Goal: Transaction & Acquisition: Download file/media

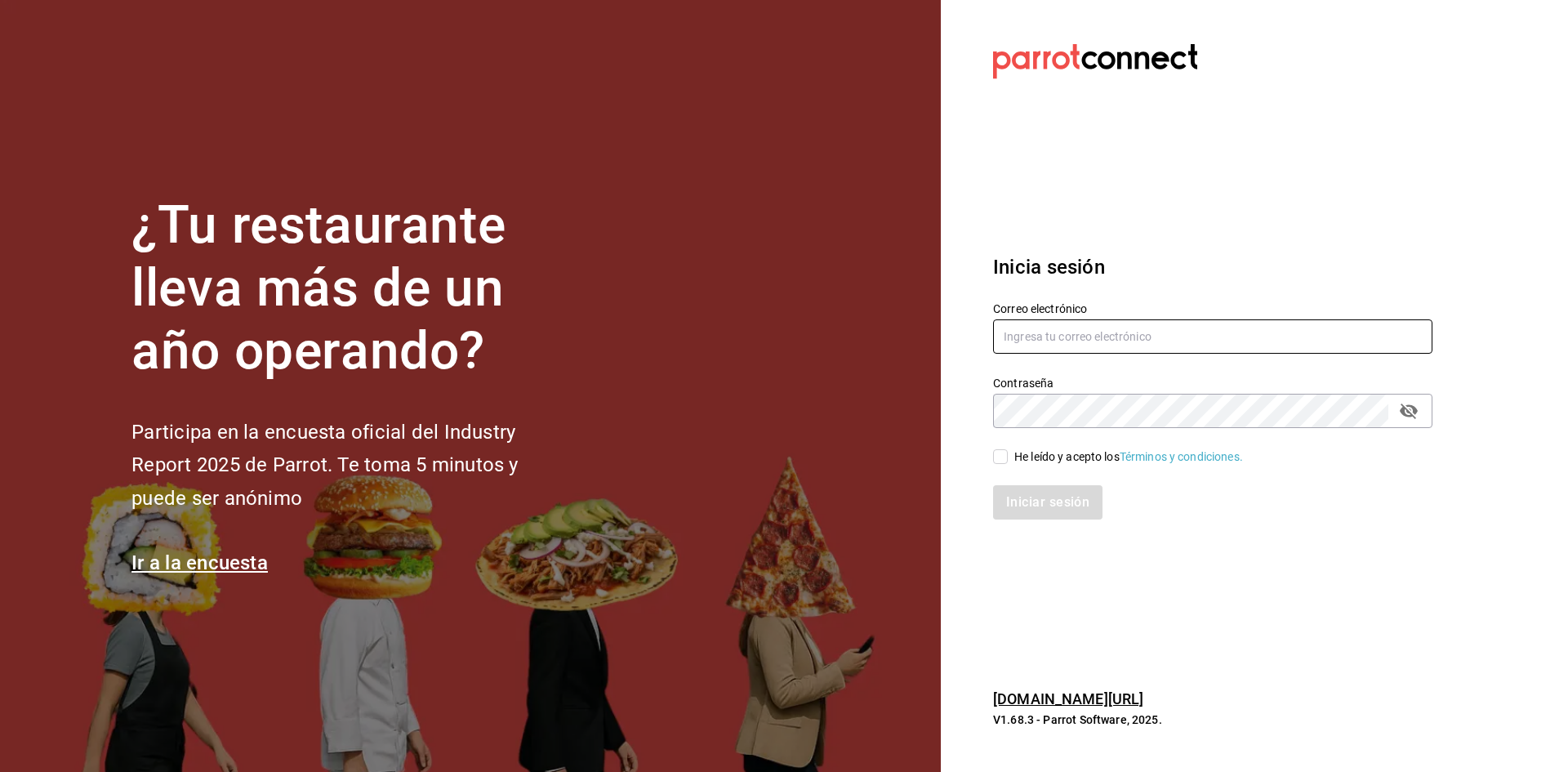
click at [1193, 331] on input "text" at bounding box center [1212, 337] width 440 height 35
type input "C"
type input "[EMAIL_ADDRESS][DOMAIN_NAME]"
click at [998, 463] on input "He leído y acepto los Términos y condiciones." at bounding box center [1000, 457] width 15 height 15
checkbox input "true"
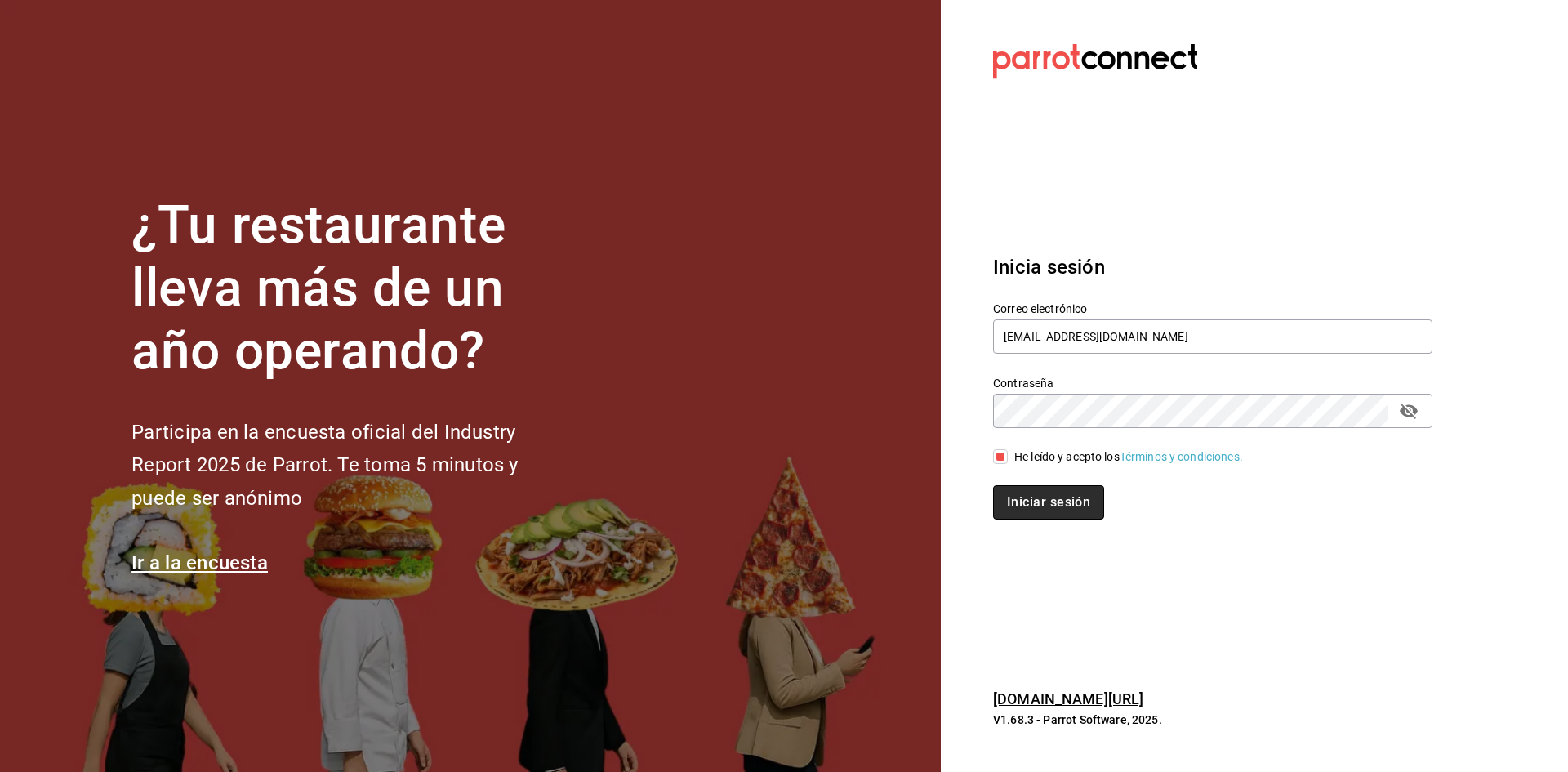
click at [1005, 490] on button "Iniciar sesión" at bounding box center [1048, 502] width 111 height 35
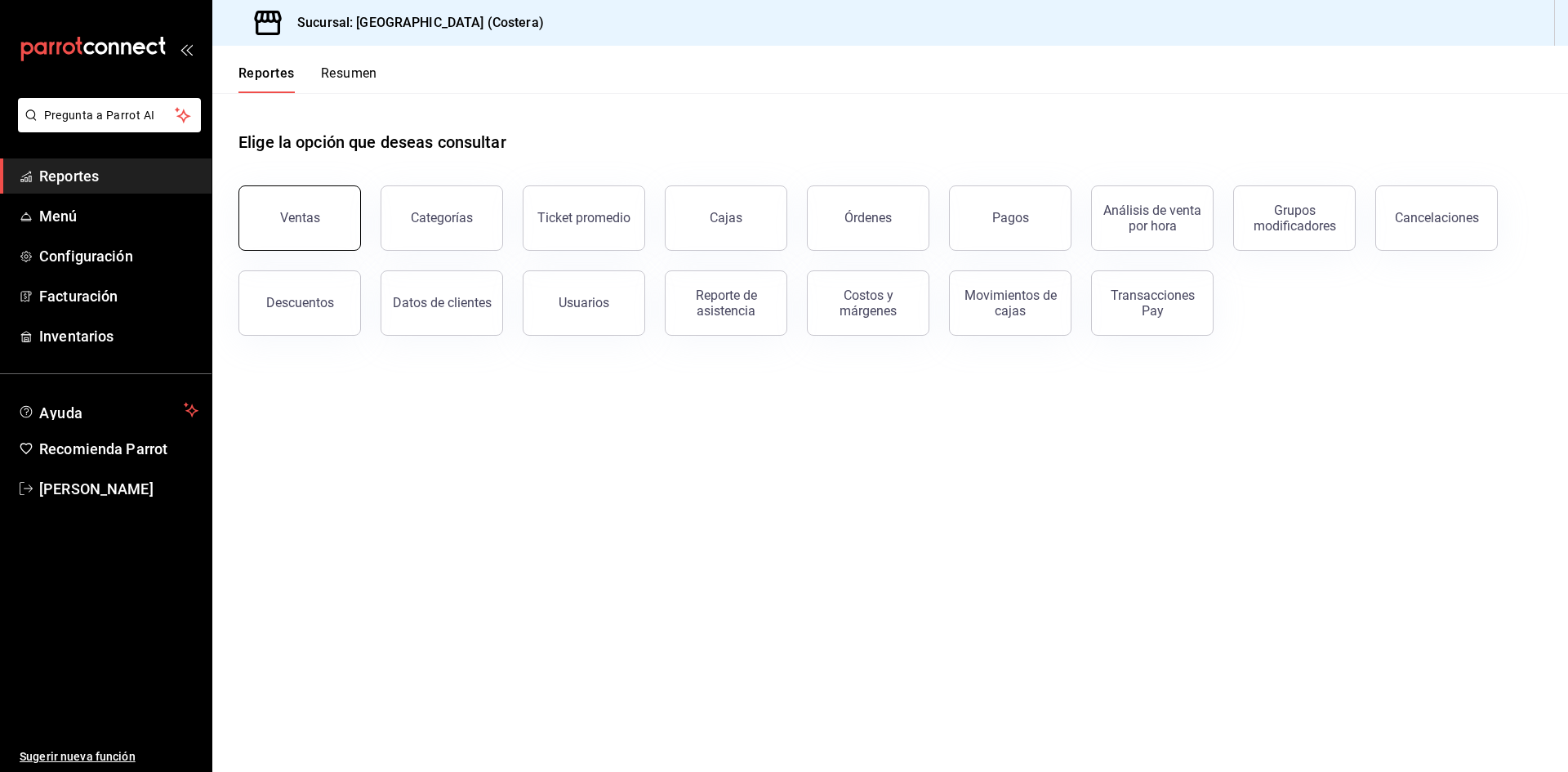
click at [313, 233] on button "Ventas" at bounding box center [300, 219] width 123 height 66
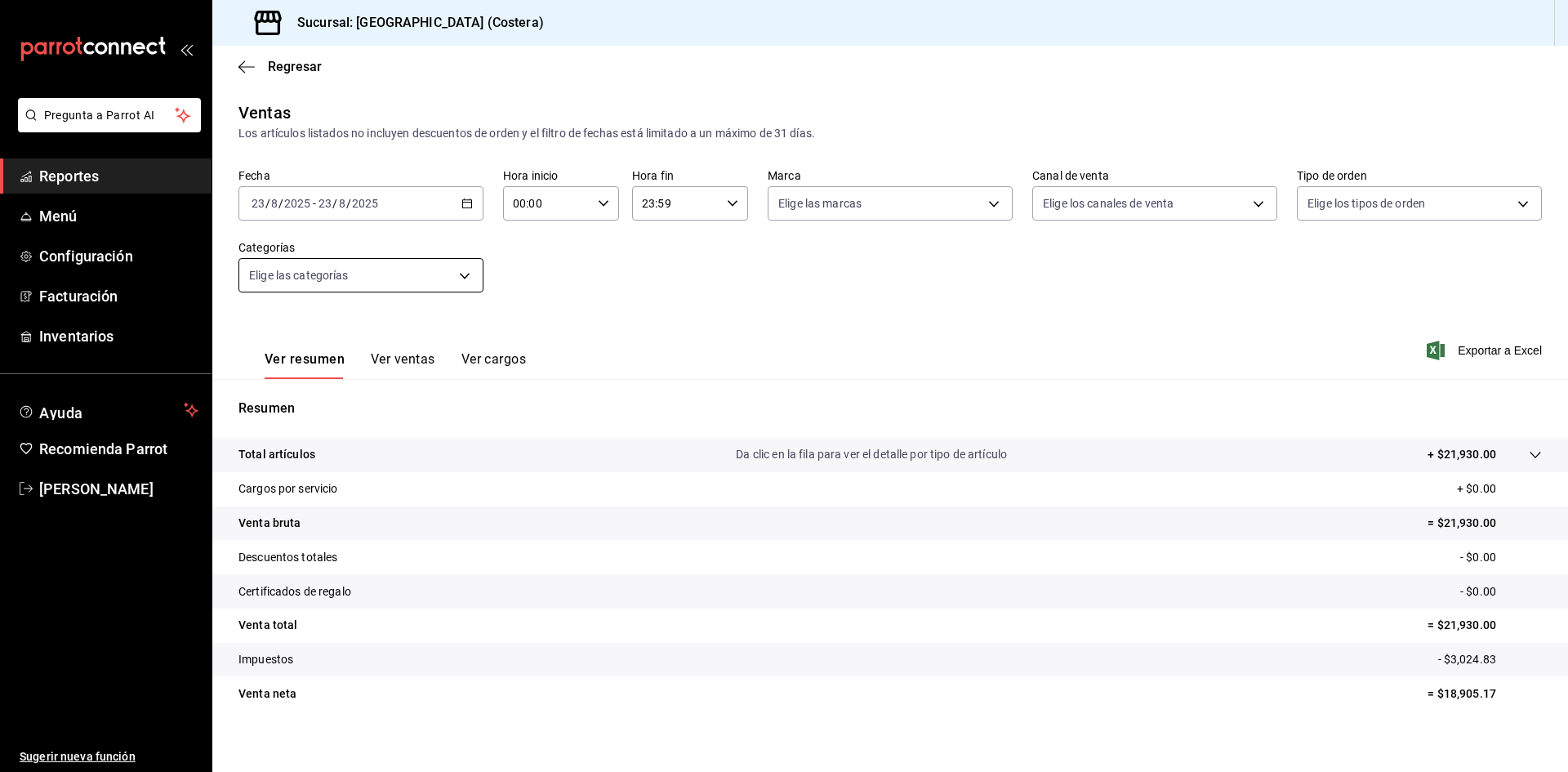
click at [416, 286] on body "Pregunta a Parrot AI Reportes Menú Configuración Facturación Inventarios Ayuda …" at bounding box center [784, 386] width 1568 height 772
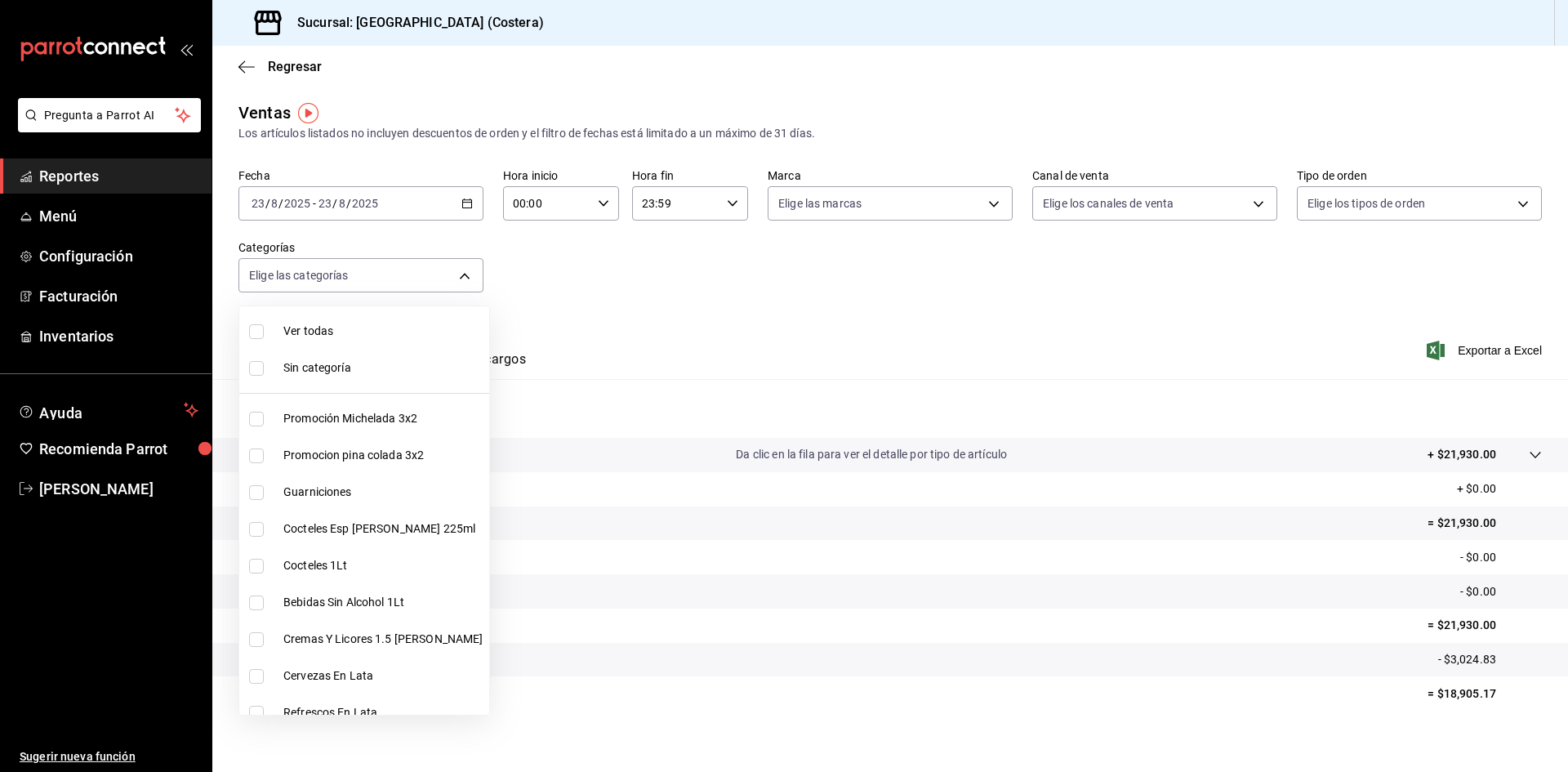
click at [258, 327] on input "checkbox" at bounding box center [257, 331] width 15 height 15
checkbox input "true"
type input "f9973abf-4d50-430f-a3a0-1be1e9b440c3,4500806b-e482-404f-ace7-b7714d25f1ae,b7f0a…"
checkbox input "true"
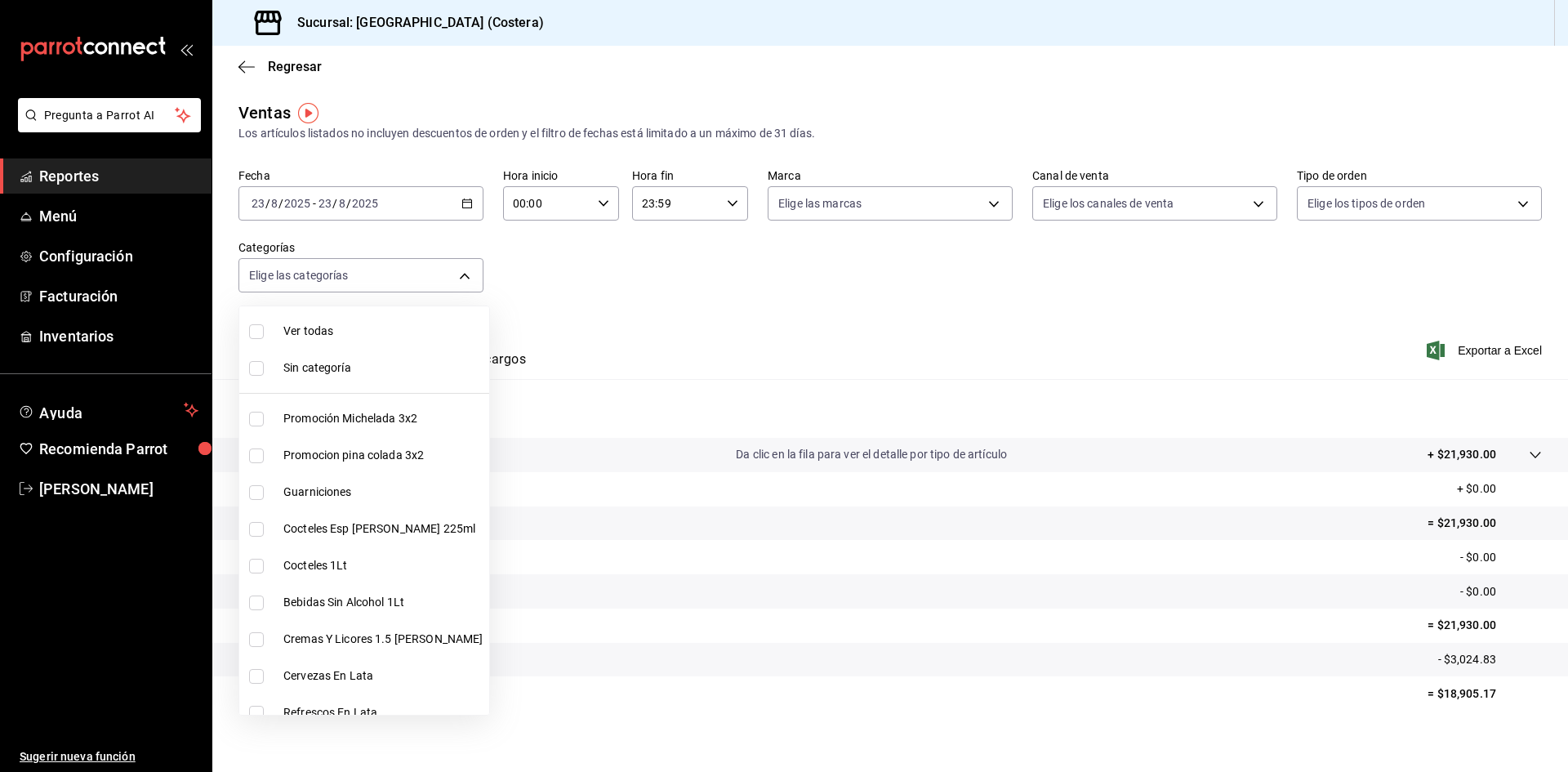
checkbox input "true"
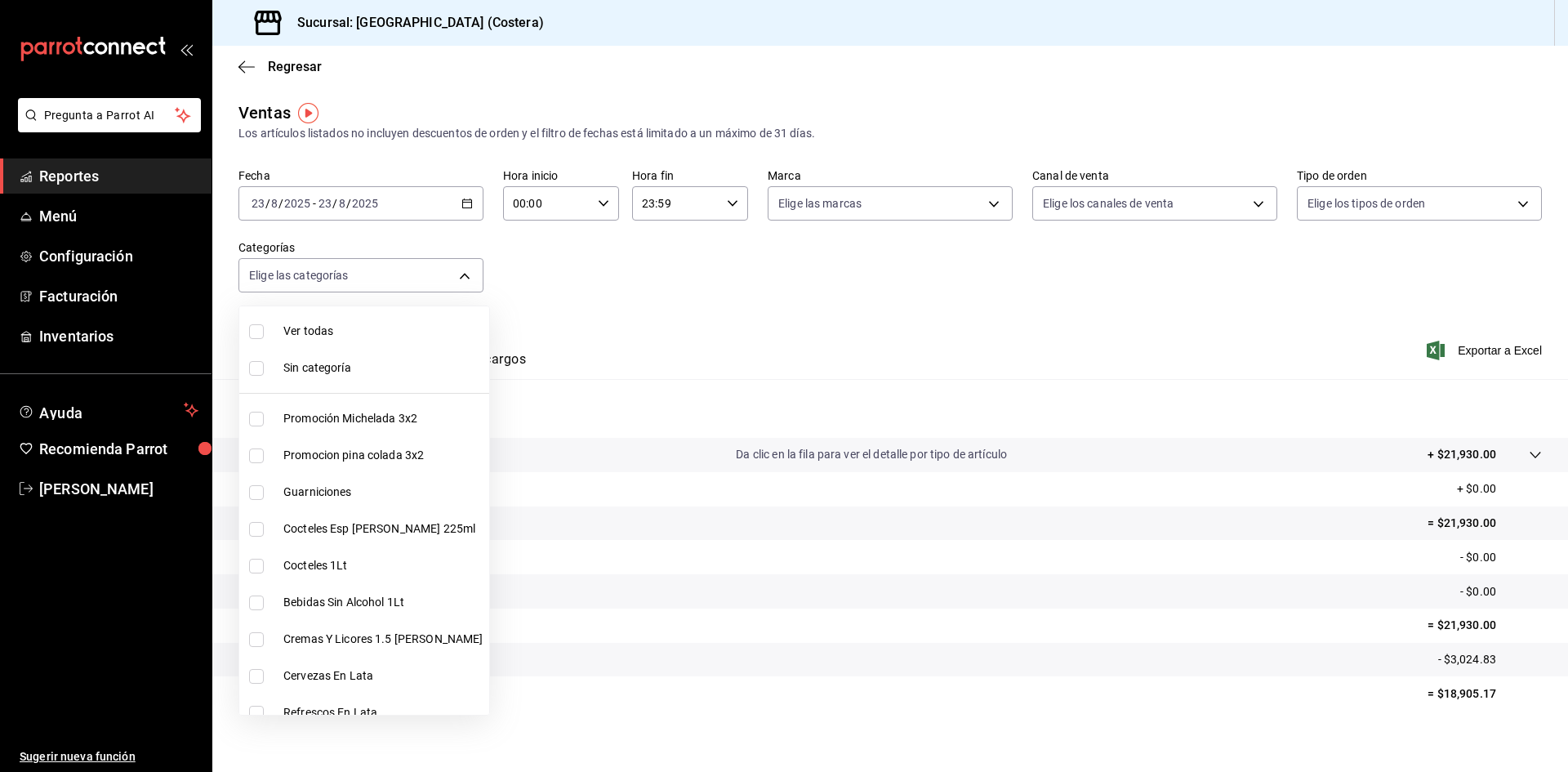
checkbox input "true"
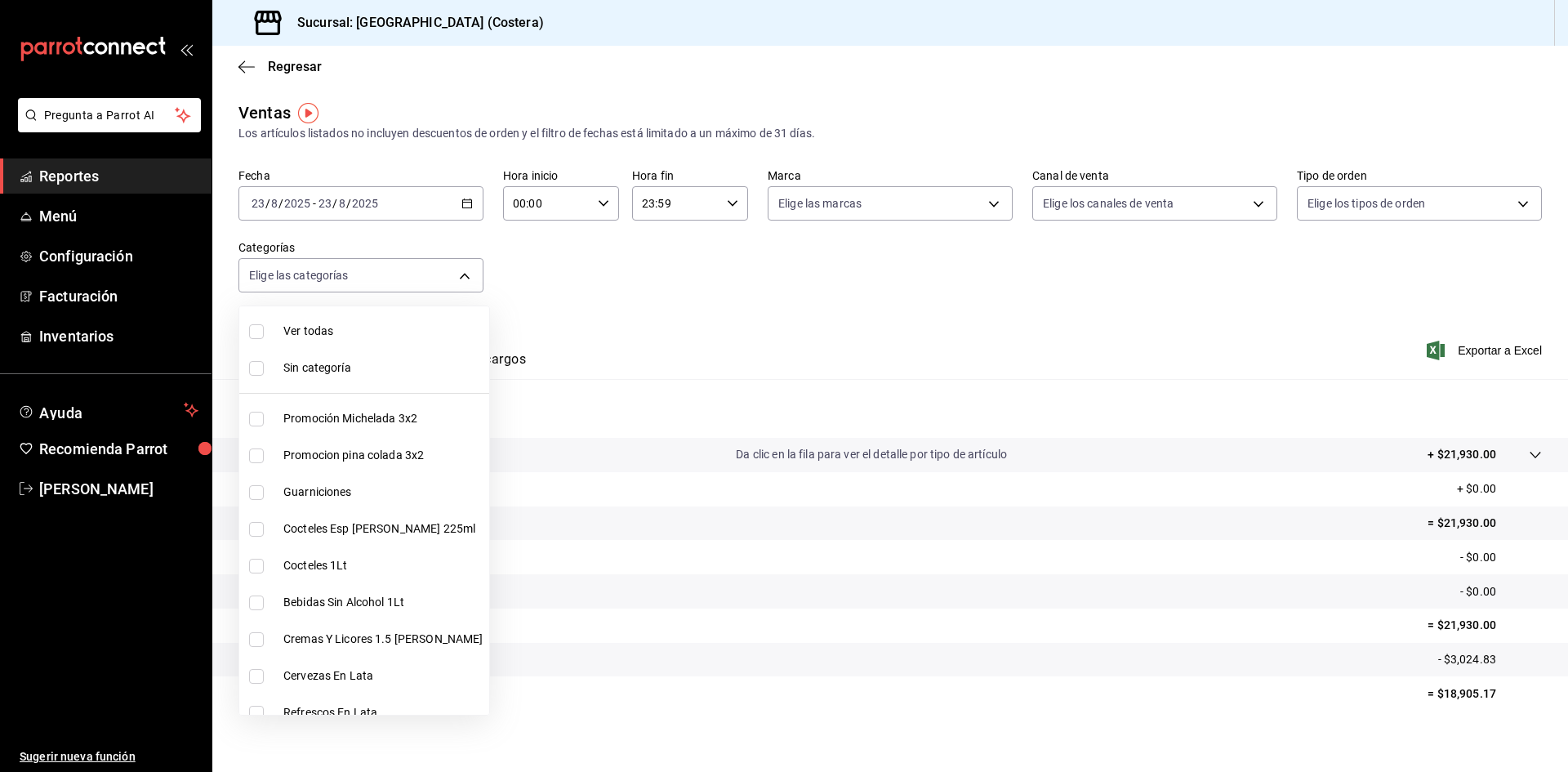
checkbox input "true"
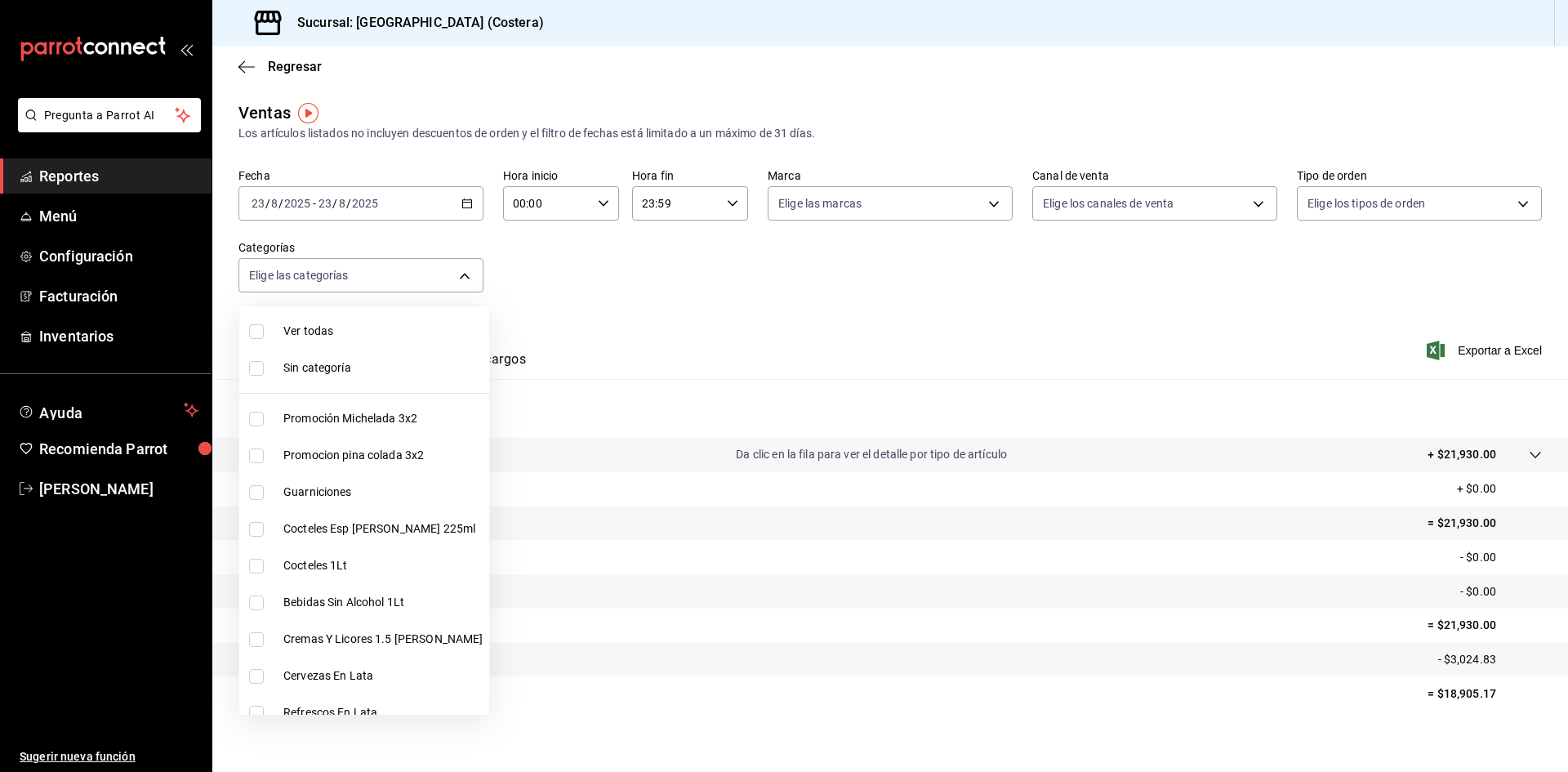
checkbox input "true"
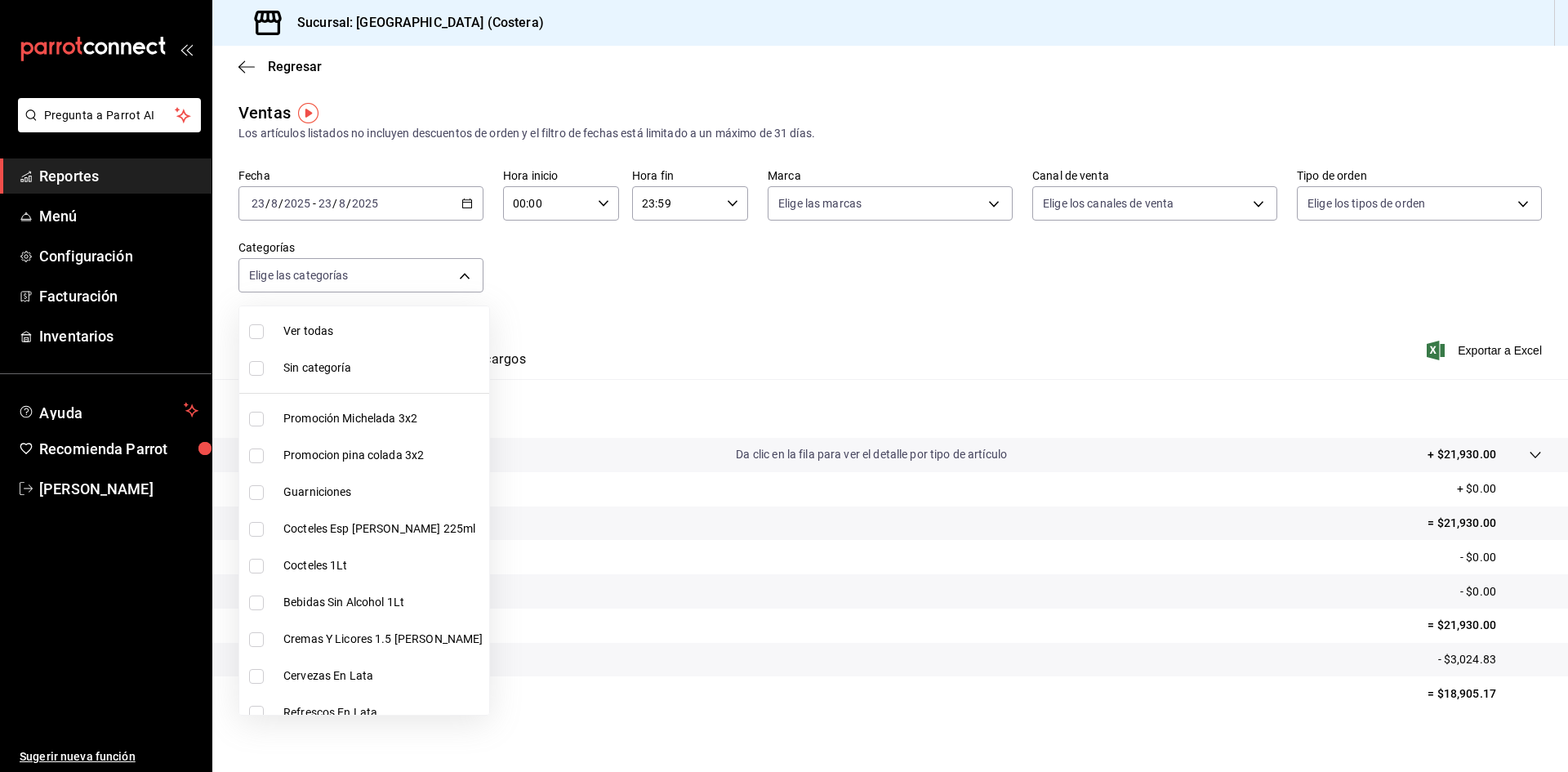
checkbox input "true"
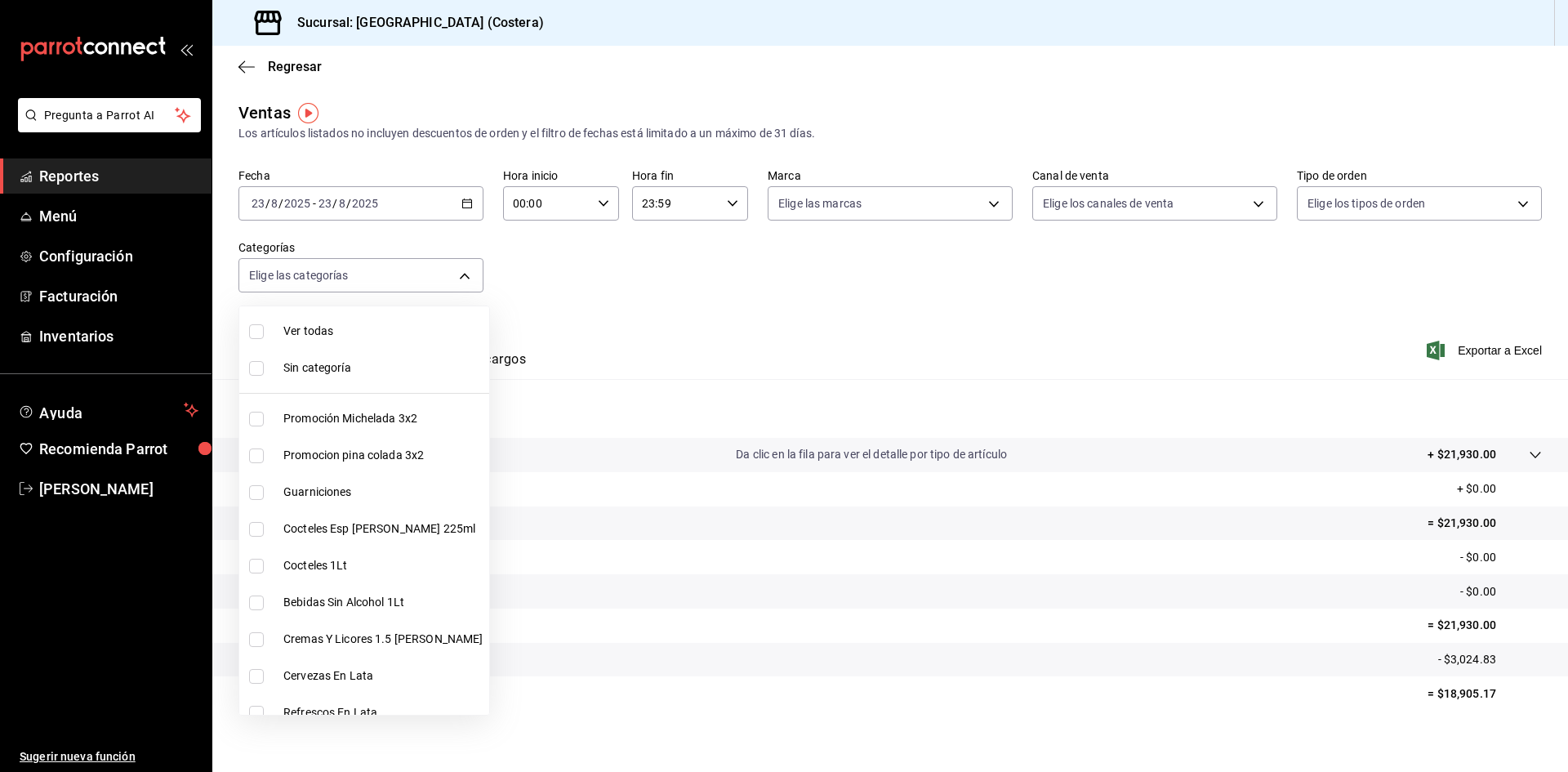
checkbox input "true"
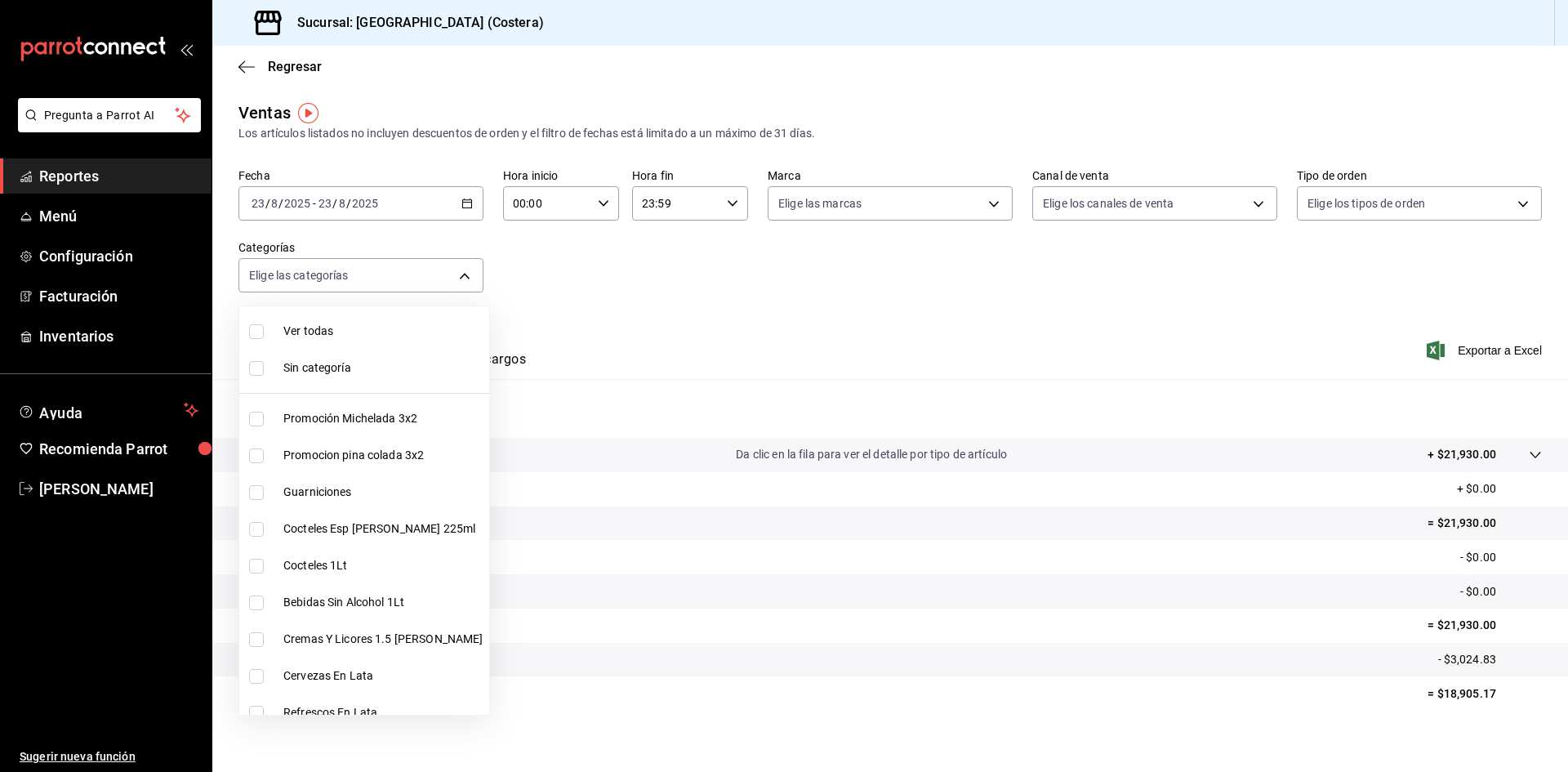
checkbox input "true"
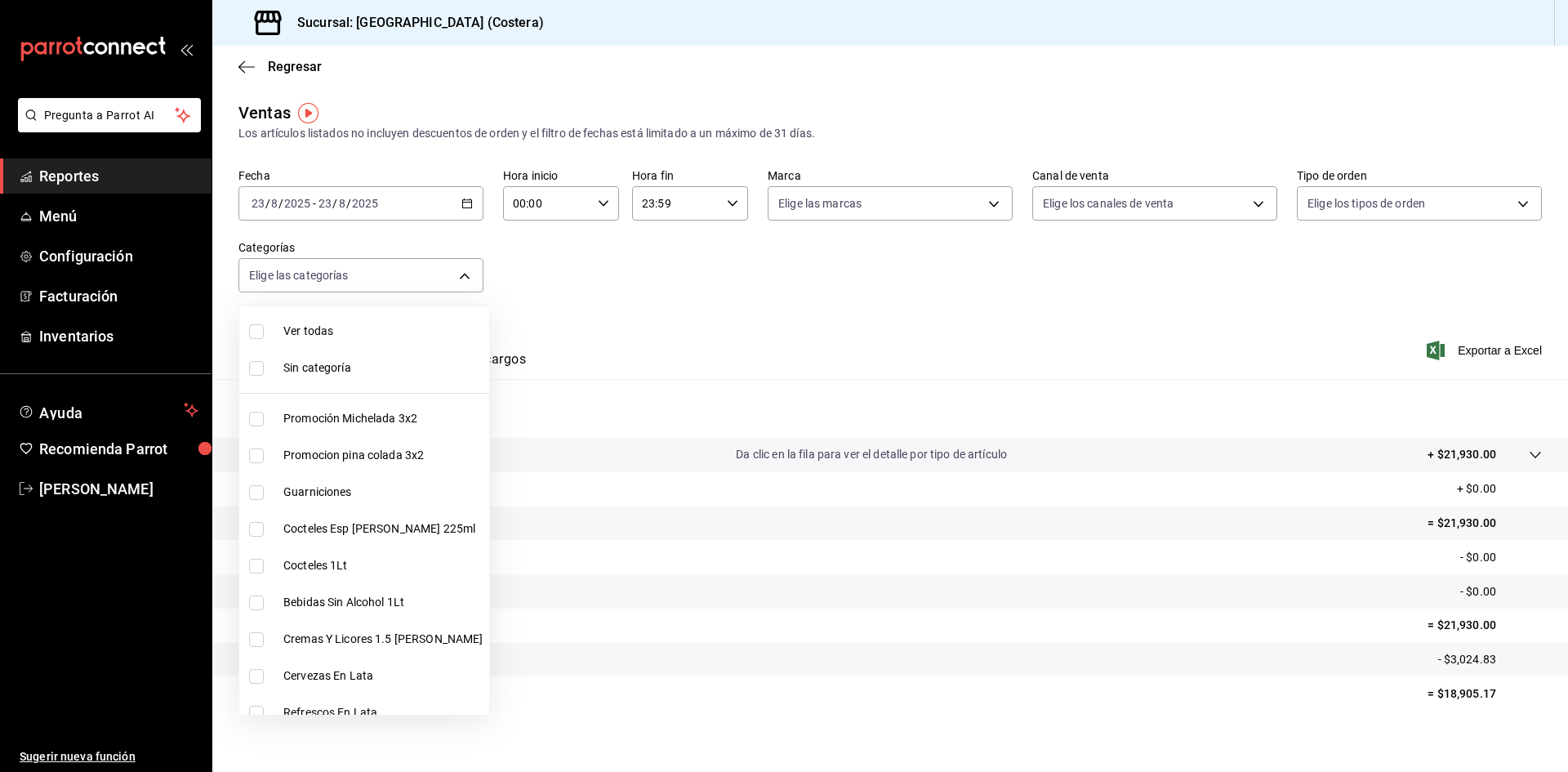
checkbox input "true"
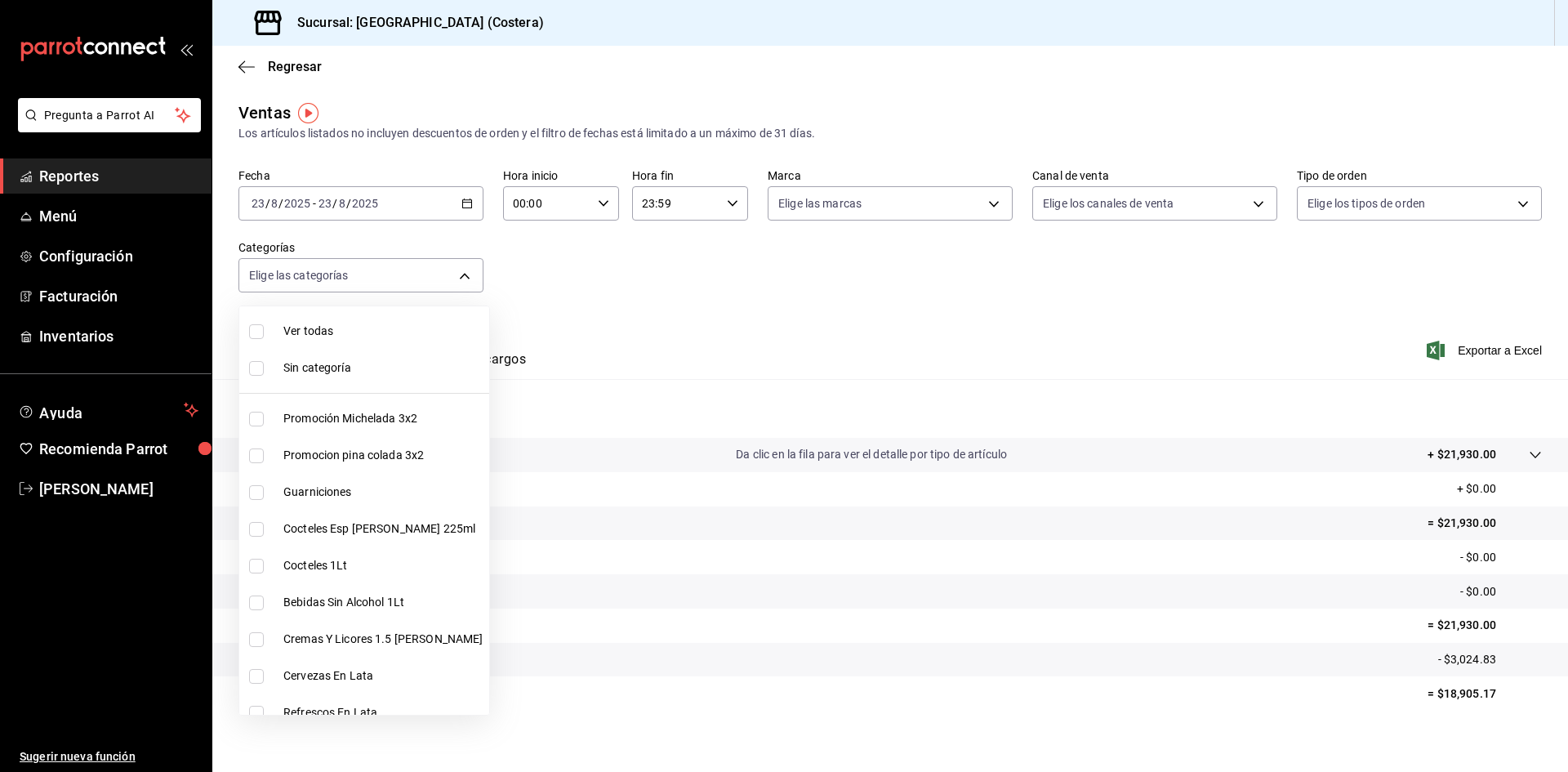
checkbox input "true"
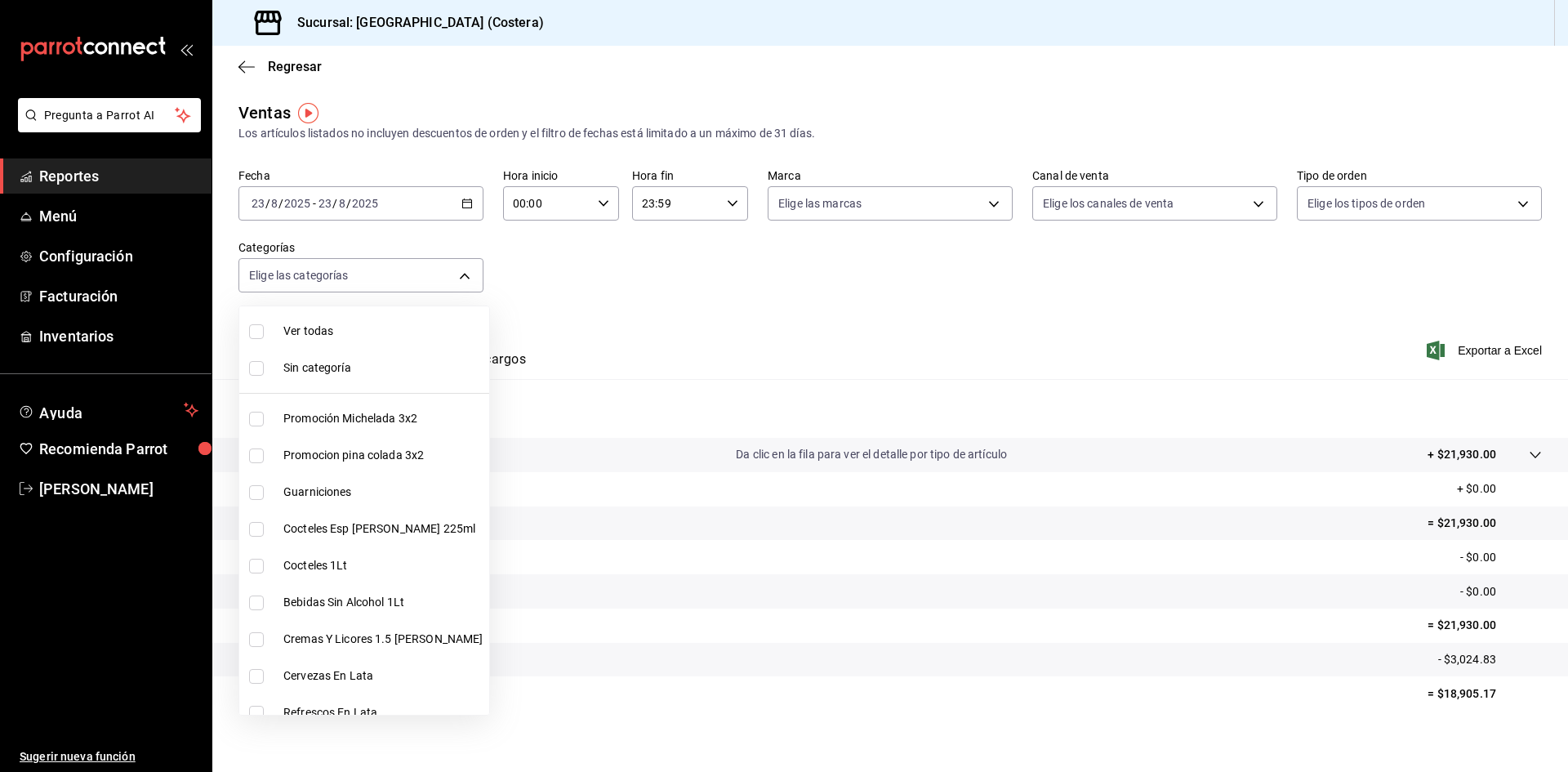
checkbox input "true"
click at [259, 418] on input "checkbox" at bounding box center [257, 419] width 15 height 15
checkbox input "false"
type input "4500806b-e482-404f-ace7-b7714d25f1ae,b7f0a2f8-73a7-493e-bd9f-aae48daa7334,7e7b7…"
checkbox input "false"
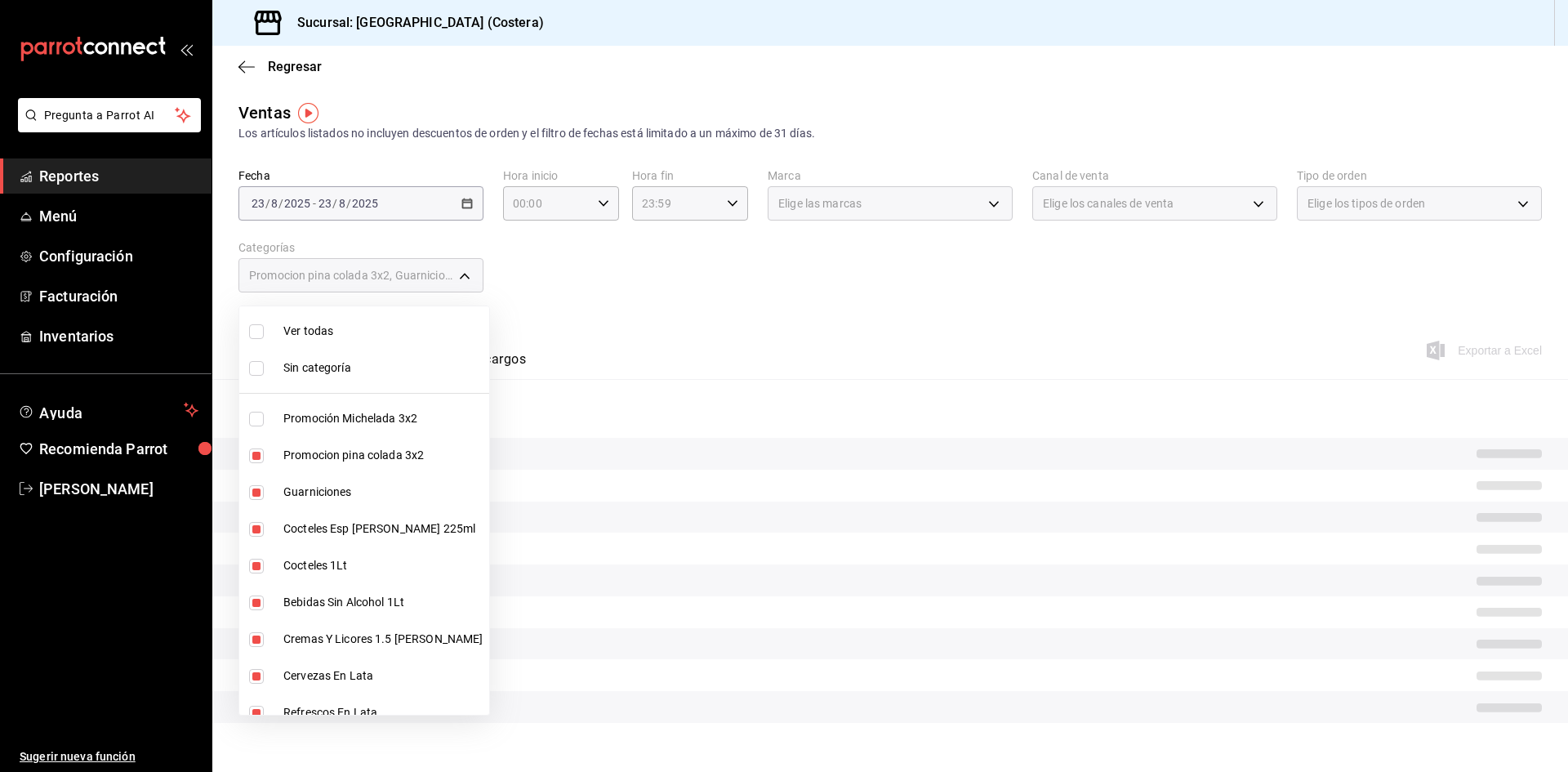
click at [257, 453] on input "checkbox" at bounding box center [257, 456] width 15 height 15
checkbox input "false"
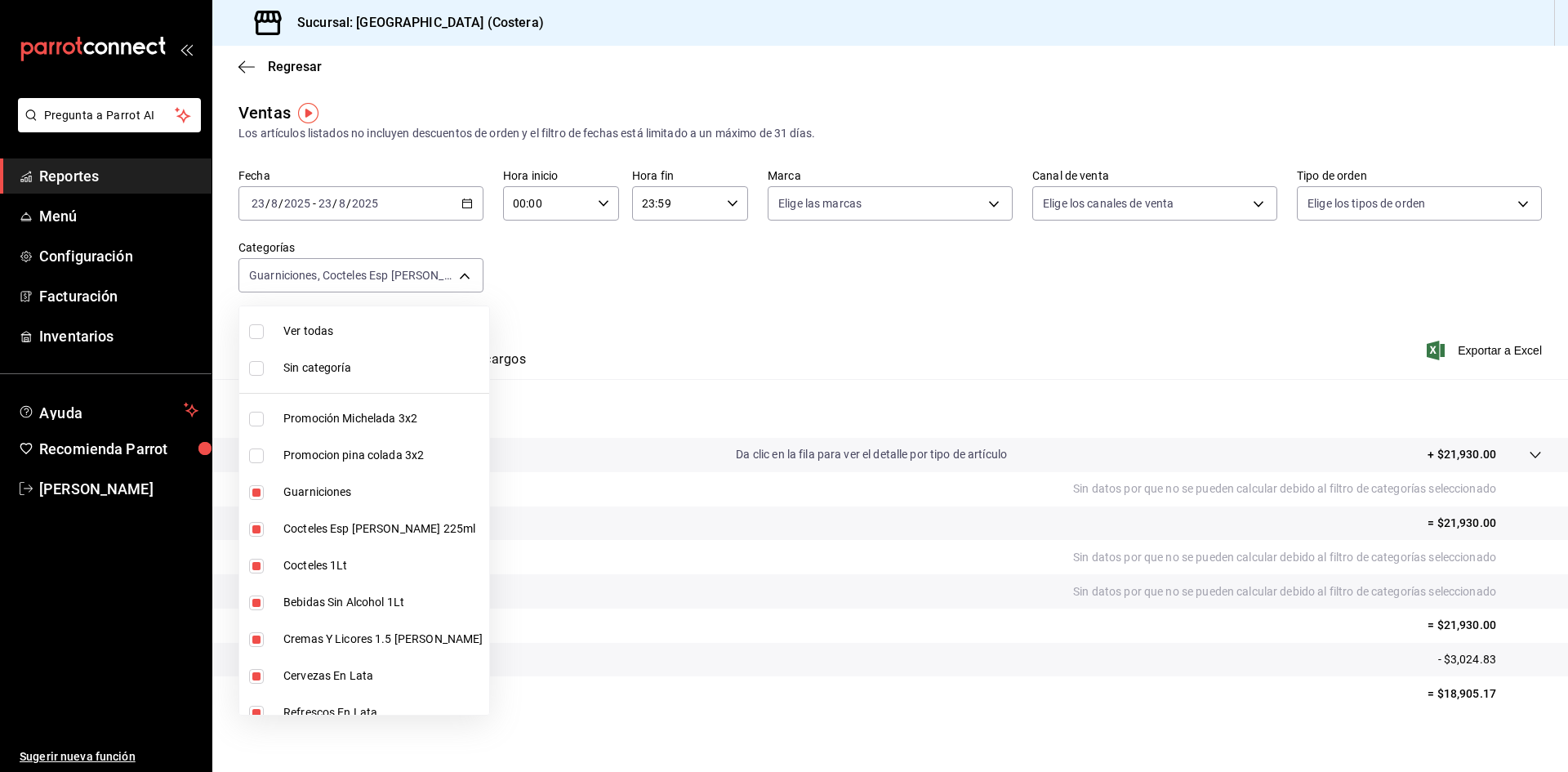
drag, startPoint x: 244, startPoint y: 536, endPoint x: 259, endPoint y: 523, distance: 19.8
click at [249, 536] on li "Cocteles Esp Vaso Roca 225ml" at bounding box center [363, 529] width 249 height 36
type input "b7f0a2f8-73a7-493e-bd9f-aae48daa7334,5d8d50a4-5aef-4640-8824-4366797422d9,ad6ee…"
checkbox input "false"
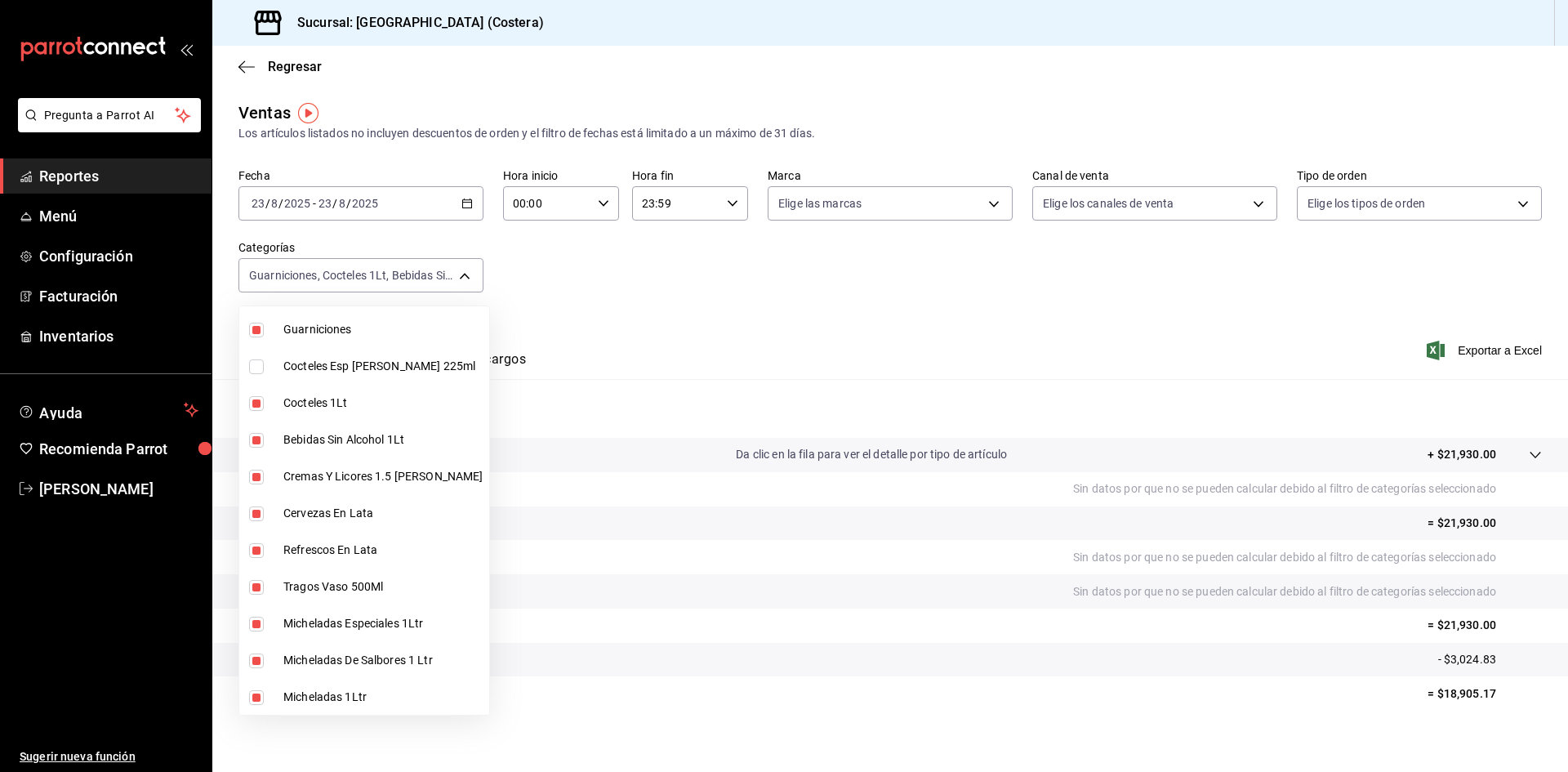
scroll to position [163, 0]
click at [258, 397] on input "checkbox" at bounding box center [257, 402] width 15 height 15
checkbox input "false"
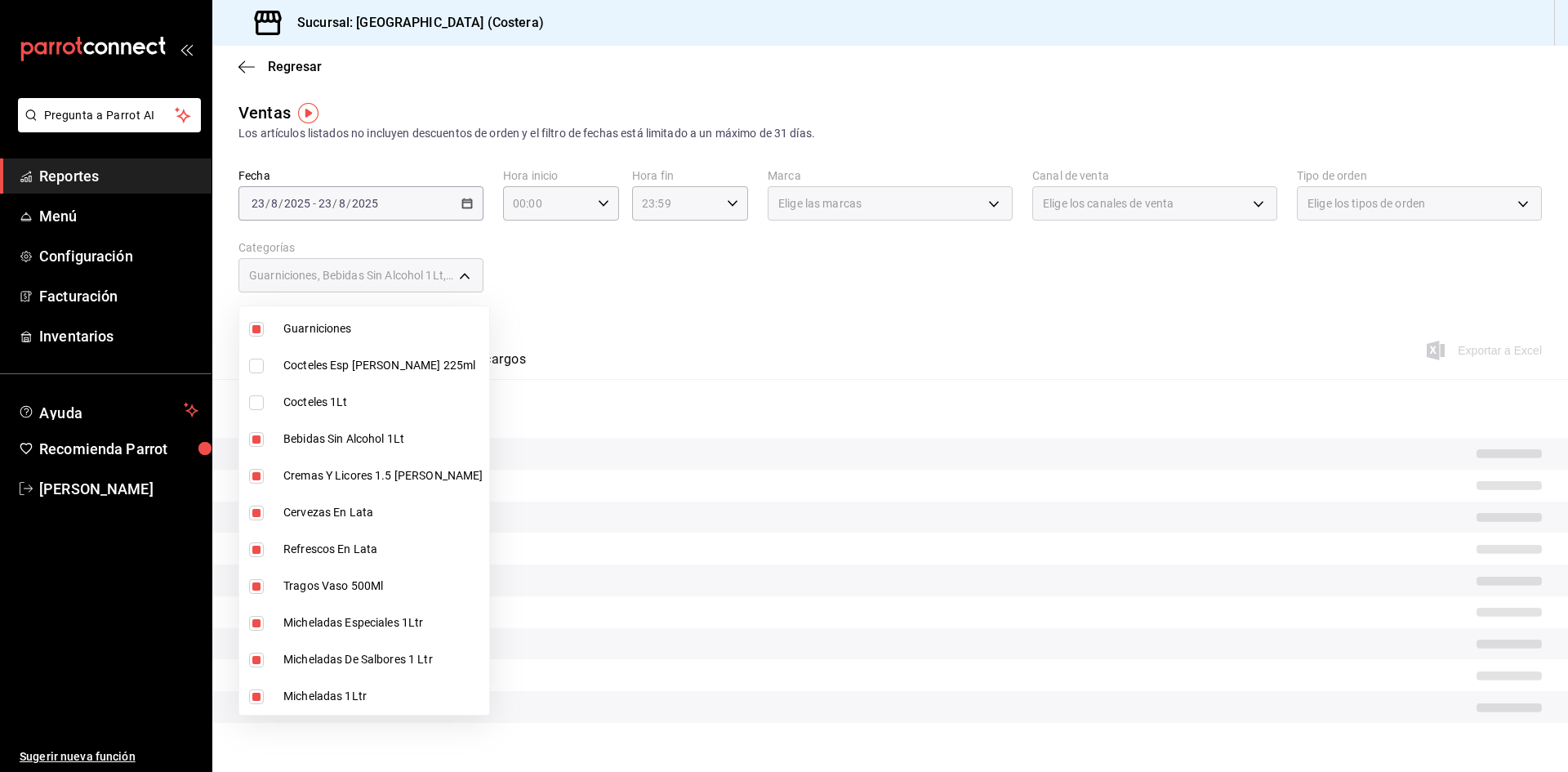
click at [257, 431] on li "Bebidas Sin Alcohol 1Lt" at bounding box center [363, 439] width 249 height 36
type input "b7f0a2f8-73a7-493e-bd9f-aae48daa7334,bd823bea-44a0-4702-b161-baea2a5d7c25,fd601…"
checkbox input "false"
drag, startPoint x: 256, startPoint y: 470, endPoint x: 253, endPoint y: 513, distance: 43.1
click at [256, 472] on input "checkbox" at bounding box center [257, 476] width 15 height 15
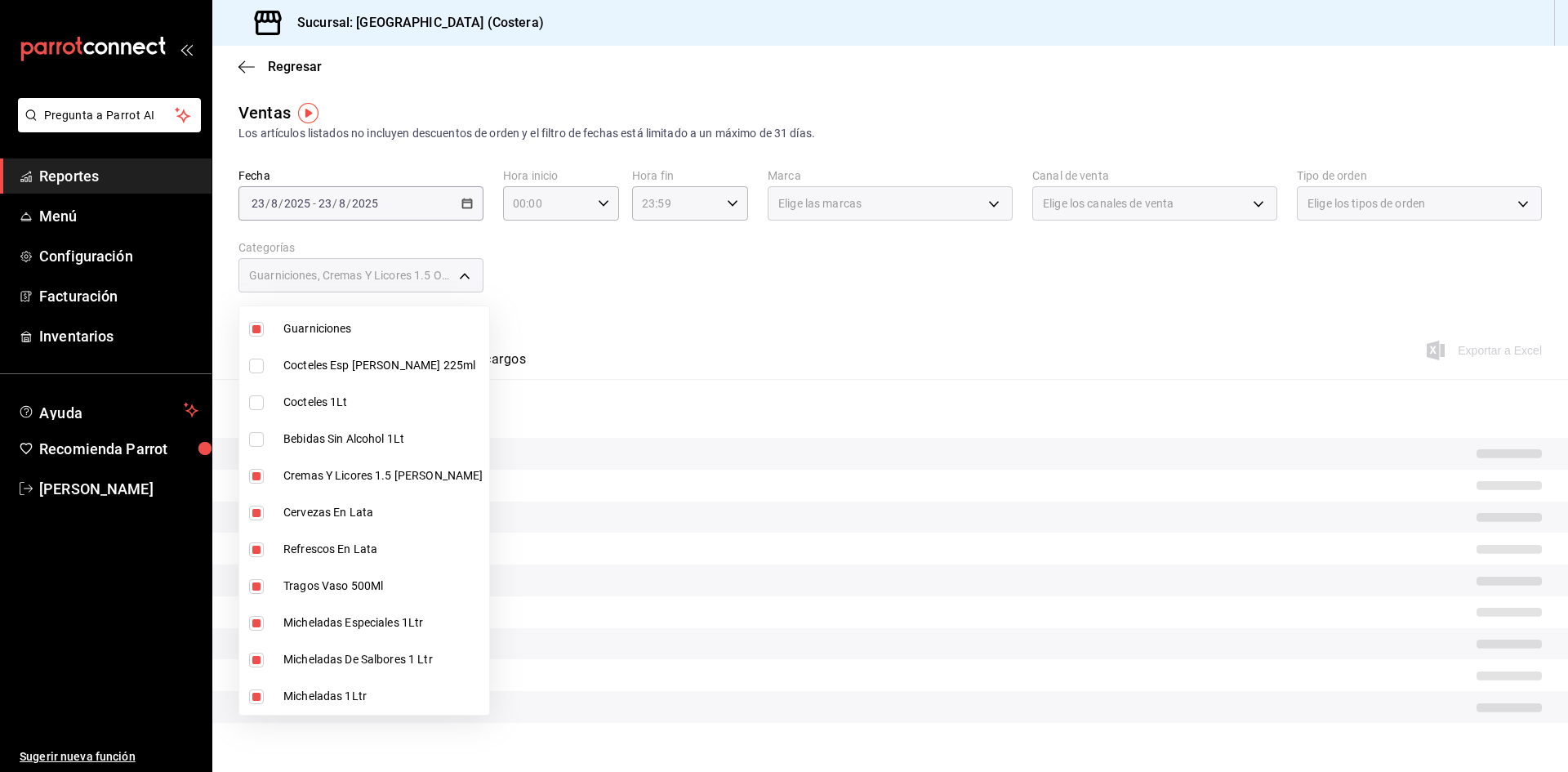
checkbox input "false"
type input "b7f0a2f8-73a7-493e-bd9f-aae48daa7334,fd601c51-c5dc-4d07-957e-8125ebded89b,4af84…"
click at [253, 513] on input "checkbox" at bounding box center [257, 513] width 15 height 15
checkbox input "false"
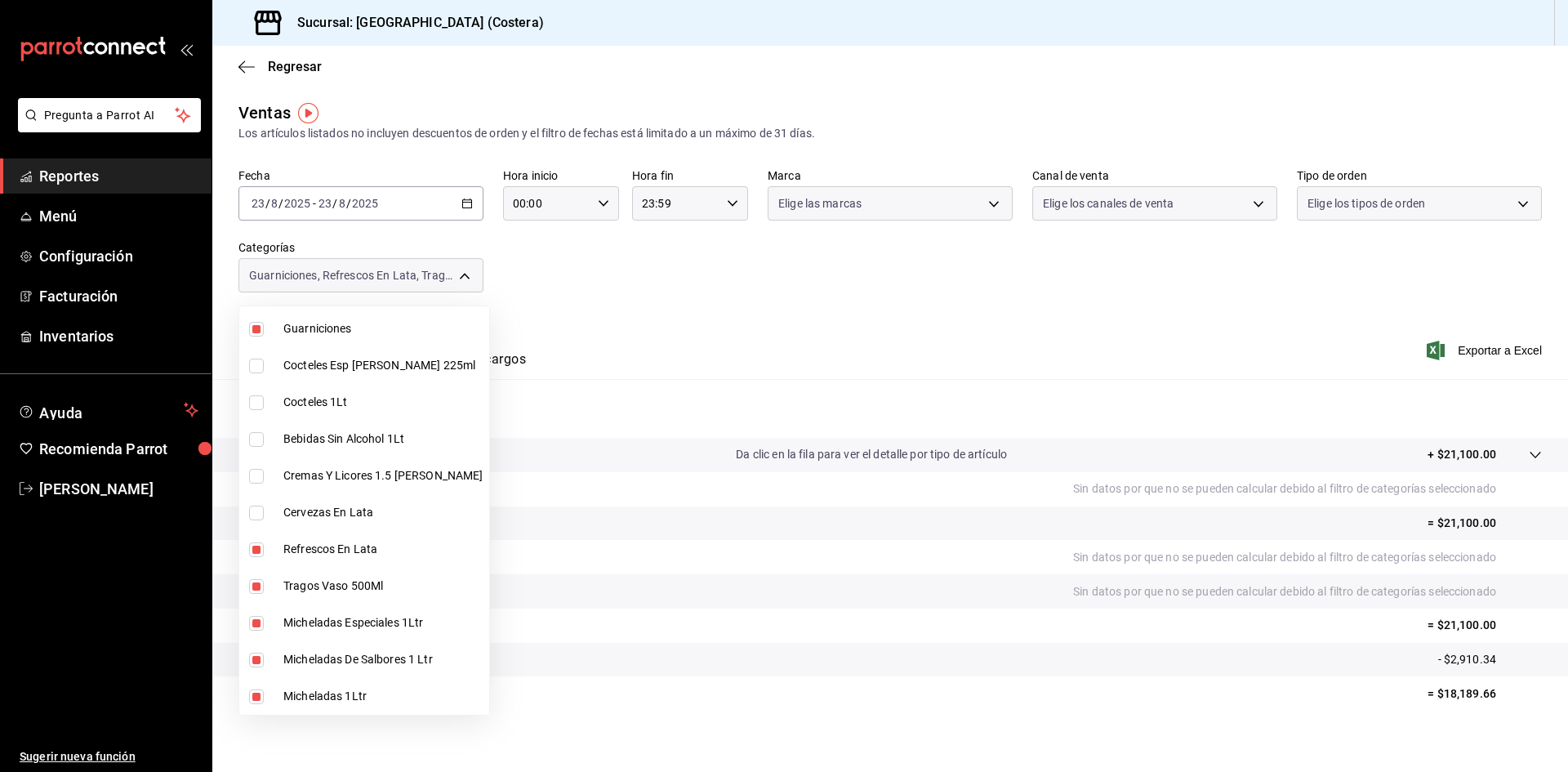
type input "b7f0a2f8-73a7-493e-bd9f-aae48daa7334,4af8406c-7e7c-455a-b571-586e854084e6,ecdbe…"
click at [258, 548] on input "checkbox" at bounding box center [257, 550] width 15 height 15
checkbox input "false"
type input "b7f0a2f8-73a7-493e-bd9f-aae48daa7334,ecdbe8f6-90d0-4d88-a52d-28ba7ff2eb2f,6133c…"
drag, startPoint x: 257, startPoint y: 589, endPoint x: 256, endPoint y: 606, distance: 17.0
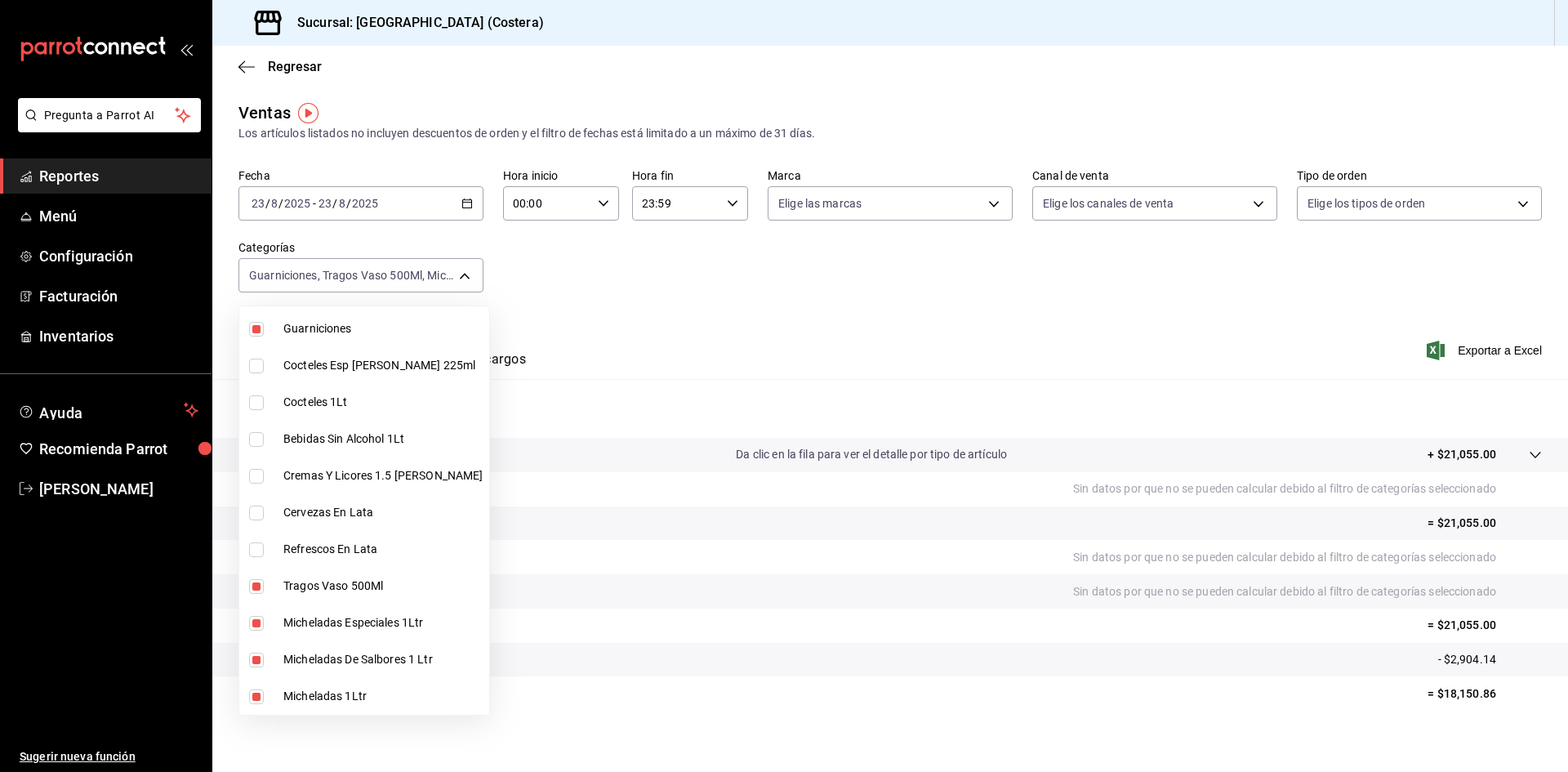
click at [257, 588] on input "checkbox" at bounding box center [257, 586] width 15 height 15
checkbox input "false"
type input "b7f0a2f8-73a7-493e-bd9f-aae48daa7334,6133c627-3a08-453c-85c9-4e038f0ed49a,2582b…"
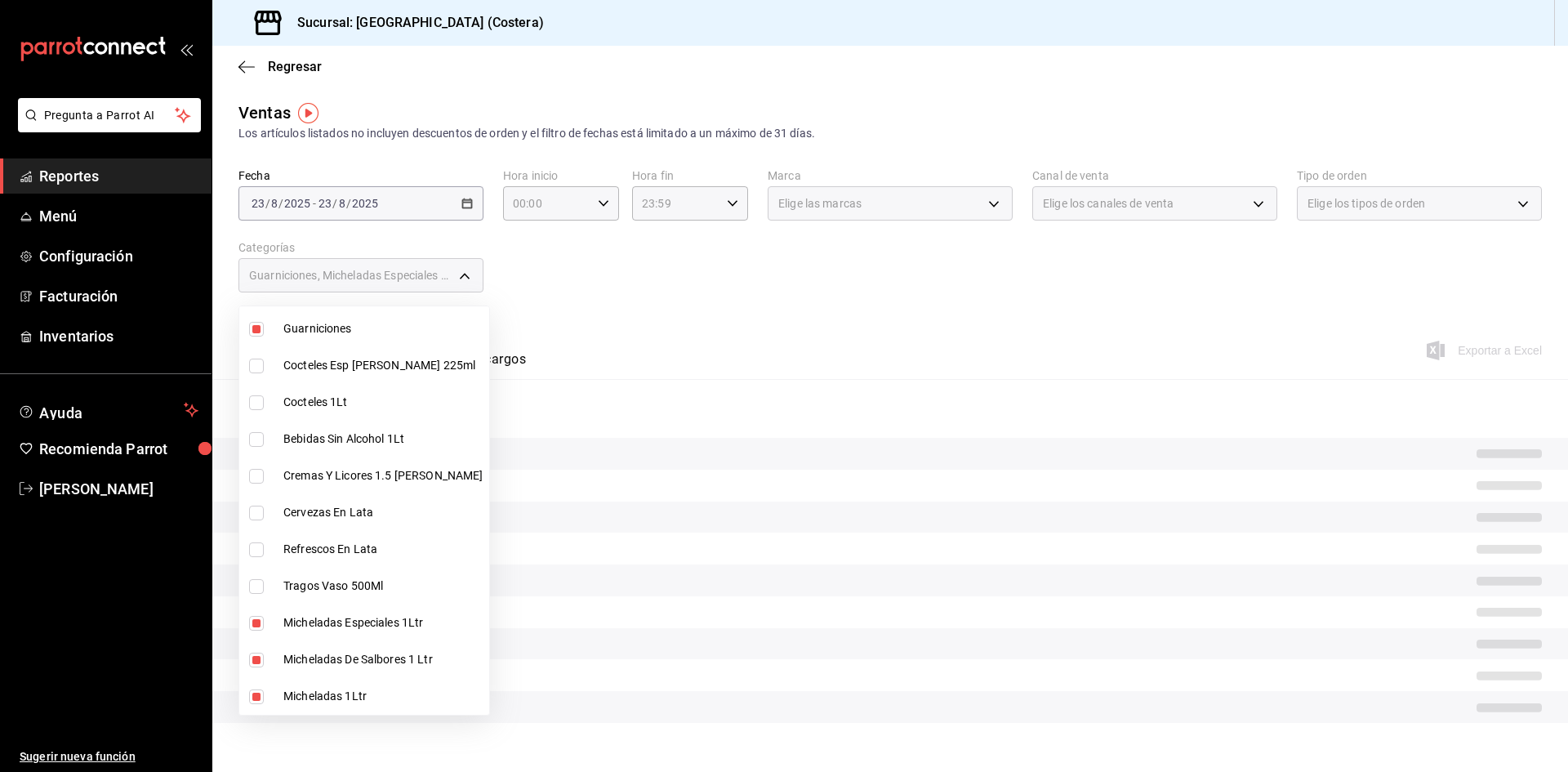
drag, startPoint x: 252, startPoint y: 616, endPoint x: 252, endPoint y: 654, distance: 38.0
click at [252, 625] on input "checkbox" at bounding box center [257, 623] width 15 height 15
checkbox input "false"
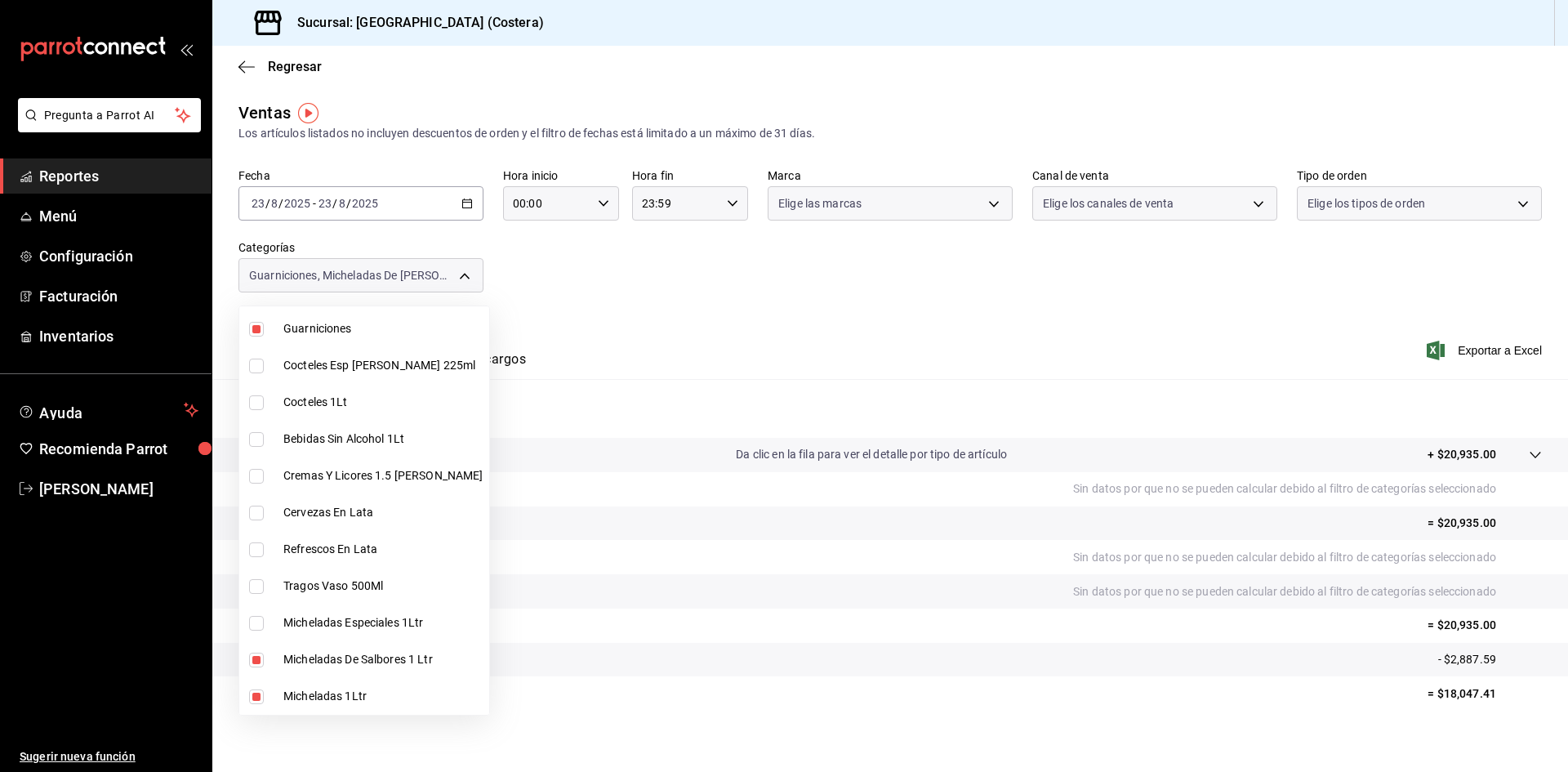
type input "b7f0a2f8-73a7-493e-bd9f-aae48daa7334,2582bbc5-7a16-45c8-a3aa-712c12220ebc,68b91…"
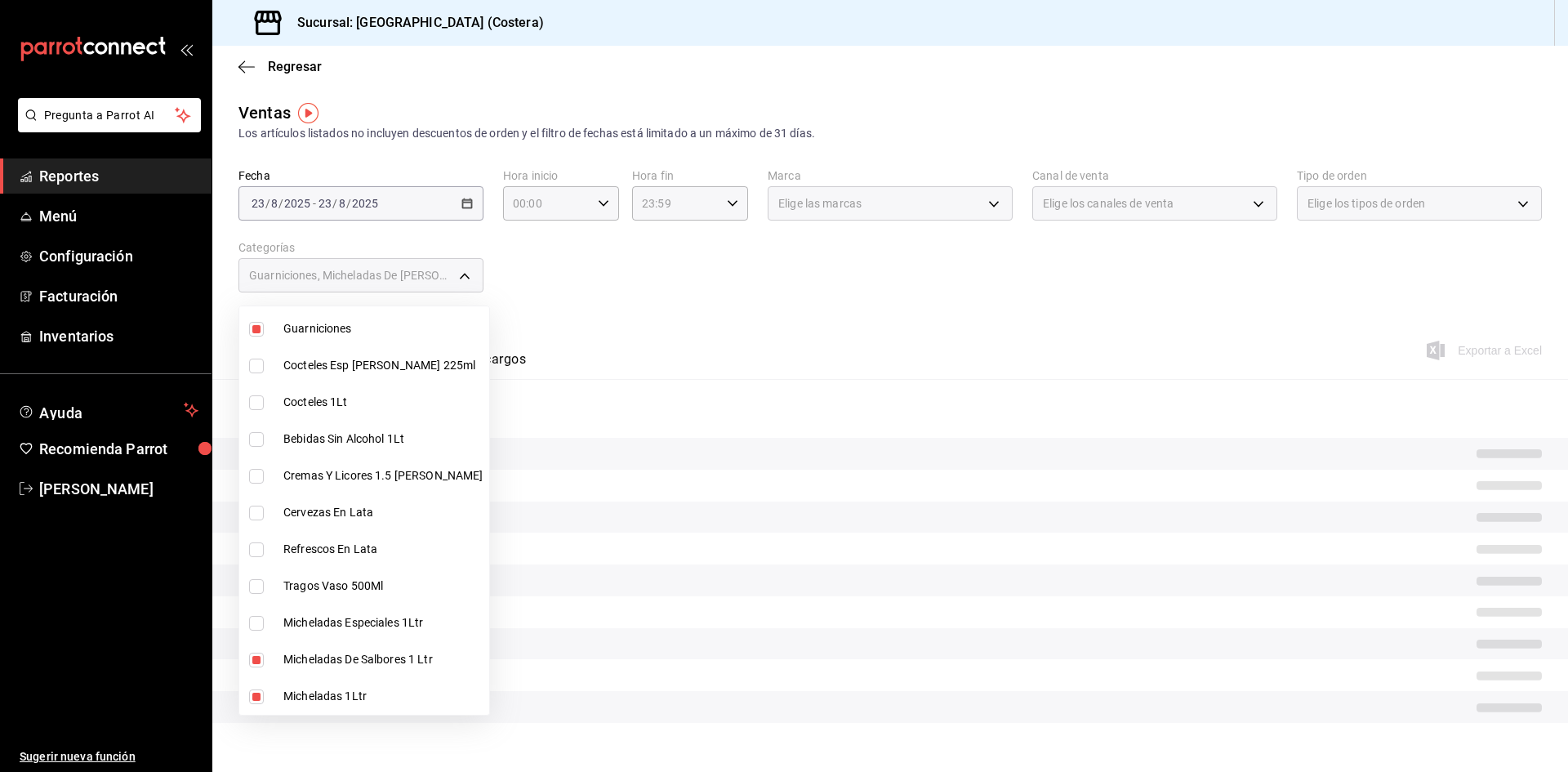
click at [252, 655] on input "checkbox" at bounding box center [257, 660] width 15 height 15
checkbox input "false"
type input "b7f0a2f8-73a7-493e-bd9f-aae48daa7334,68b91838-b039-451c-a11a-a3696c2c2e8f,a6cce…"
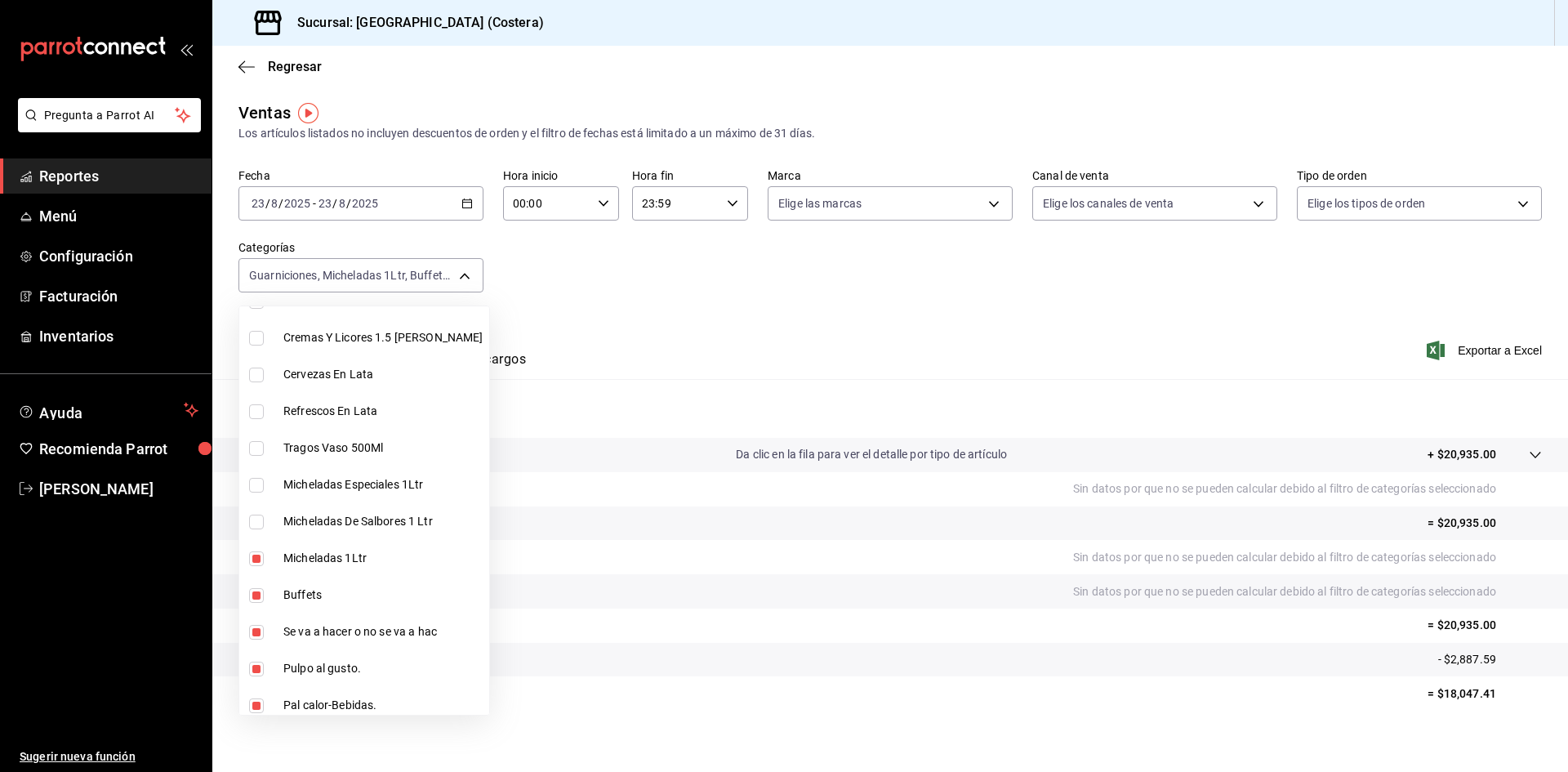
scroll to position [327, 0]
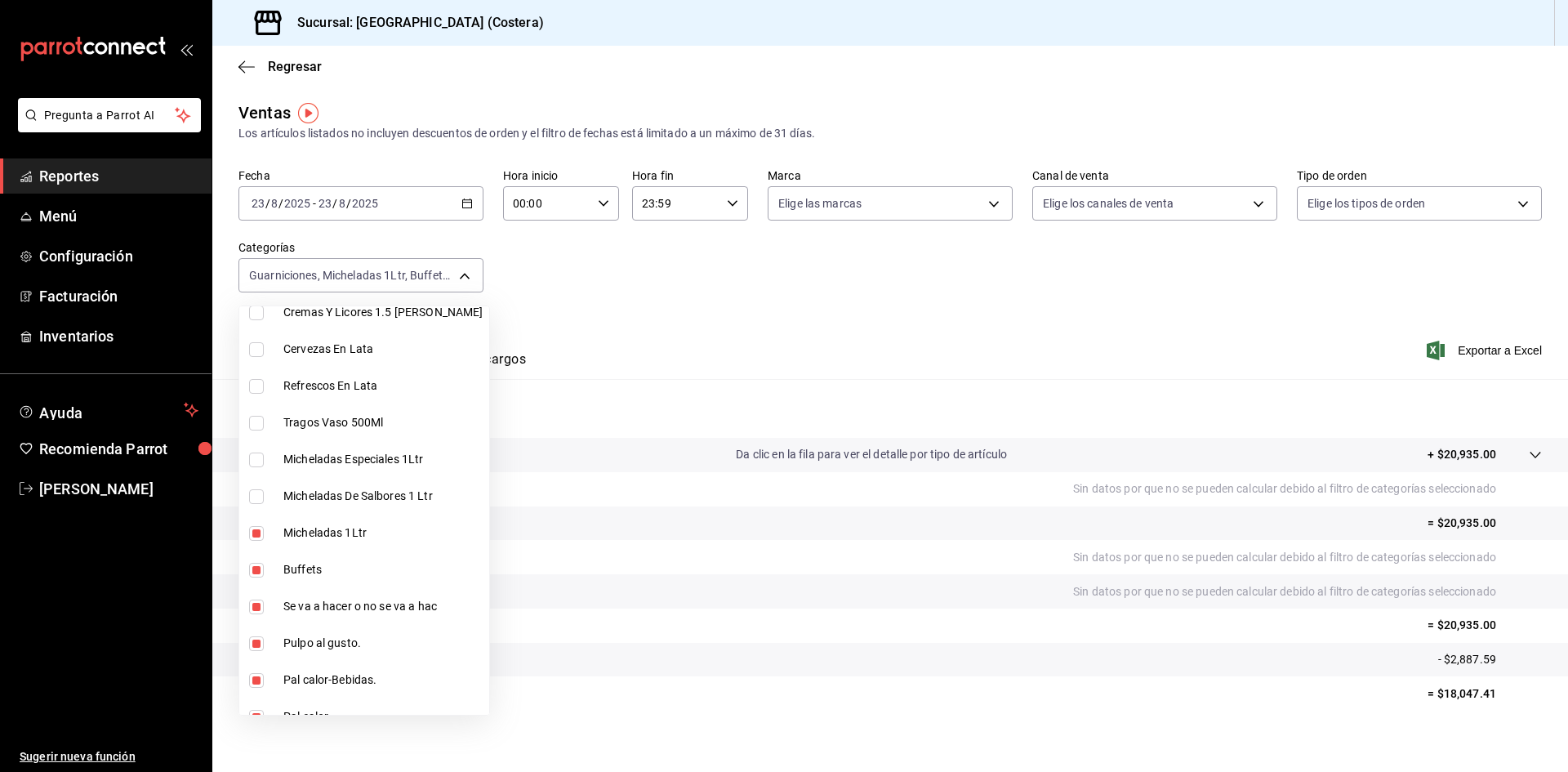
click at [257, 529] on input "checkbox" at bounding box center [257, 533] width 15 height 15
checkbox input "false"
click at [255, 561] on li "Buffets" at bounding box center [363, 569] width 249 height 36
type input "b7f0a2f8-73a7-493e-bd9f-aae48daa7334,5272fed6-c15e-4e30-9d60-a3cf52010be0,eba2e…"
checkbox input "false"
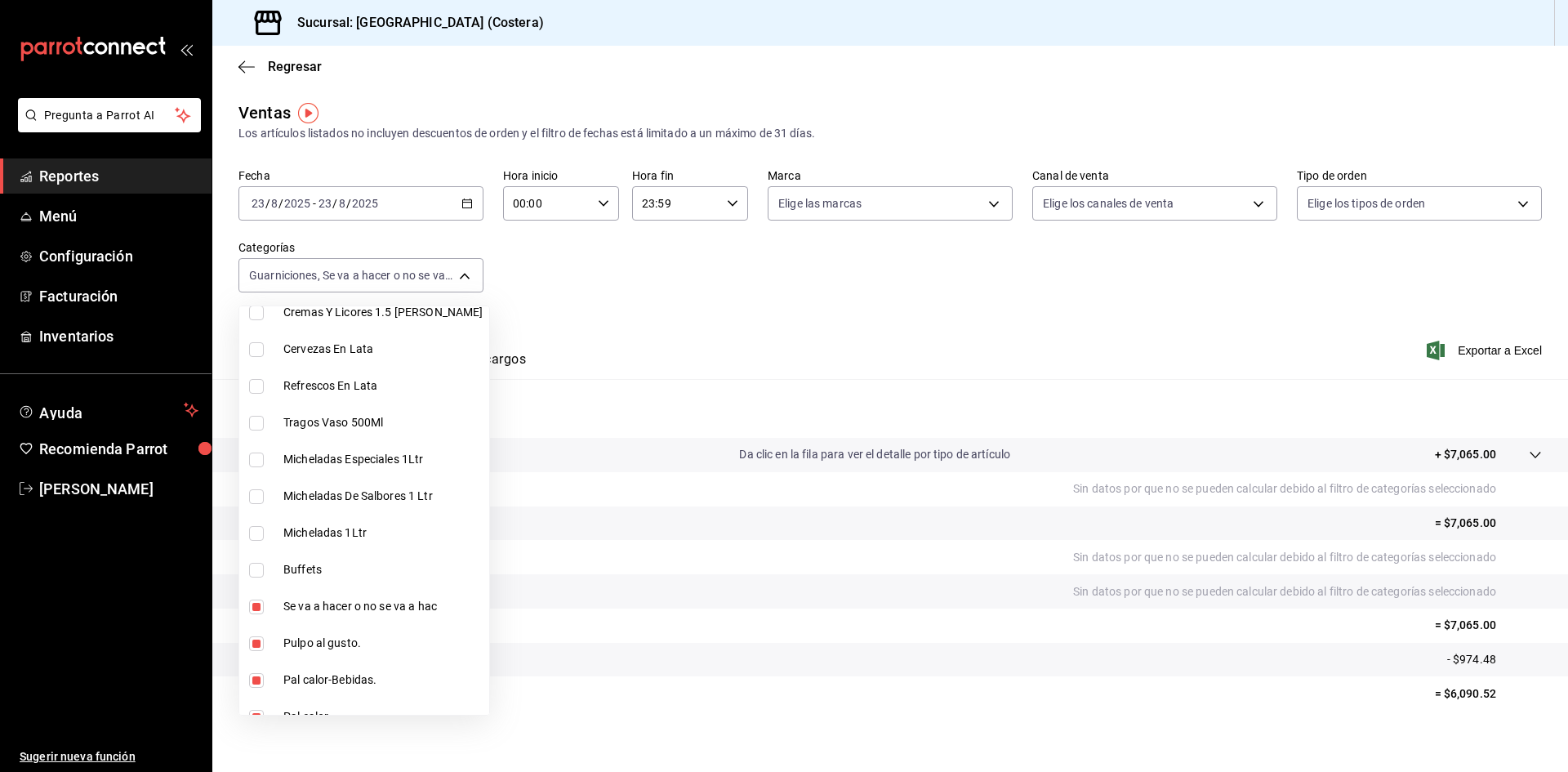
click at [1035, 277] on div at bounding box center [784, 386] width 1568 height 772
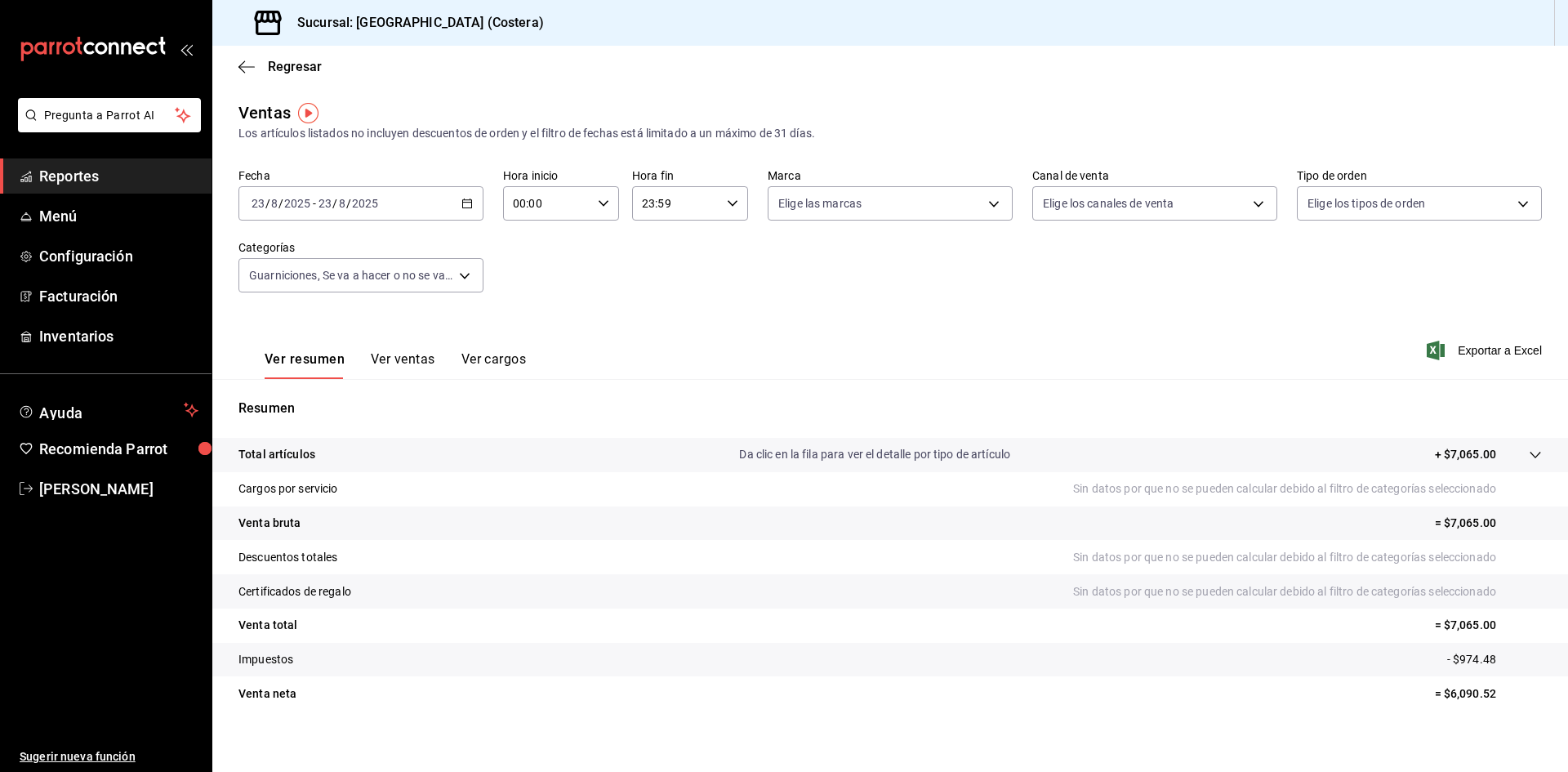
click at [408, 357] on button "Ver ventas" at bounding box center [403, 364] width 65 height 28
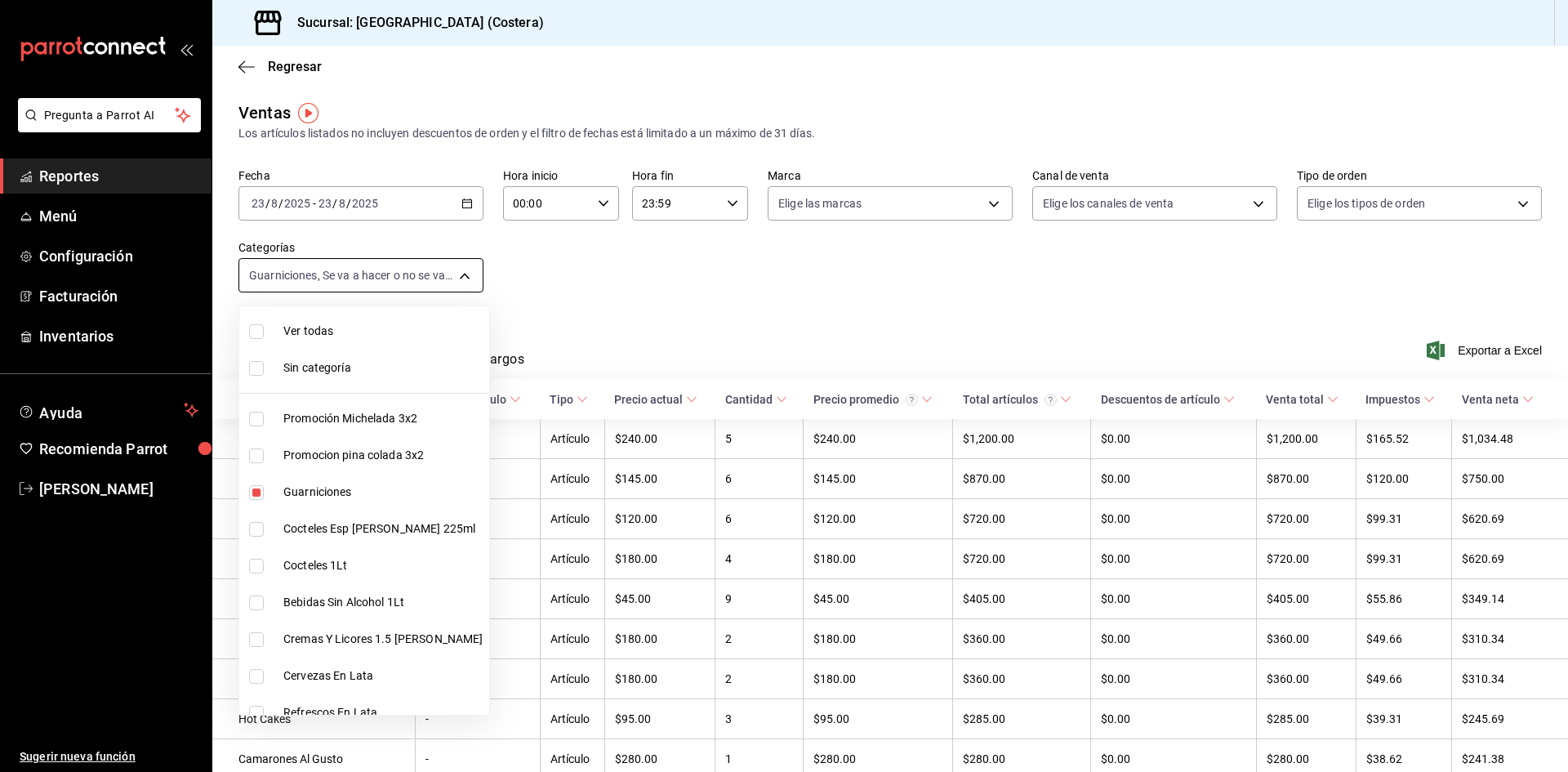
click at [376, 275] on body "Pregunta a Parrot AI Reportes Menú Configuración Facturación Inventarios Ayuda …" at bounding box center [784, 386] width 1568 height 772
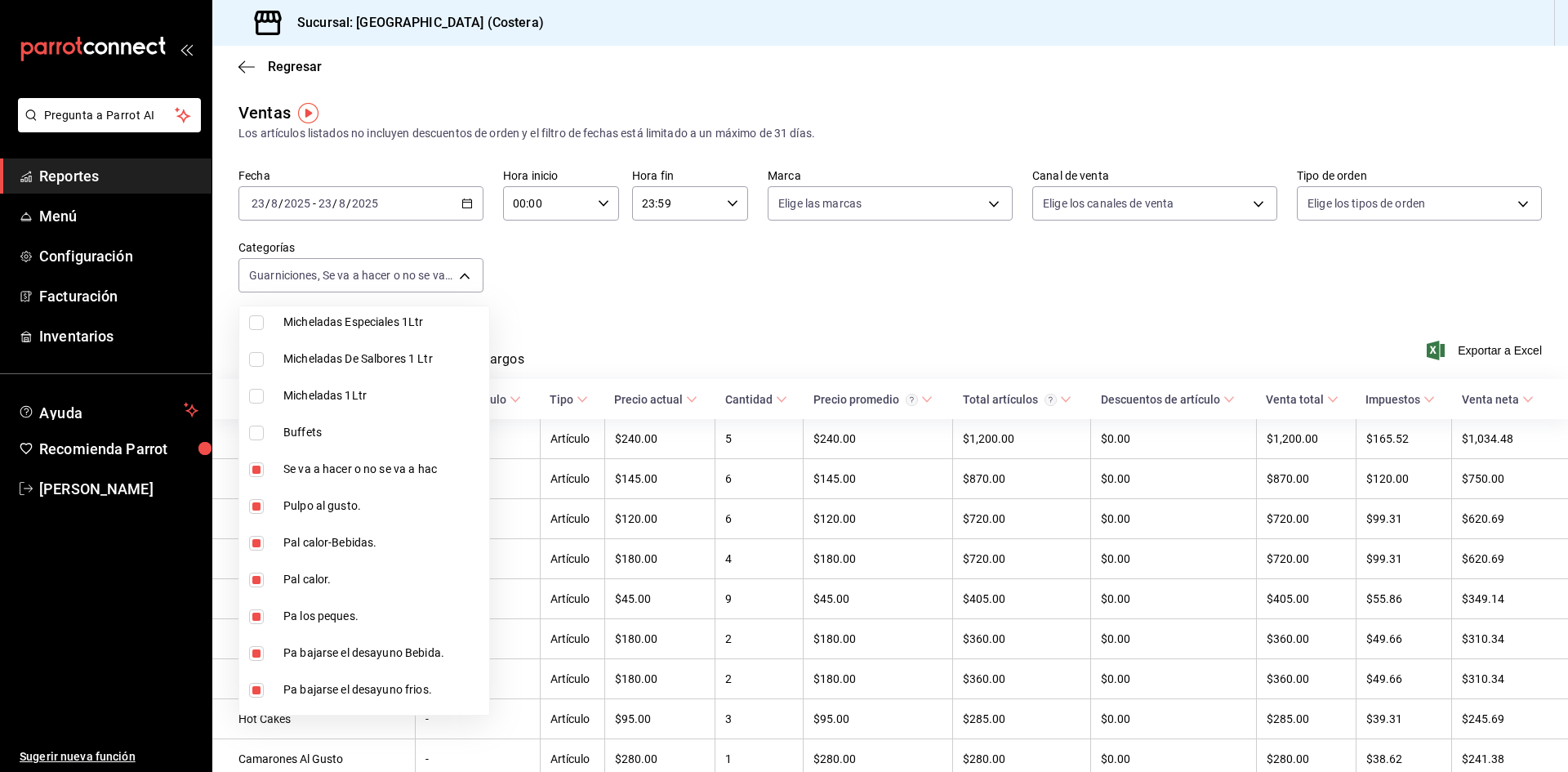
scroll to position [490, 0]
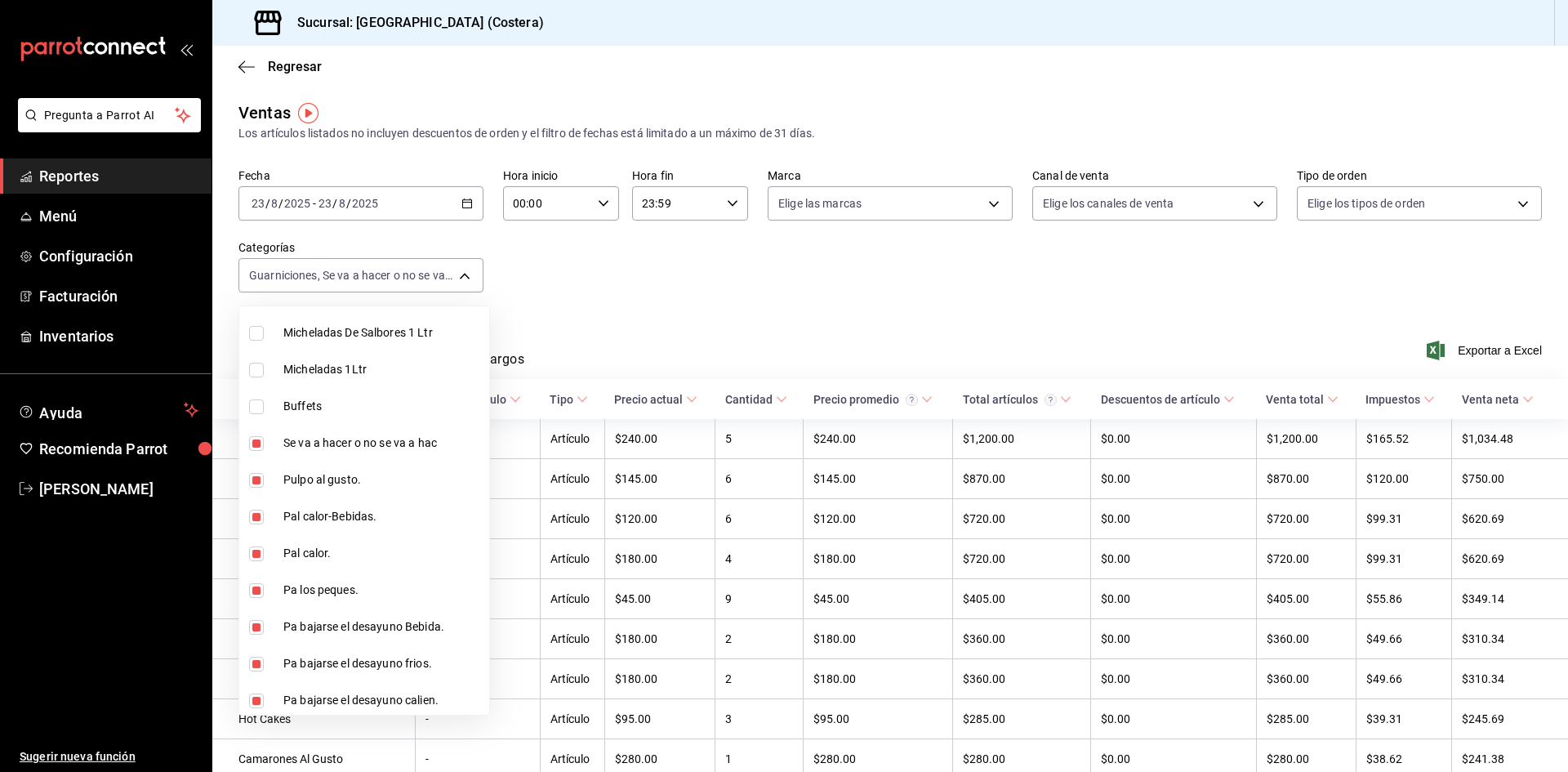
click at [994, 226] on div at bounding box center [784, 386] width 1568 height 772
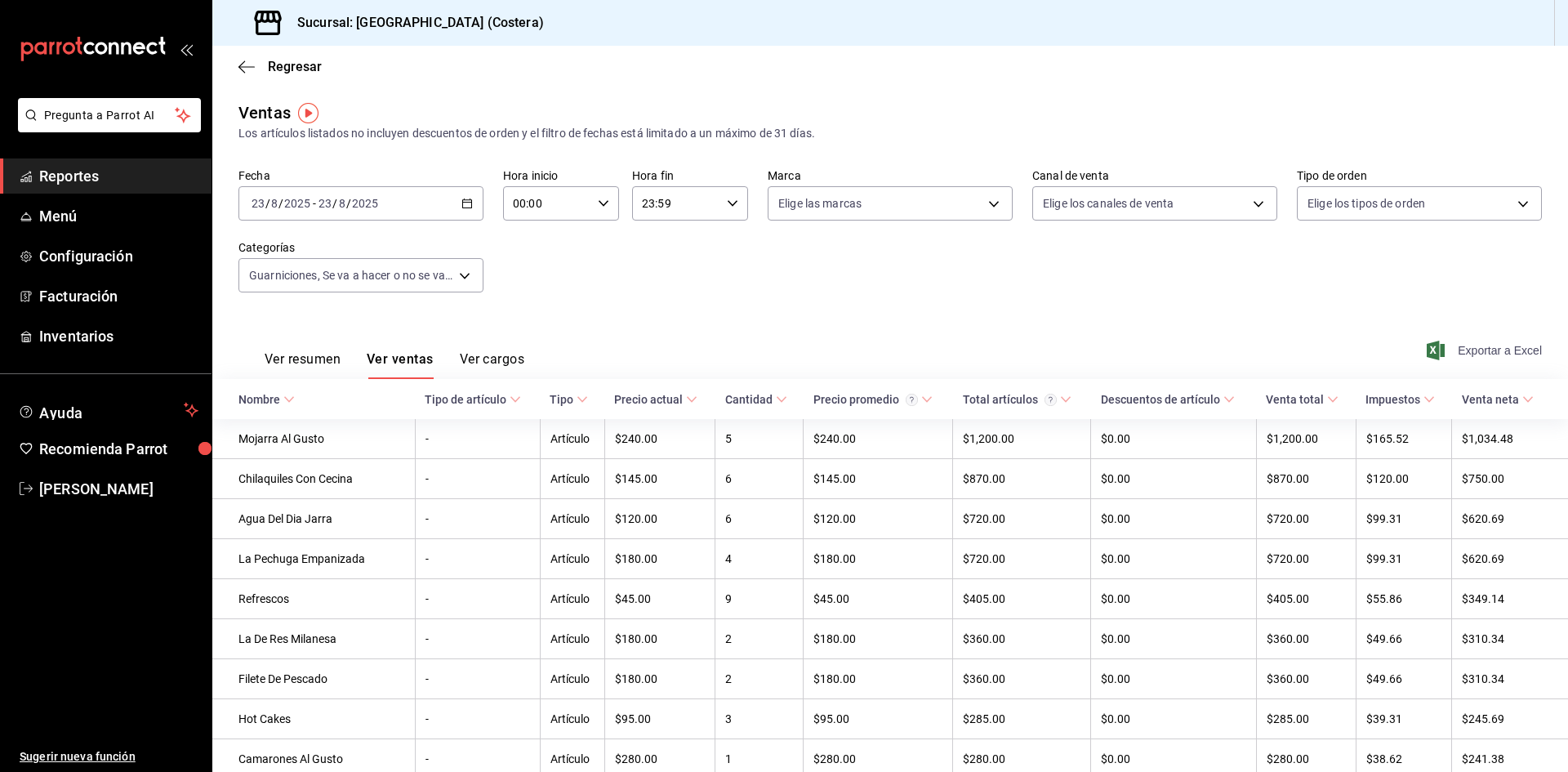
click at [1485, 349] on span "Exportar a Excel" at bounding box center [1485, 351] width 112 height 20
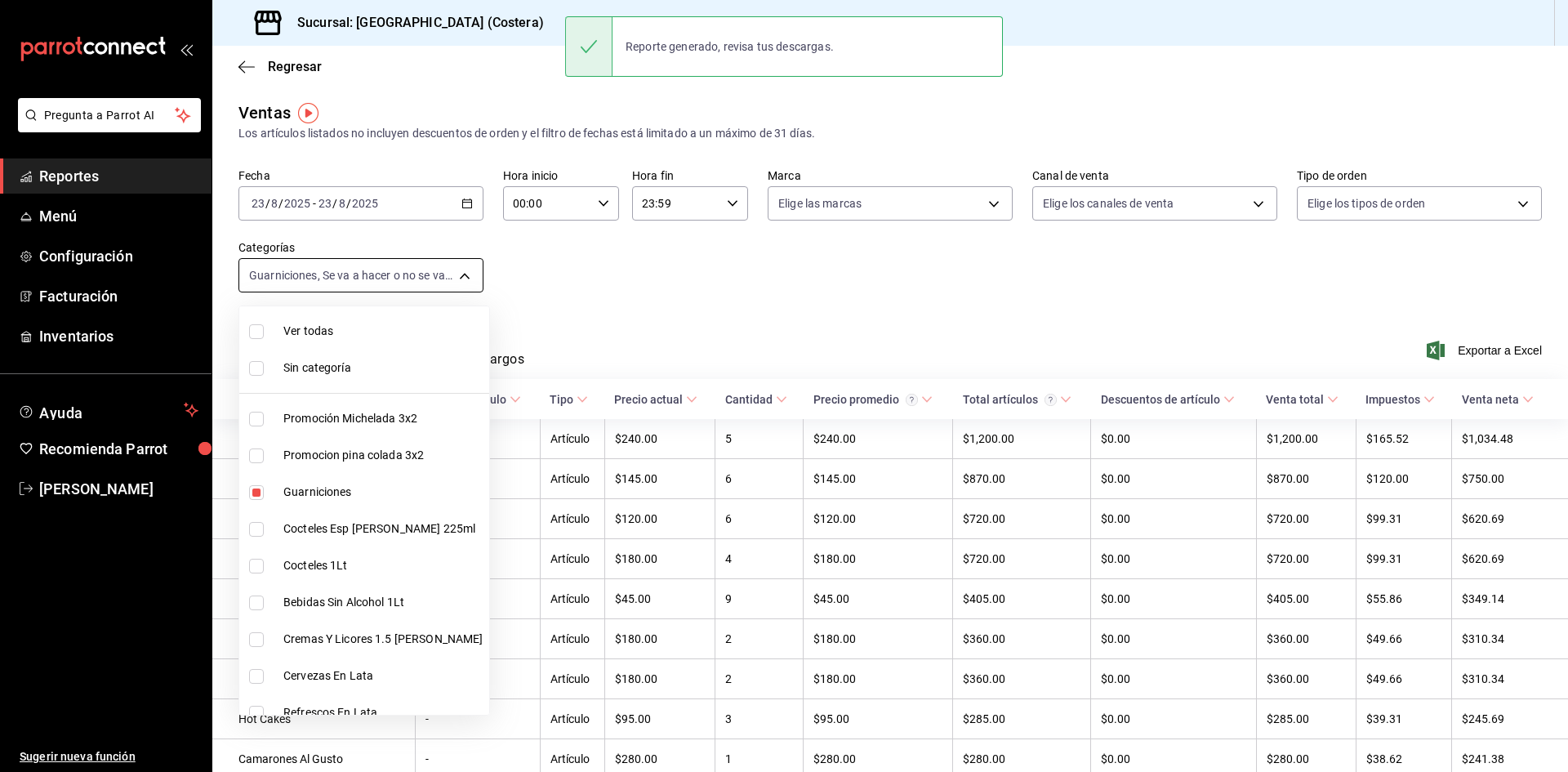
click at [348, 280] on body "Pregunta a Parrot AI Reportes Menú Configuración Facturación Inventarios Ayuda …" at bounding box center [784, 386] width 1568 height 772
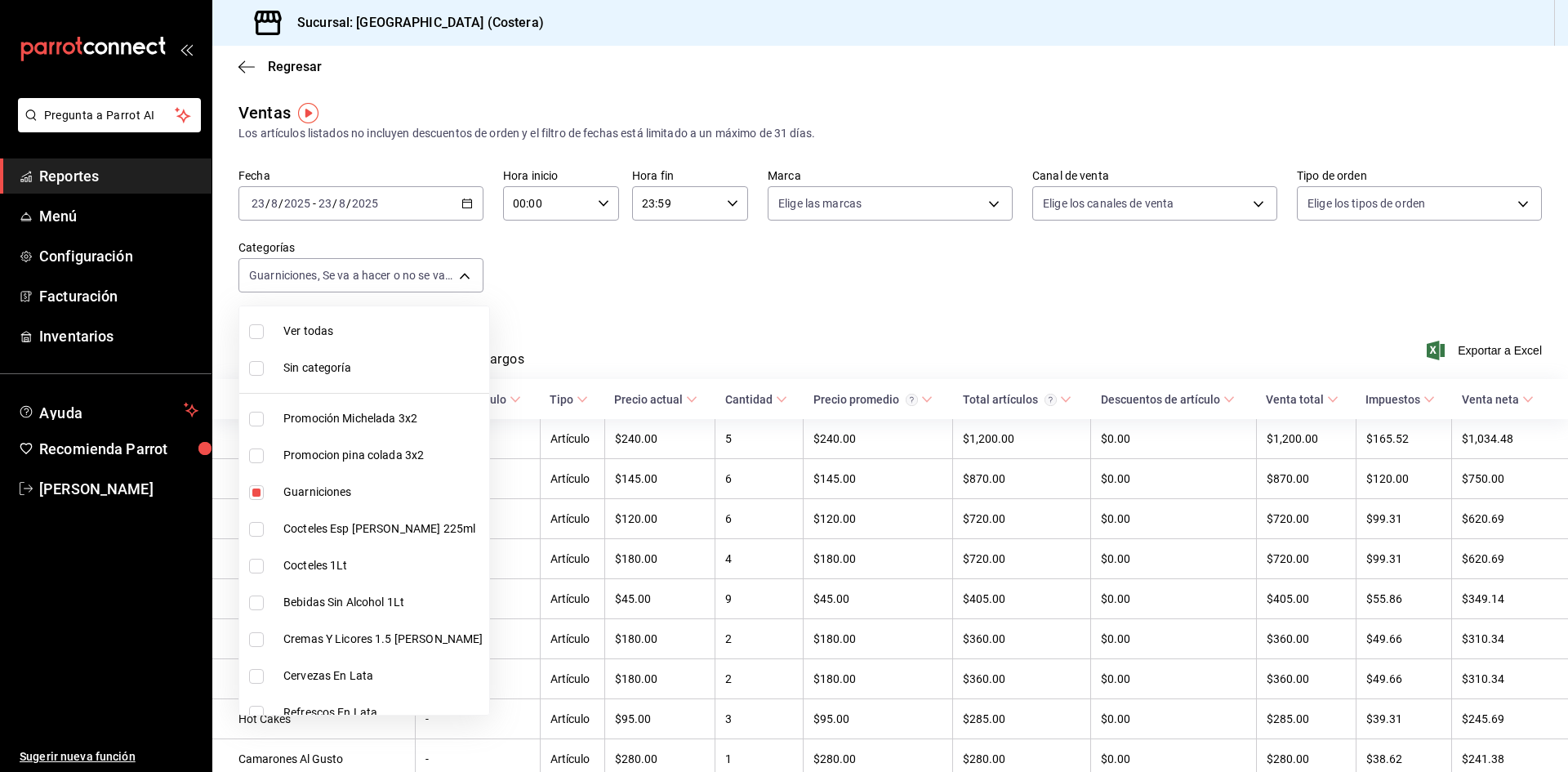
click at [254, 330] on input "checkbox" at bounding box center [257, 331] width 15 height 15
checkbox input "true"
type input "f9973abf-4d50-430f-a3a0-1be1e9b440c3,4500806b-e482-404f-ace7-b7714d25f1ae,b7f0a…"
checkbox input "true"
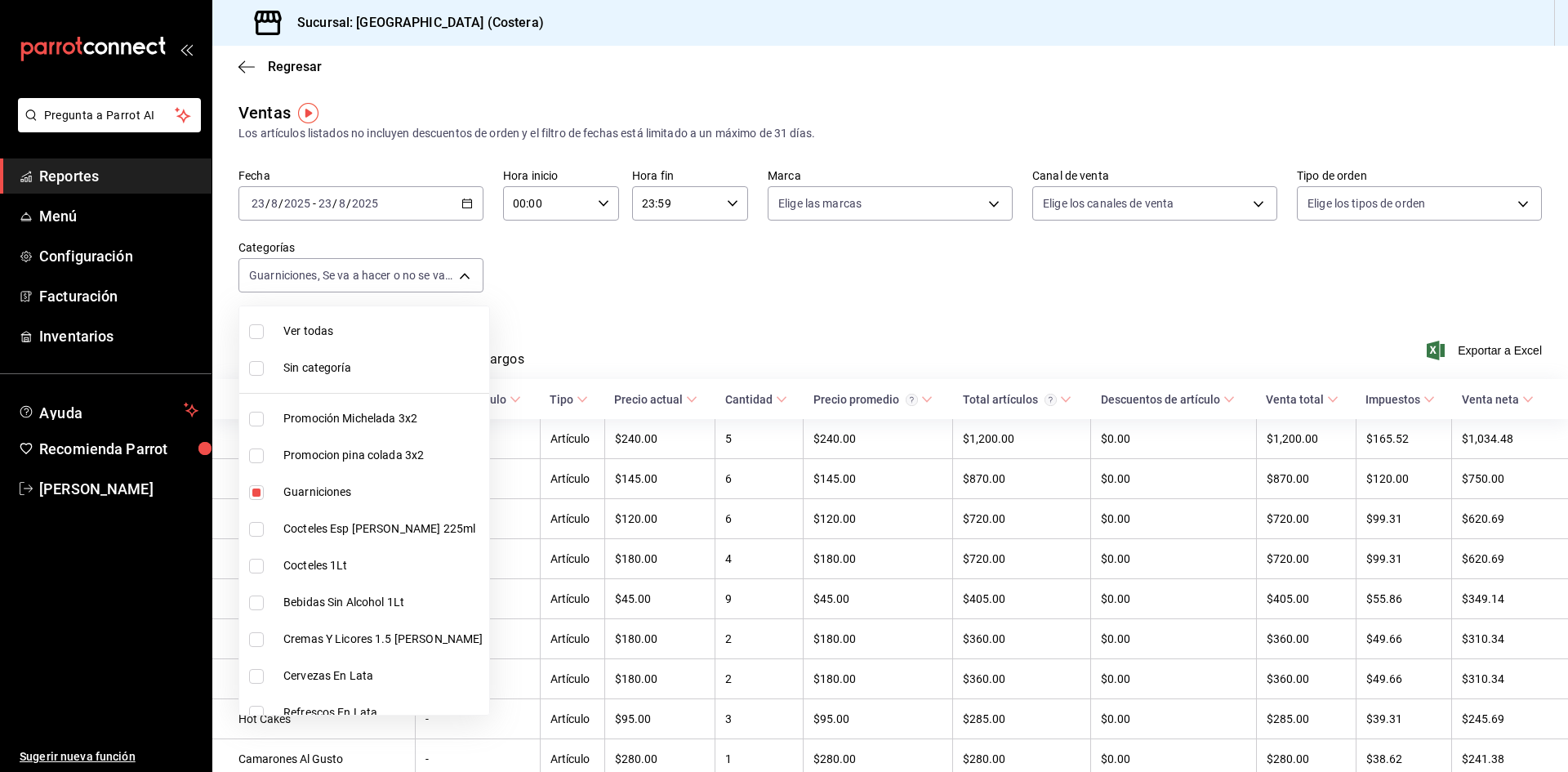
checkbox input "true"
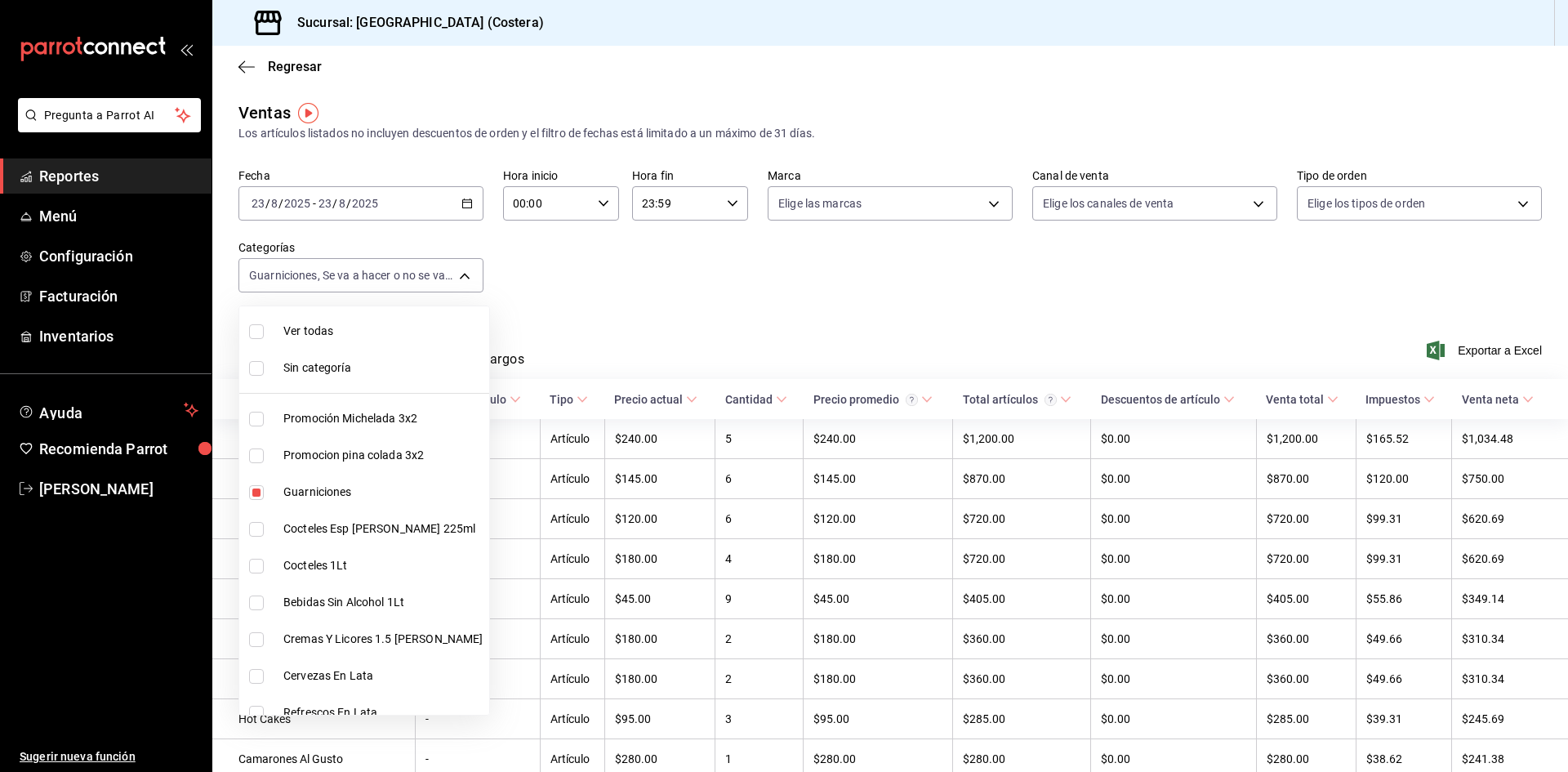
checkbox input "true"
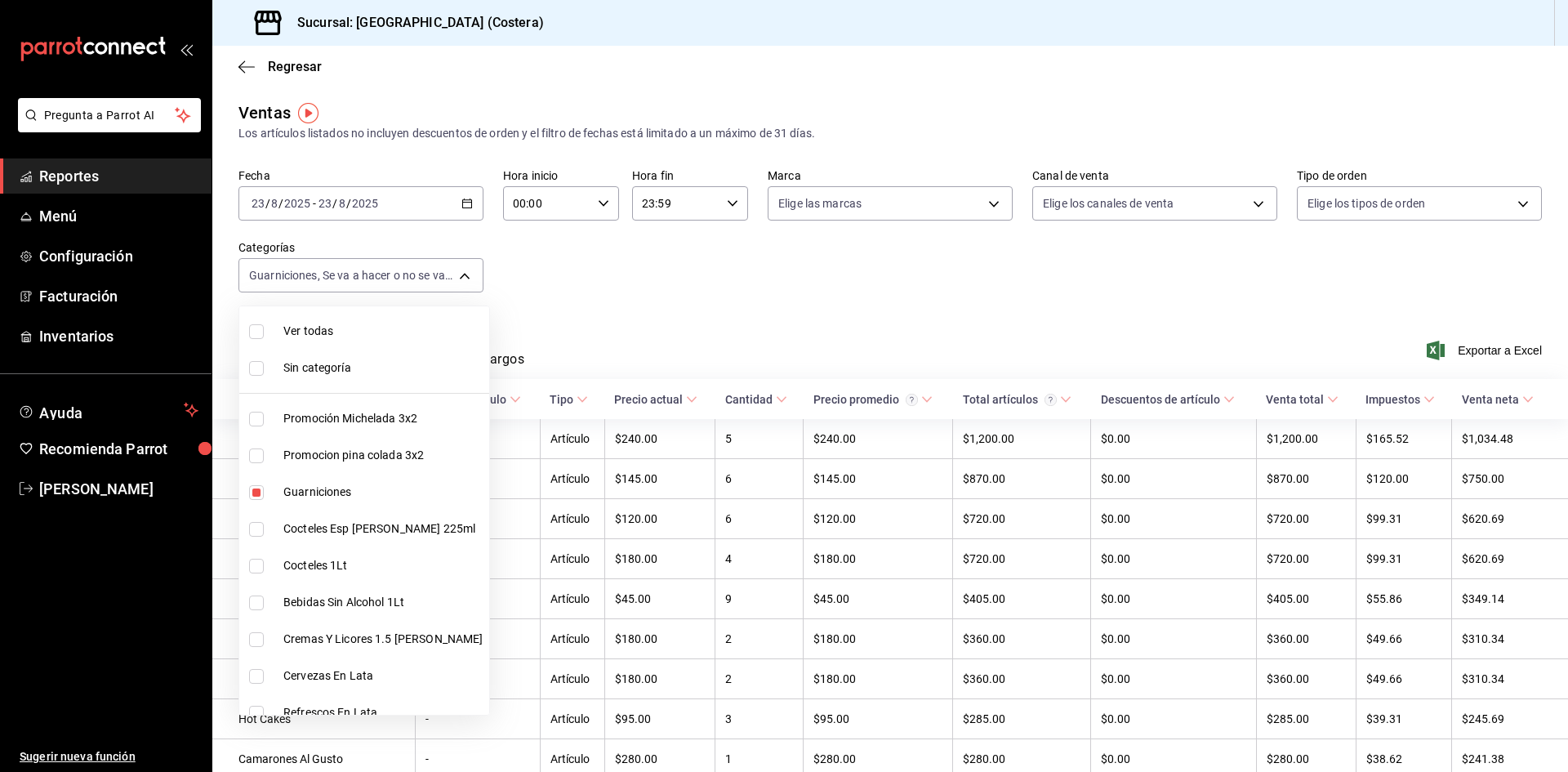
checkbox input "true"
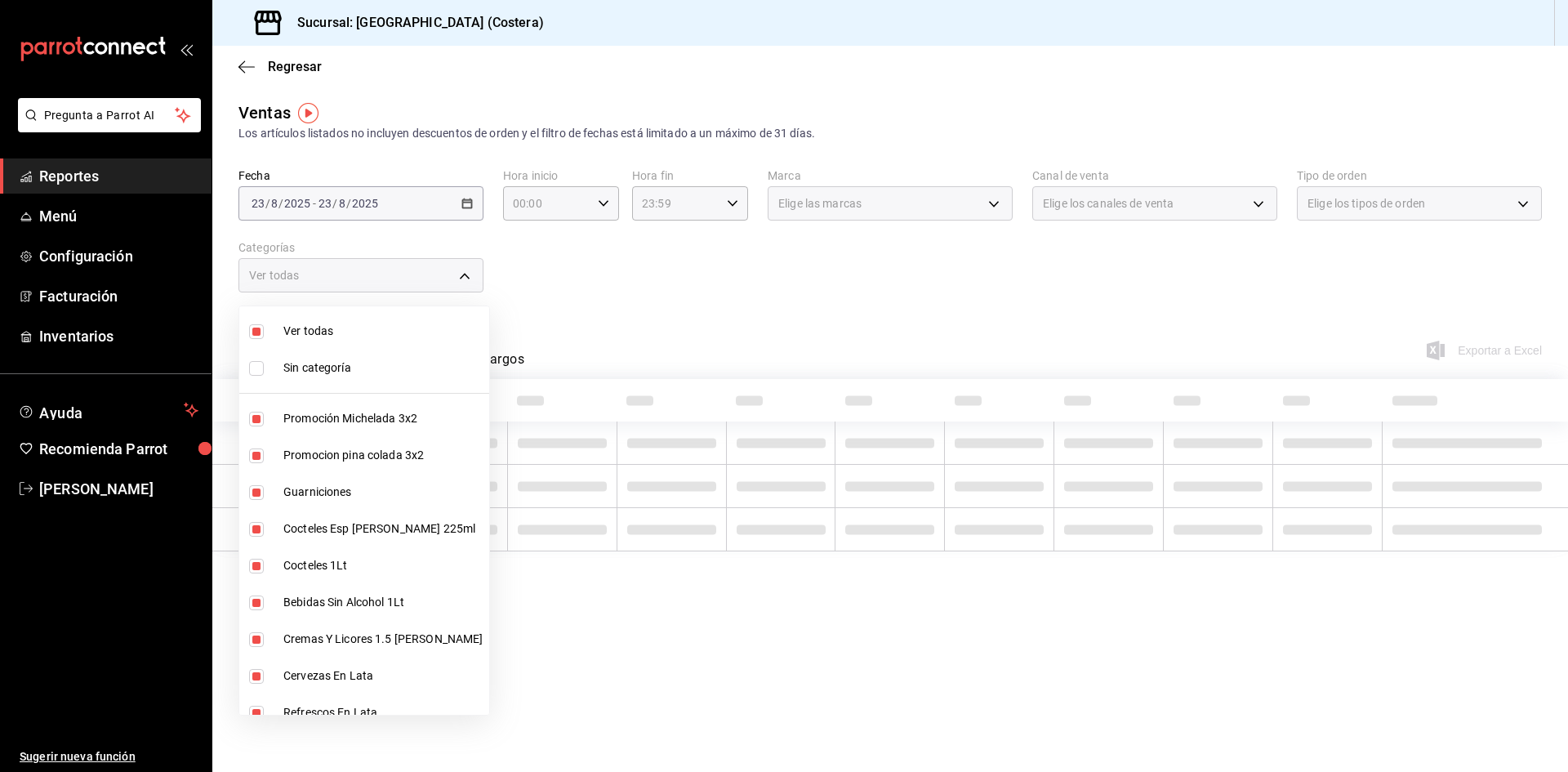
click at [254, 327] on input "checkbox" at bounding box center [257, 331] width 15 height 15
checkbox input "false"
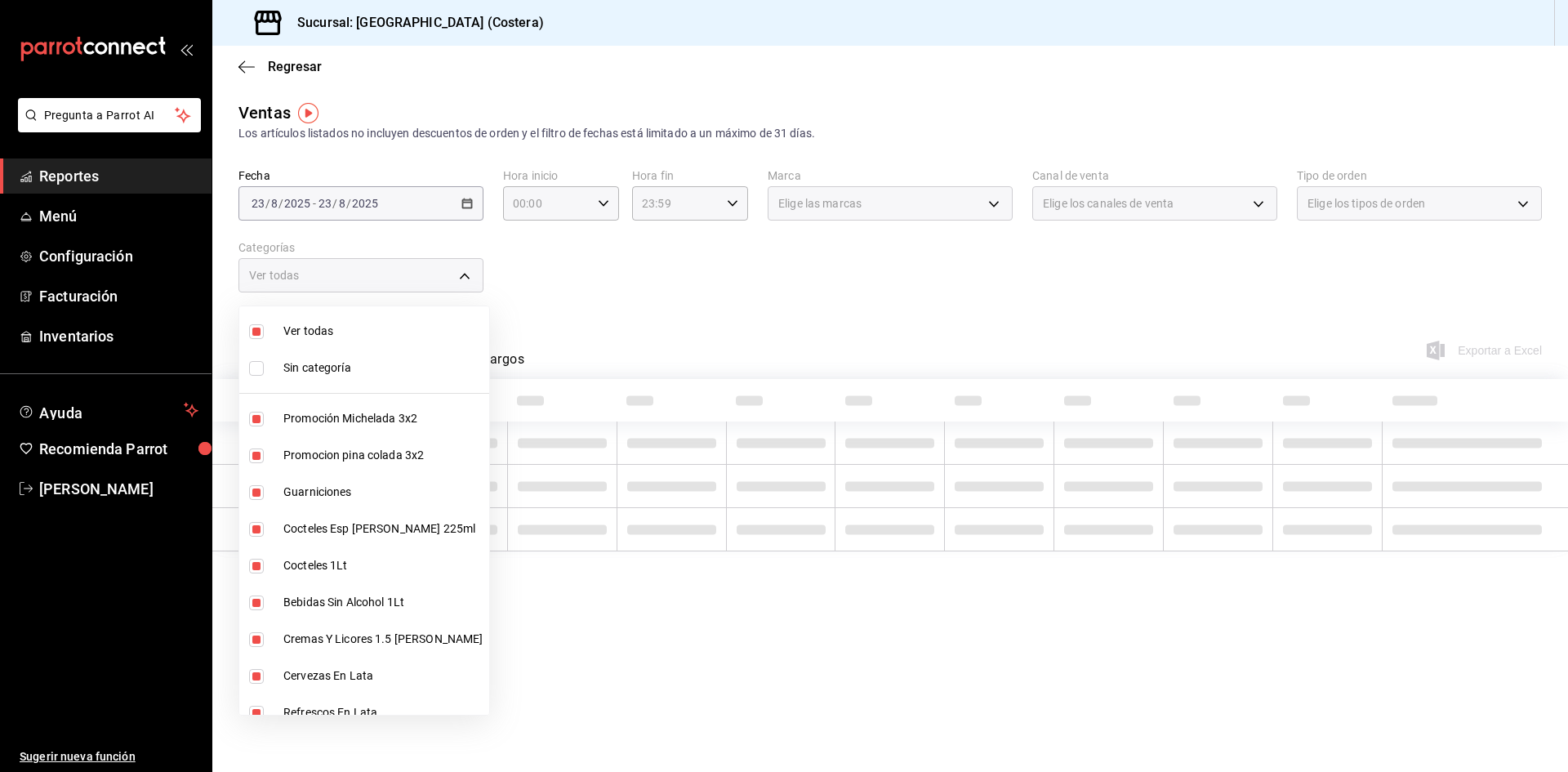
checkbox input "false"
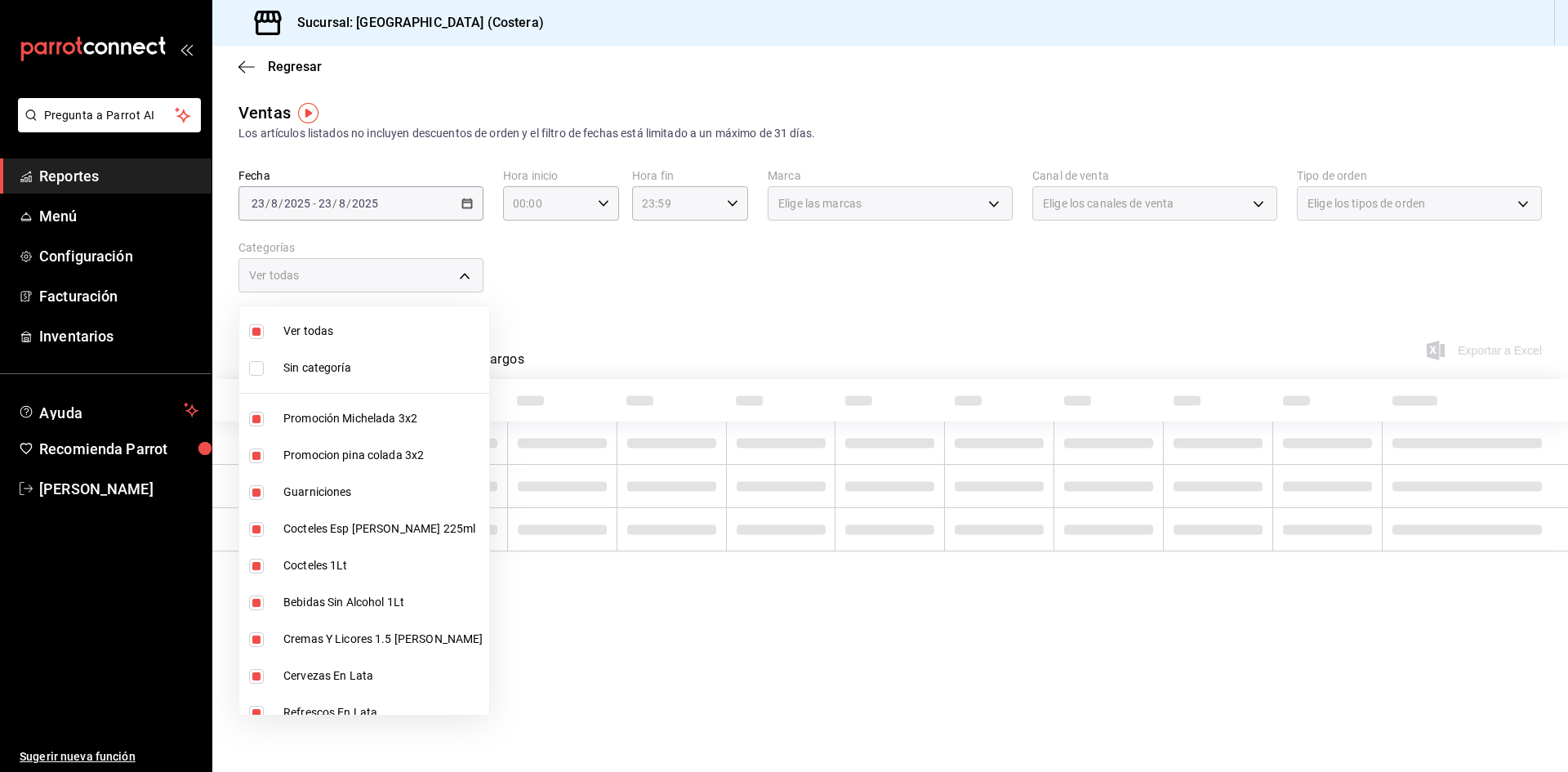
checkbox input "false"
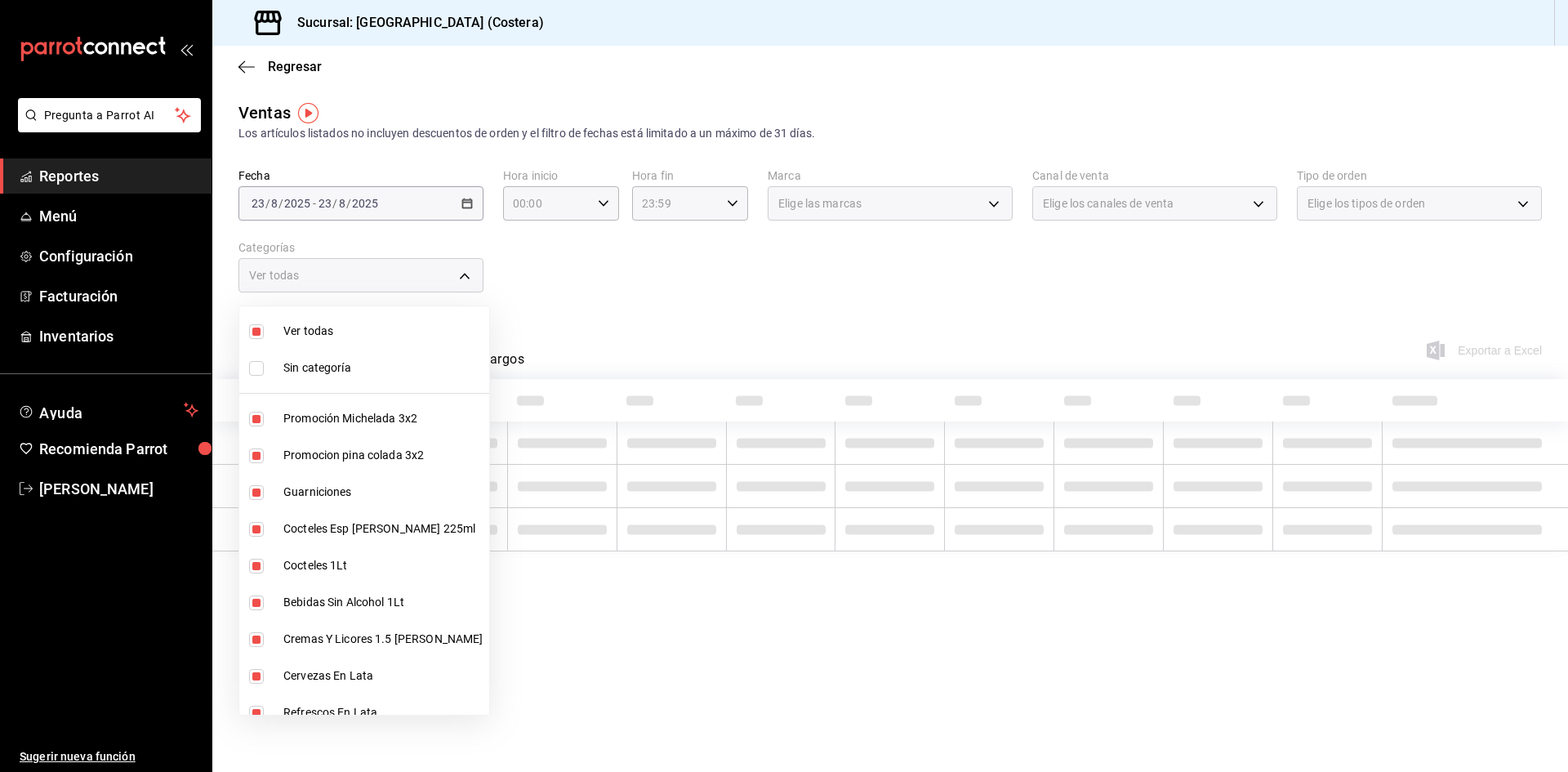
checkbox input "false"
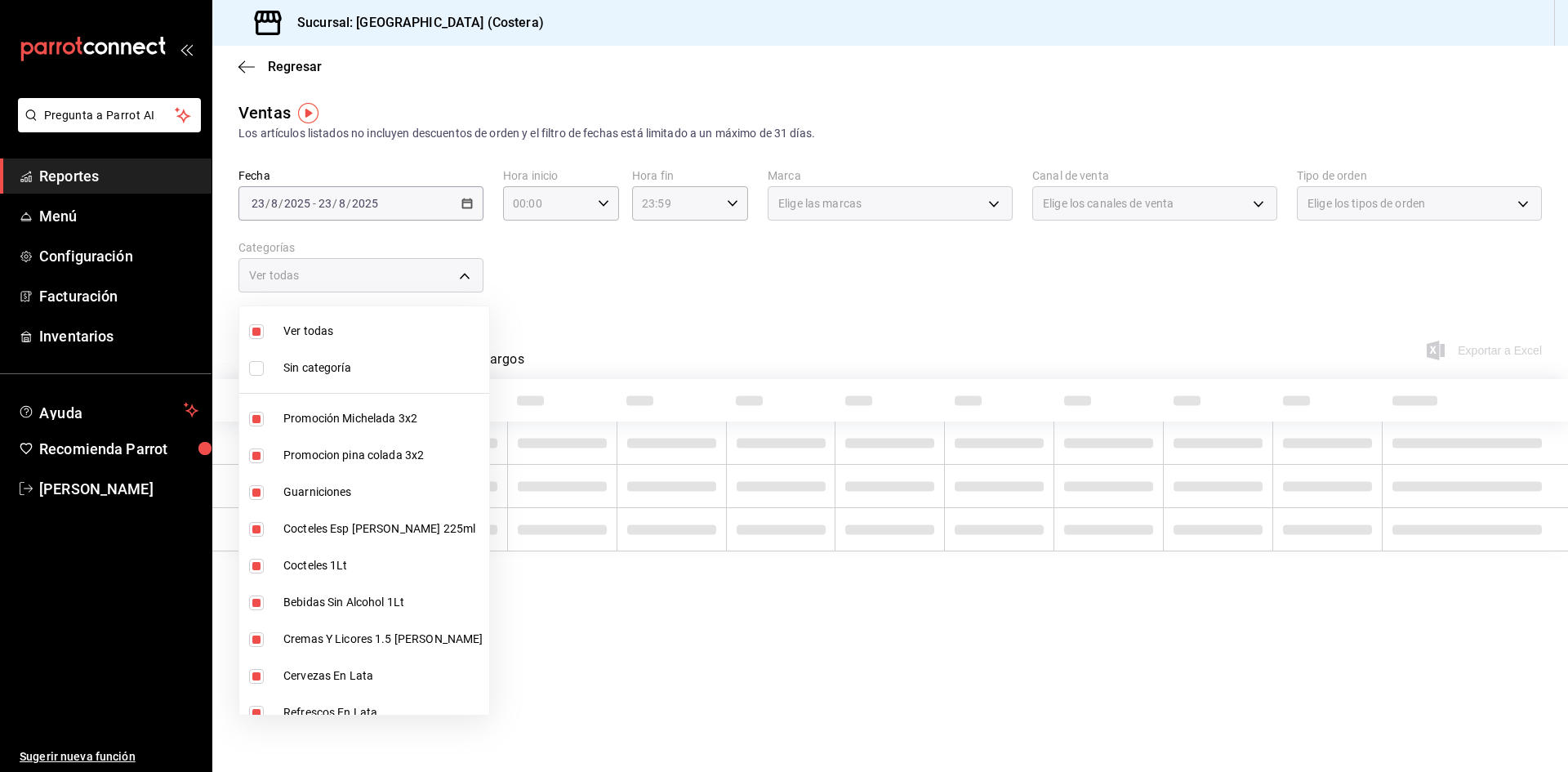
checkbox input "false"
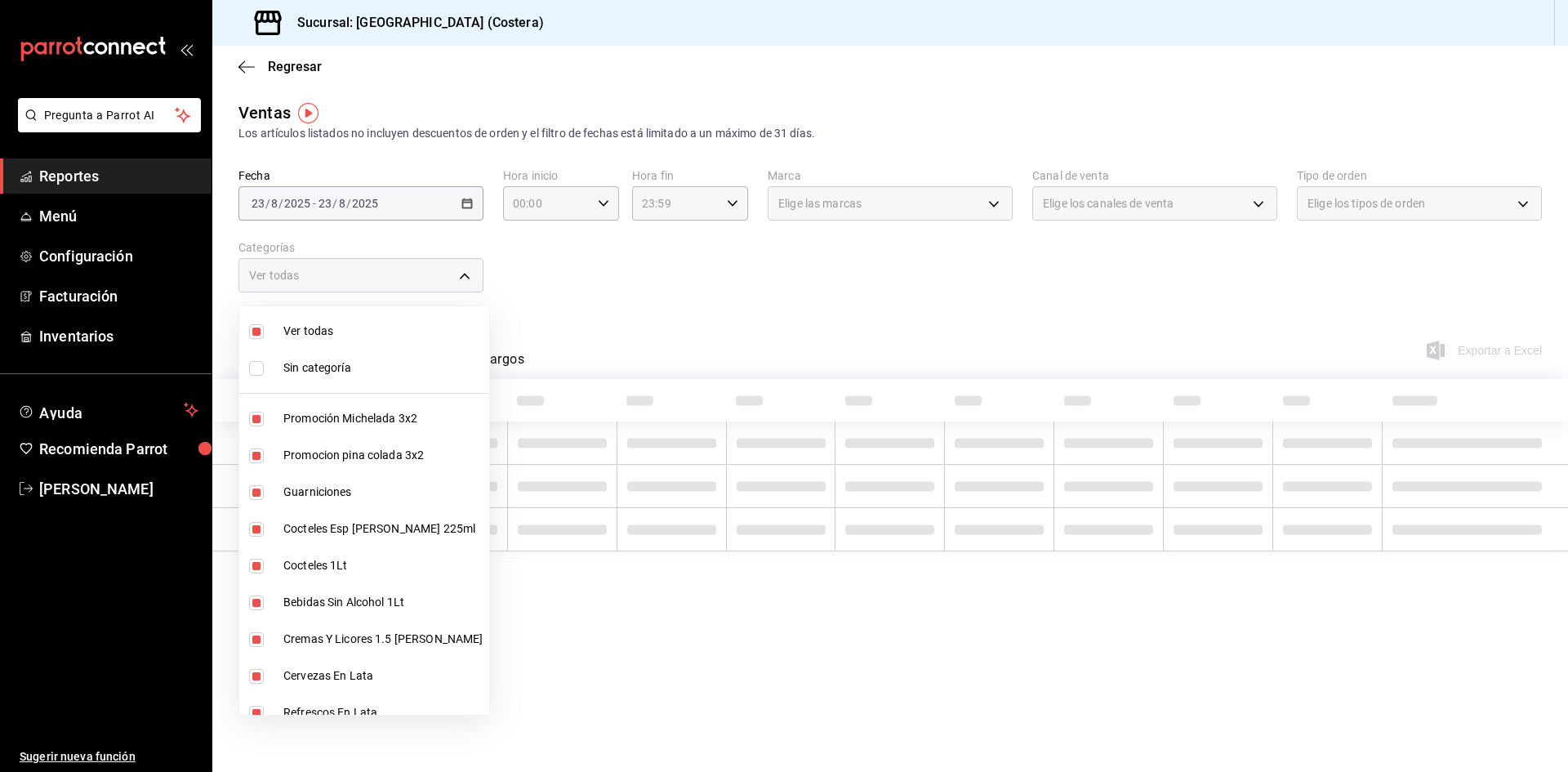
checkbox input "false"
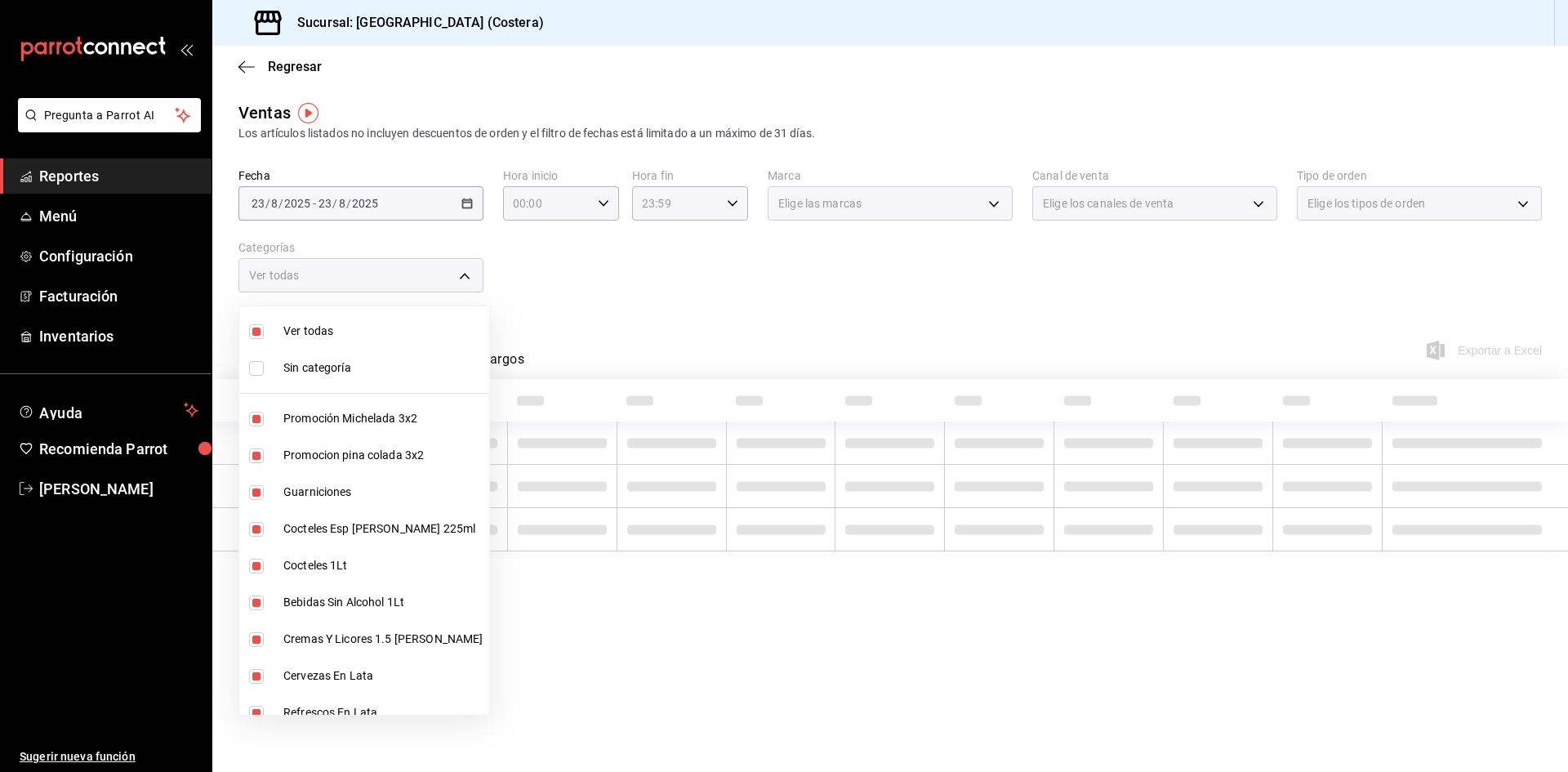
checkbox input "false"
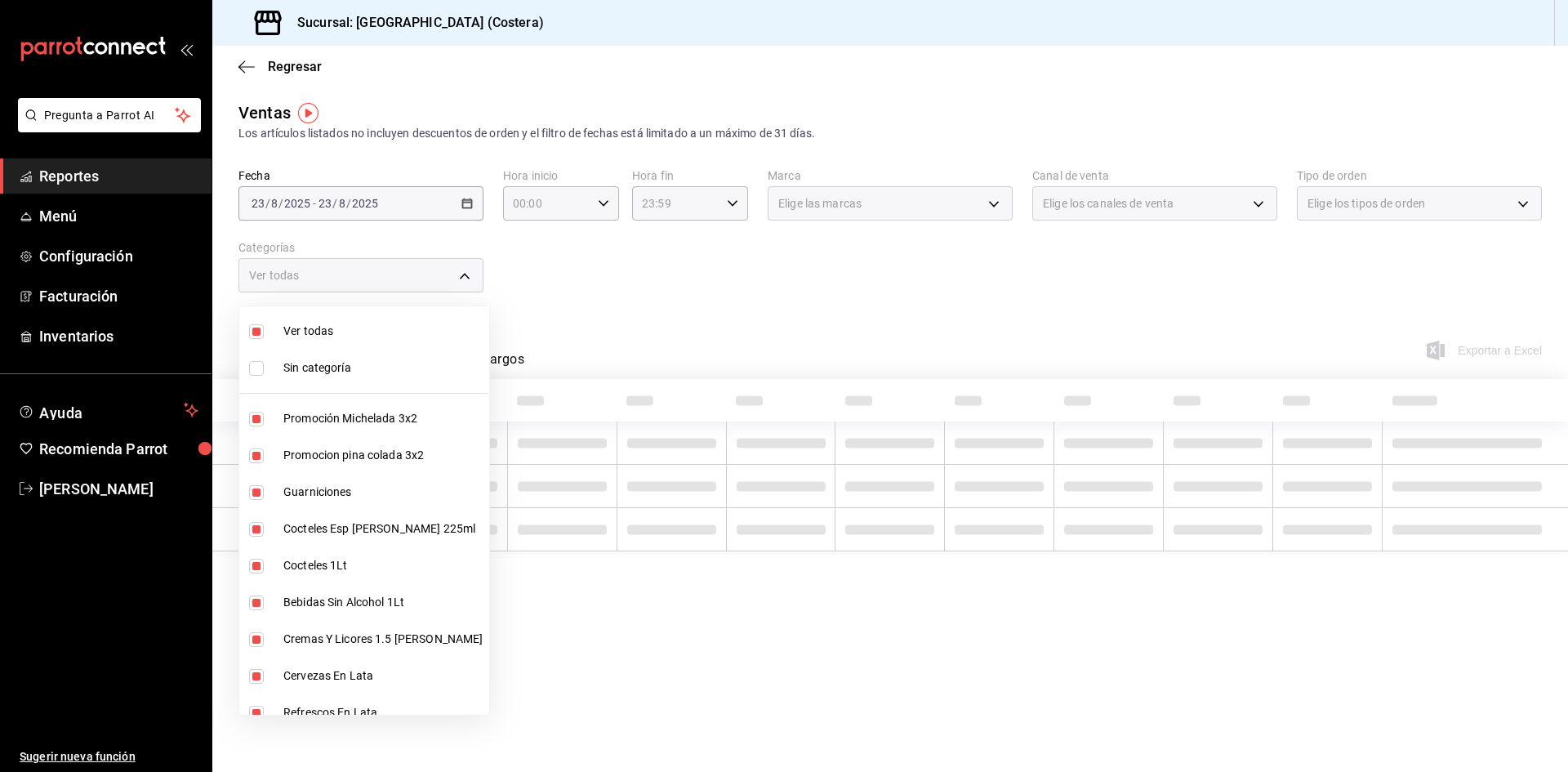
checkbox input "false"
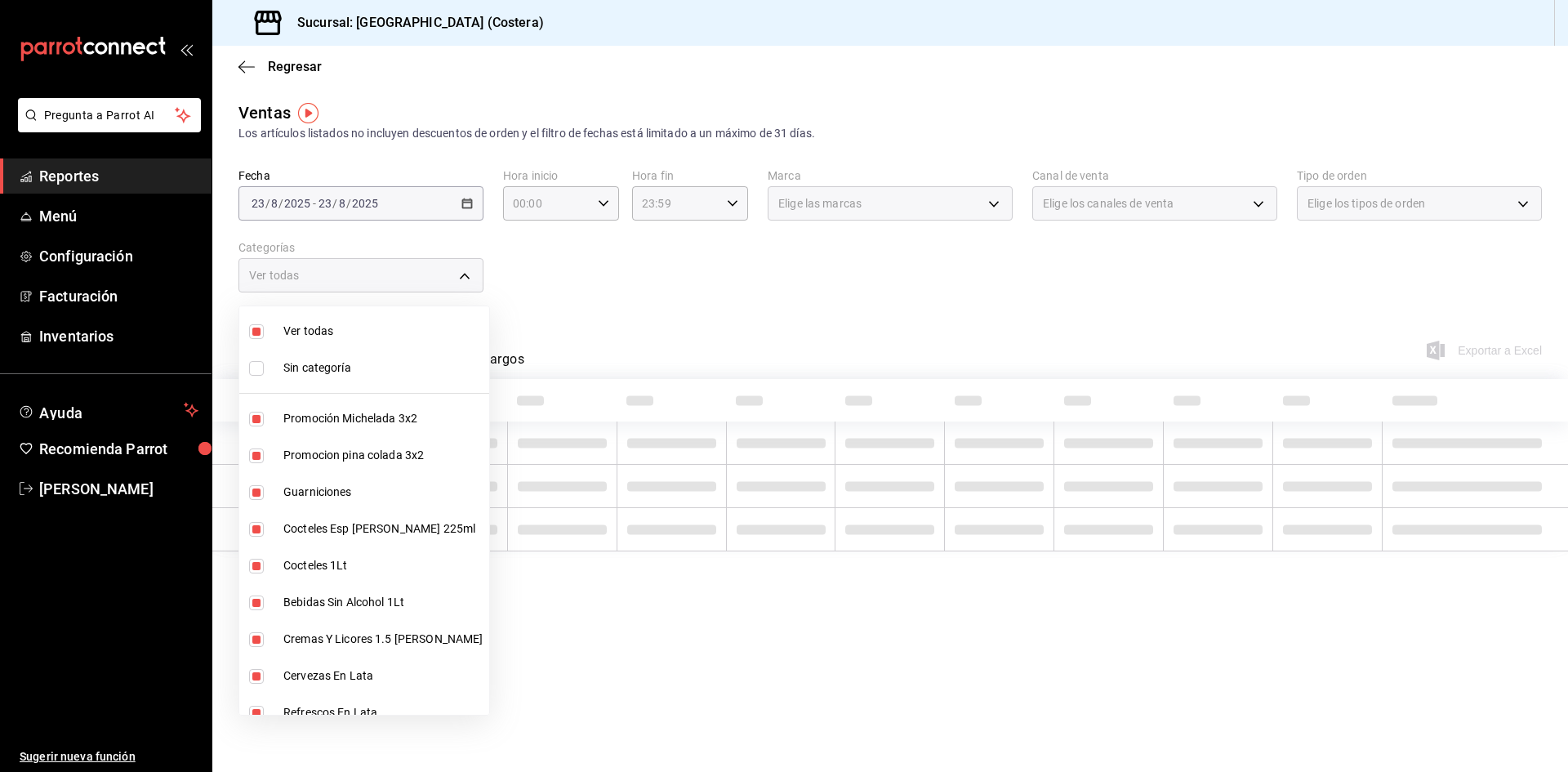
checkbox input "false"
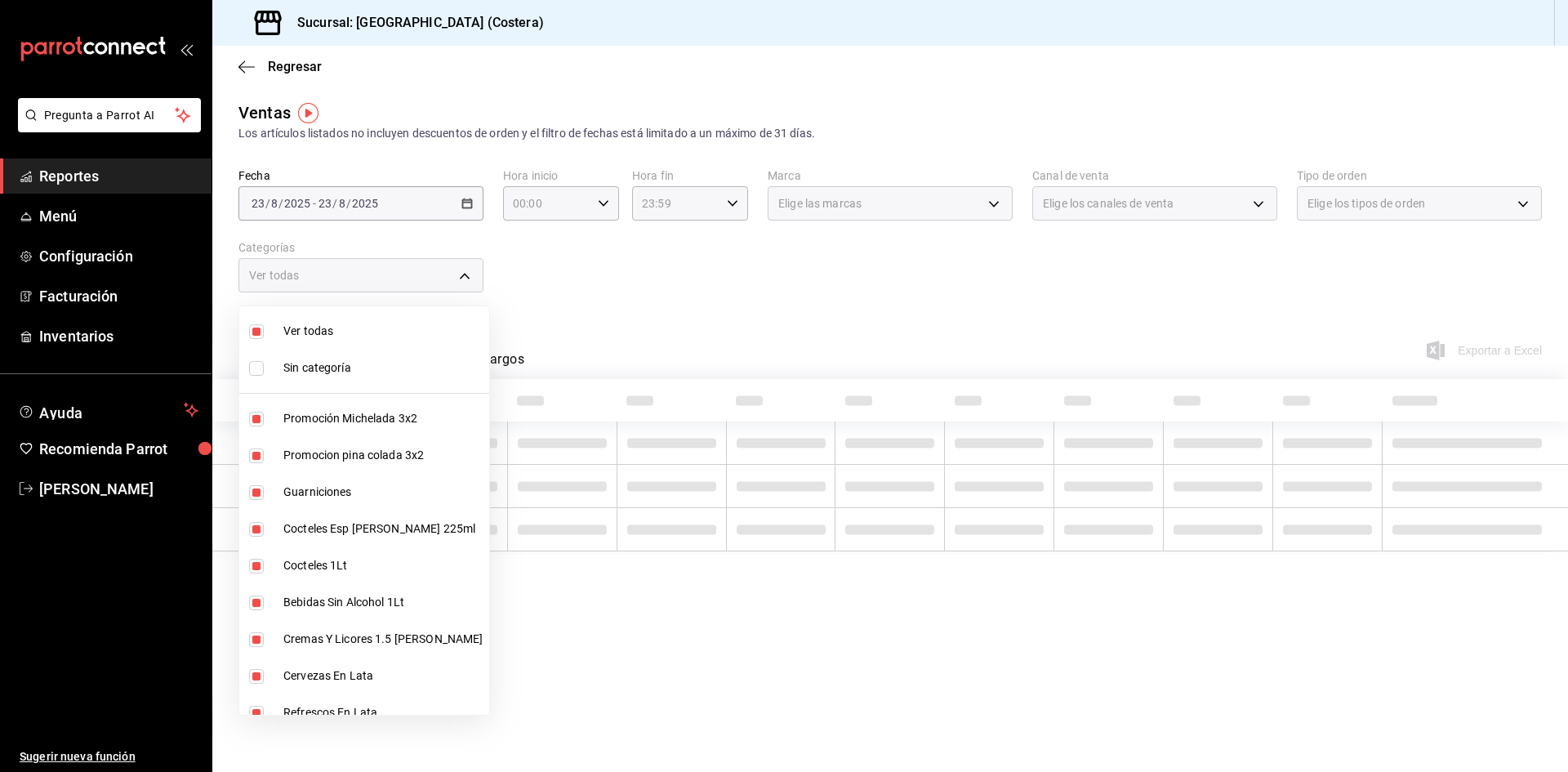
checkbox input "false"
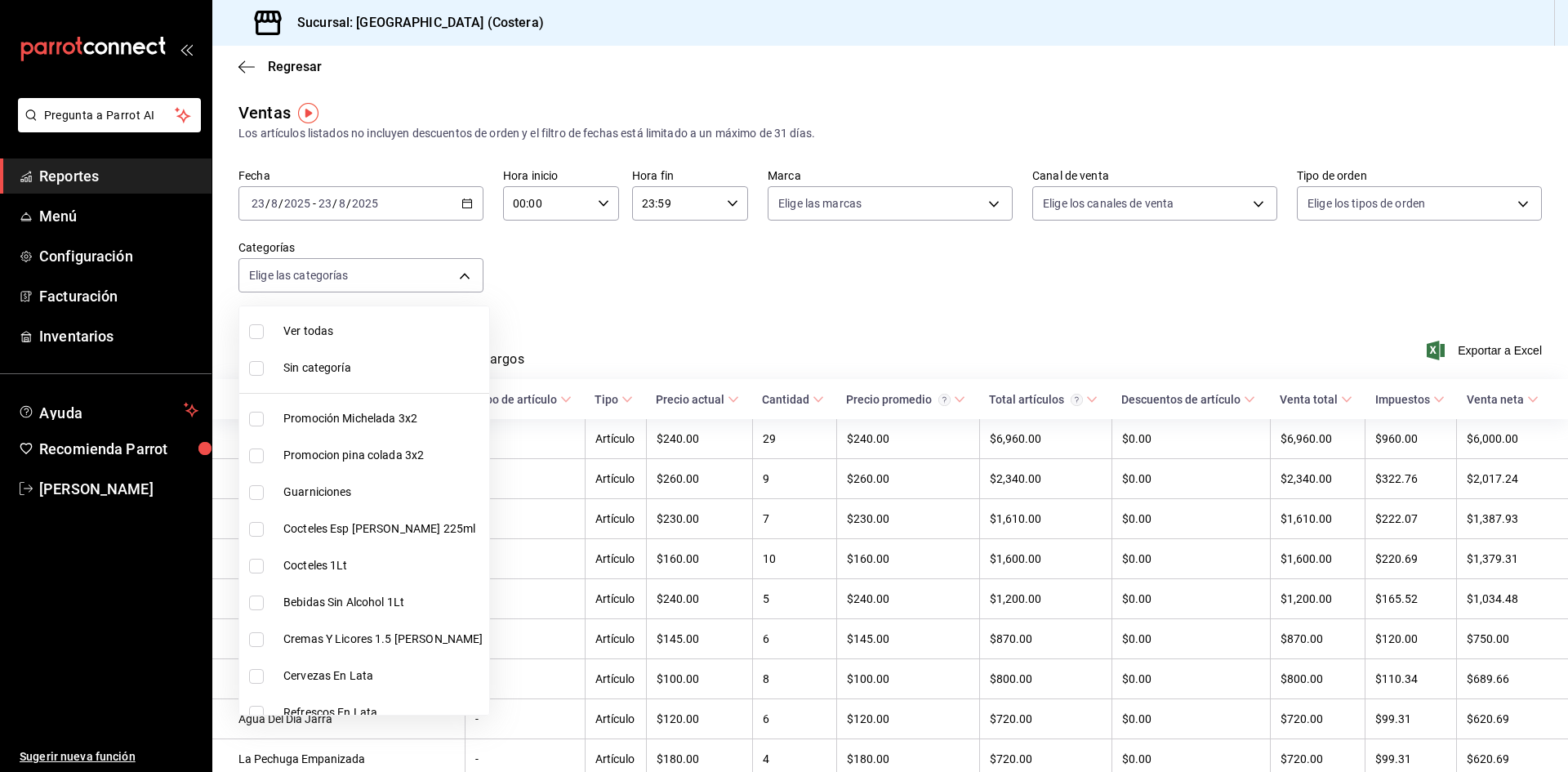
click at [258, 421] on input "checkbox" at bounding box center [257, 419] width 15 height 15
checkbox input "true"
type input "f9973abf-4d50-430f-a3a0-1be1e9b440c3"
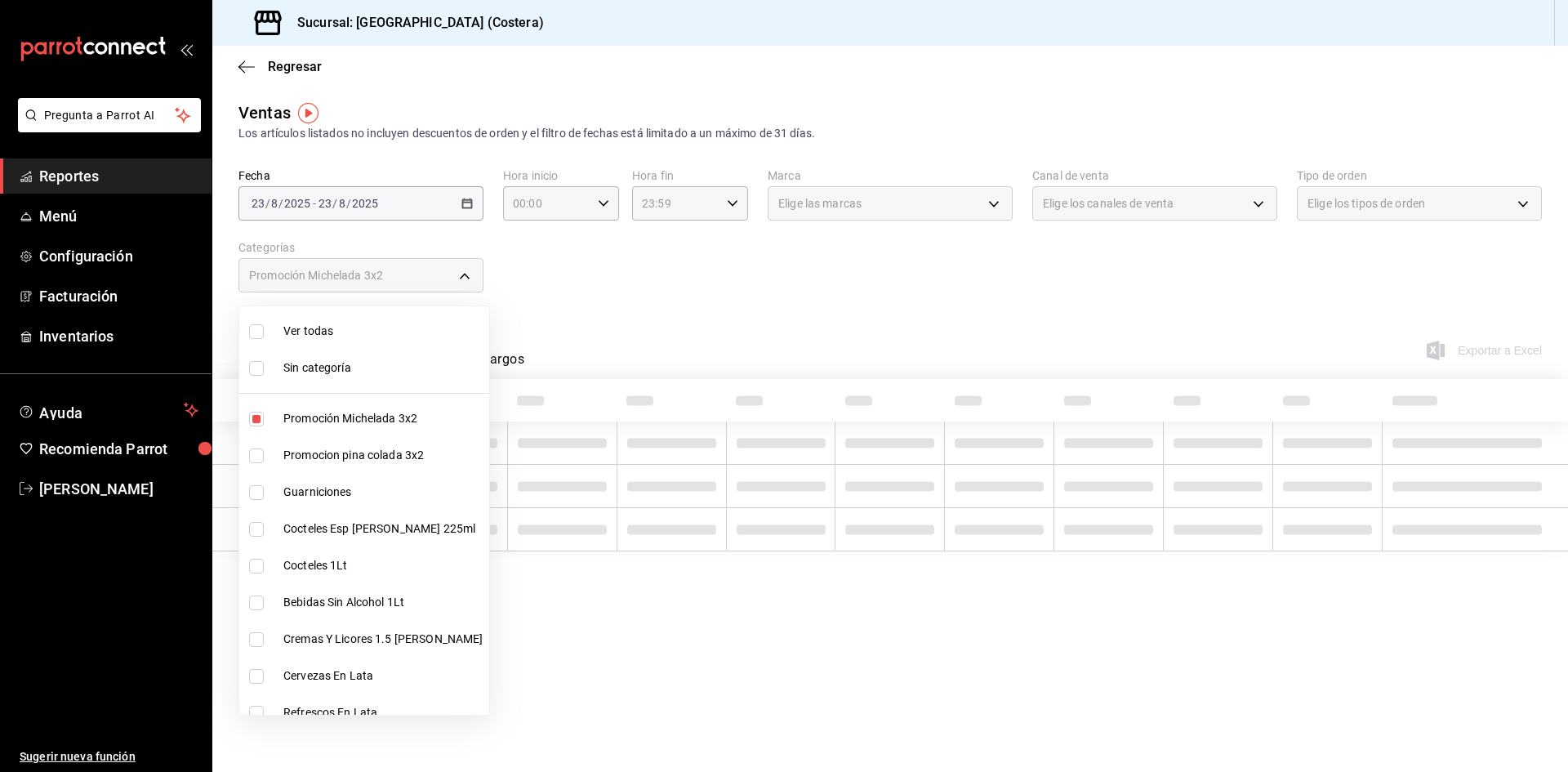
drag, startPoint x: 256, startPoint y: 453, endPoint x: 264, endPoint y: 389, distance: 64.5
click at [262, 451] on input "checkbox" at bounding box center [257, 456] width 15 height 15
checkbox input "true"
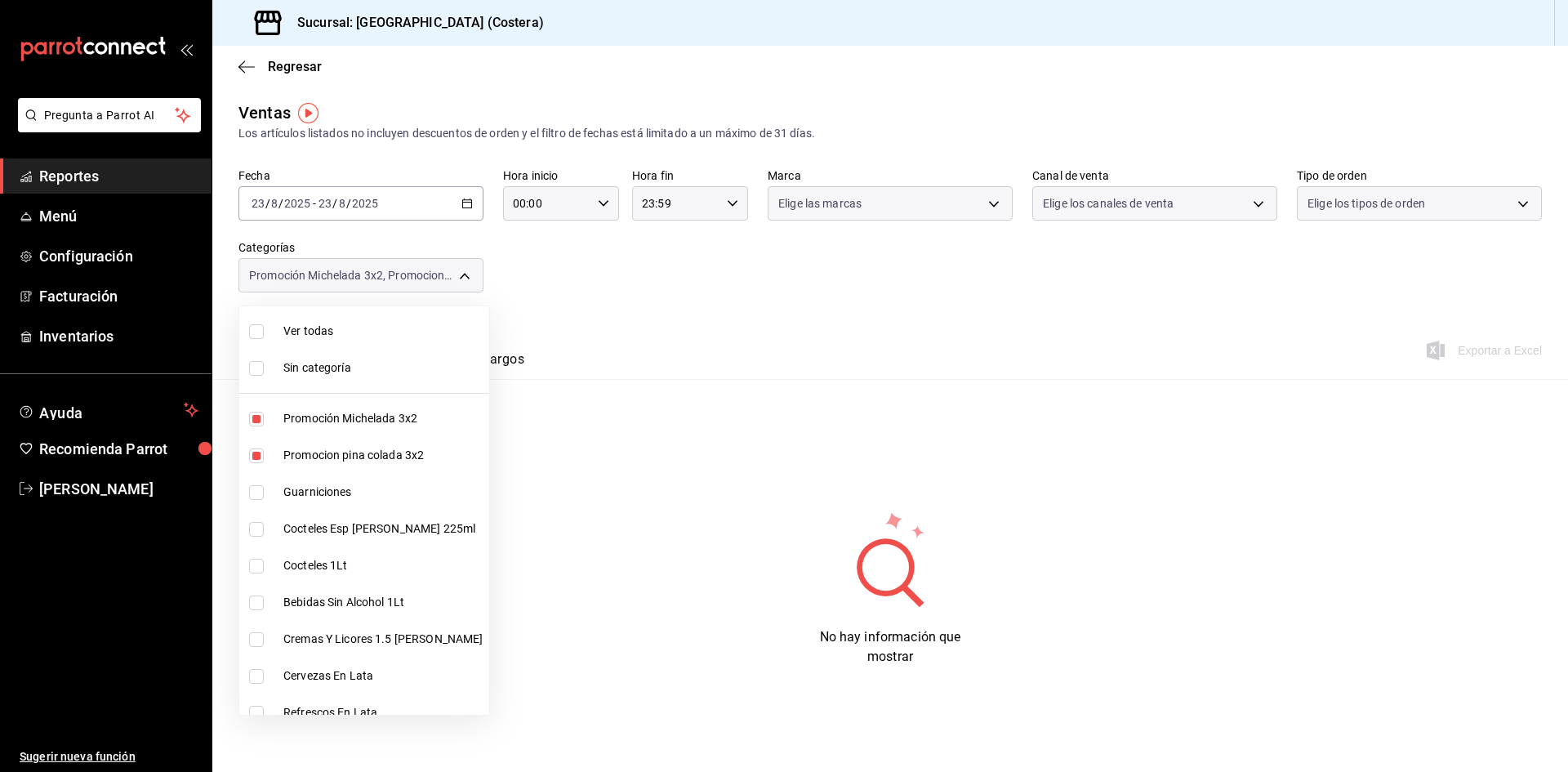
type input "f9973abf-4d50-430f-a3a0-1be1e9b440c3,4500806b-e482-404f-ace7-b7714d25f1ae"
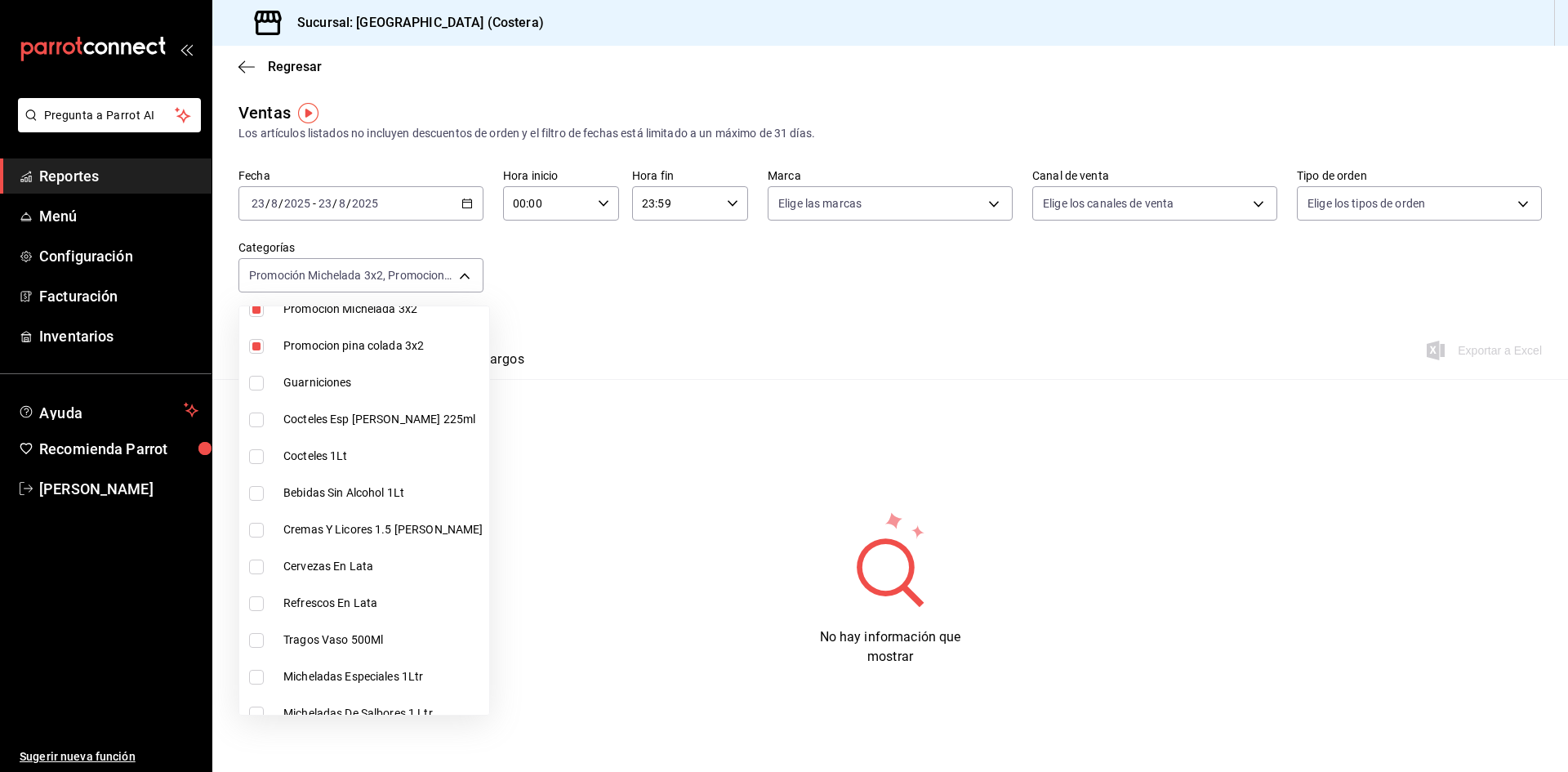
scroll to position [163, 0]
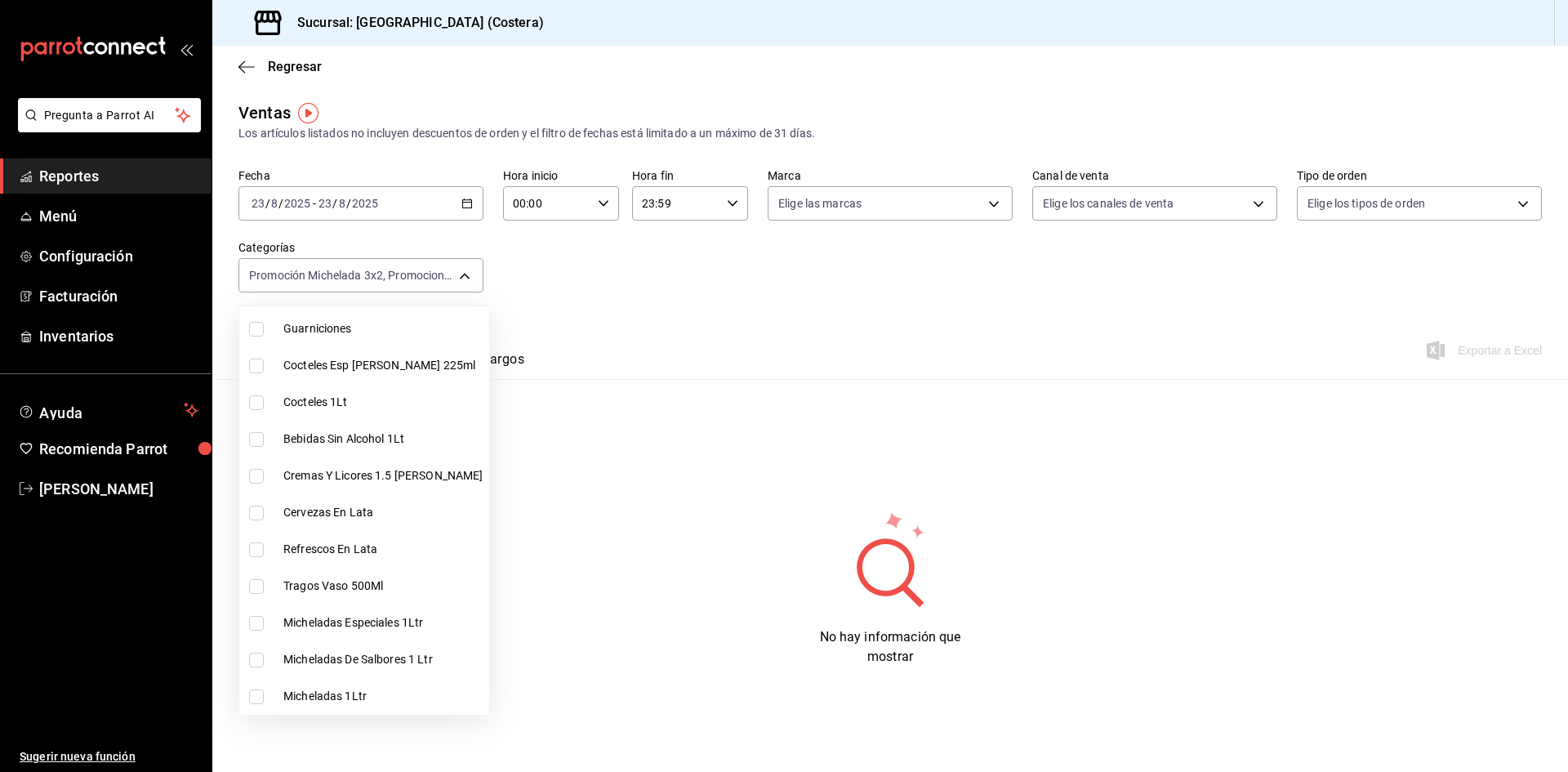
drag, startPoint x: 264, startPoint y: 362, endPoint x: 257, endPoint y: 402, distance: 40.6
click at [263, 362] on label at bounding box center [260, 366] width 21 height 15
click at [263, 362] on input "checkbox" at bounding box center [257, 366] width 15 height 15
checkbox input "false"
type input "f9973abf-4d50-430f-a3a0-1be1e9b440c3,4500806b-e482-404f-ace7-b7714d25f1ae"
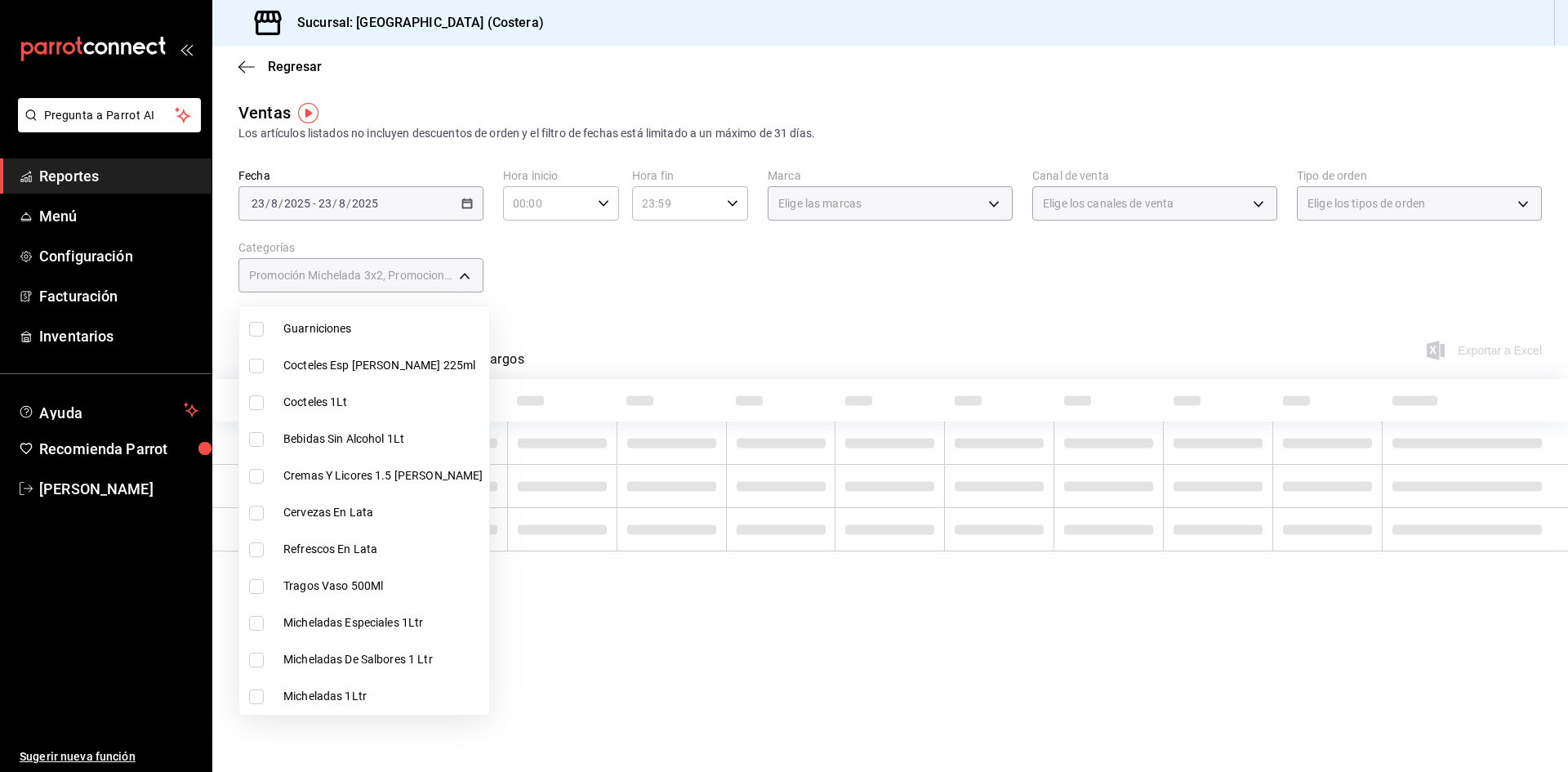
click at [257, 402] on input "checkbox" at bounding box center [257, 402] width 15 height 15
checkbox input "true"
type input "f9973abf-4d50-430f-a3a0-1be1e9b440c3,4500806b-e482-404f-ace7-b7714d25f1ae,5d8d5…"
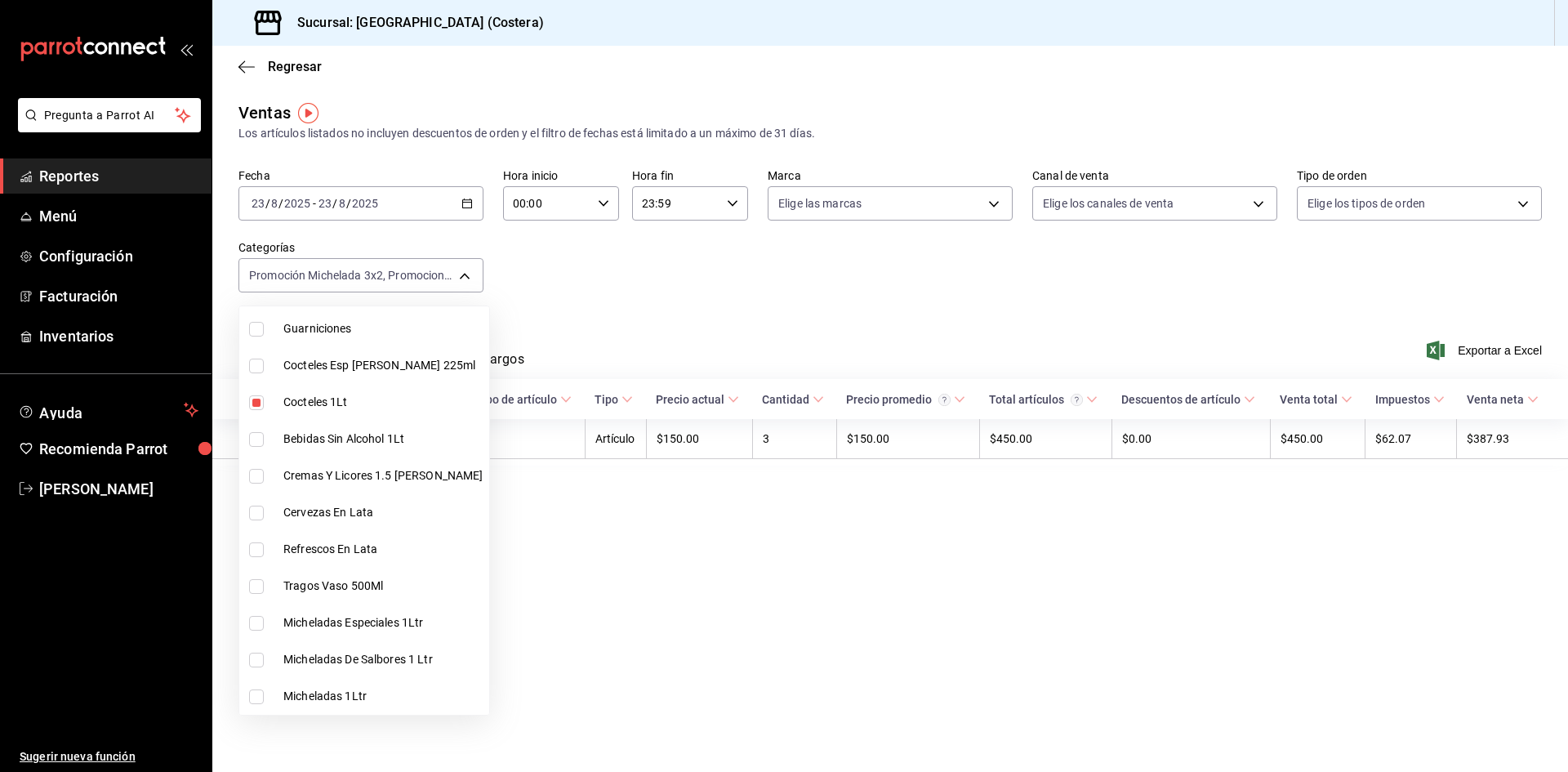
click at [252, 367] on input "checkbox" at bounding box center [257, 366] width 15 height 15
checkbox input "true"
type input "f9973abf-4d50-430f-a3a0-1be1e9b440c3,4500806b-e482-404f-ace7-b7714d25f1ae,5d8d5…"
click at [254, 438] on input "checkbox" at bounding box center [257, 440] width 15 height 15
checkbox input "true"
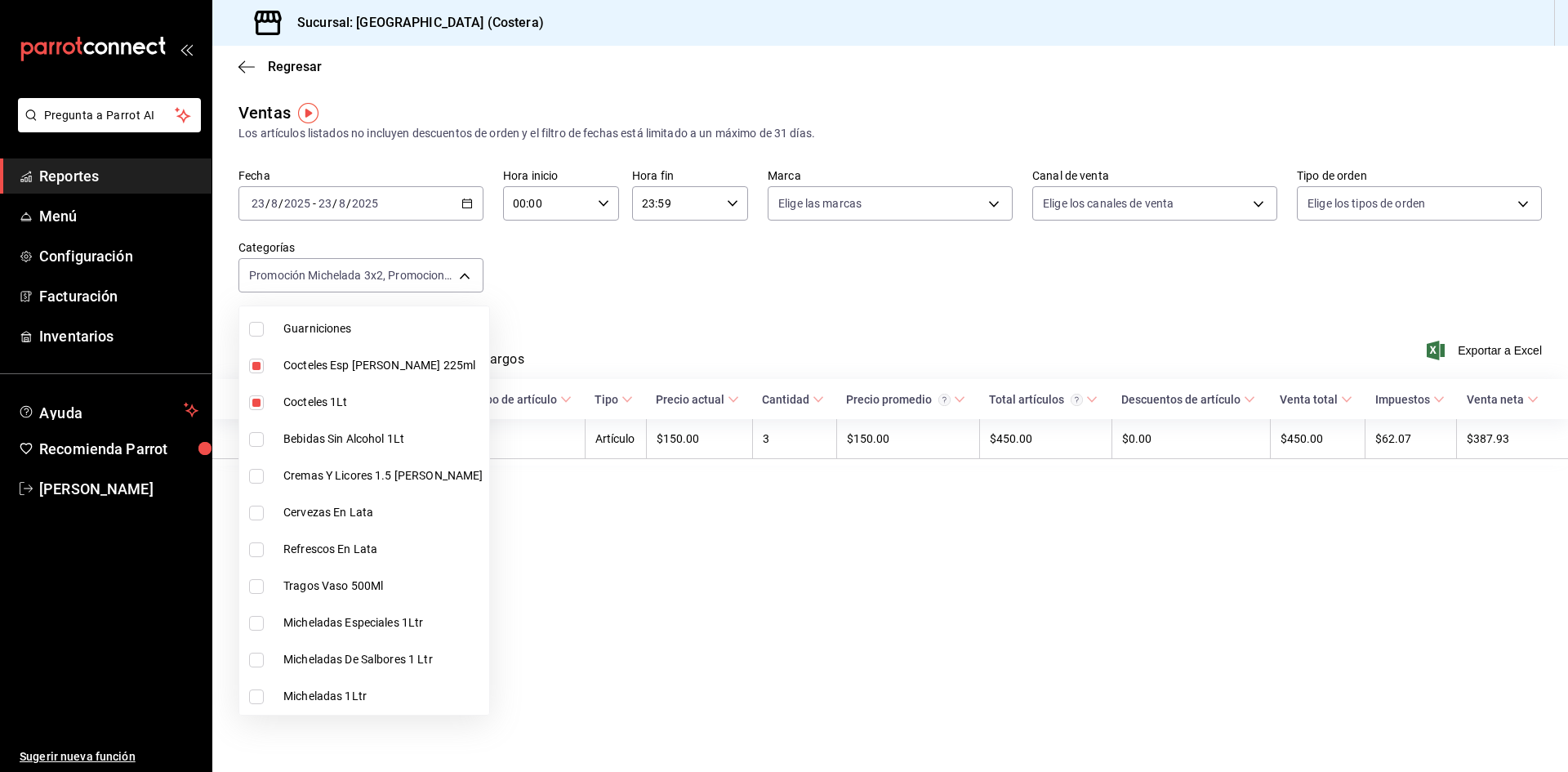
type input "f9973abf-4d50-430f-a3a0-1be1e9b440c3,4500806b-e482-404f-ace7-b7714d25f1ae,5d8d5…"
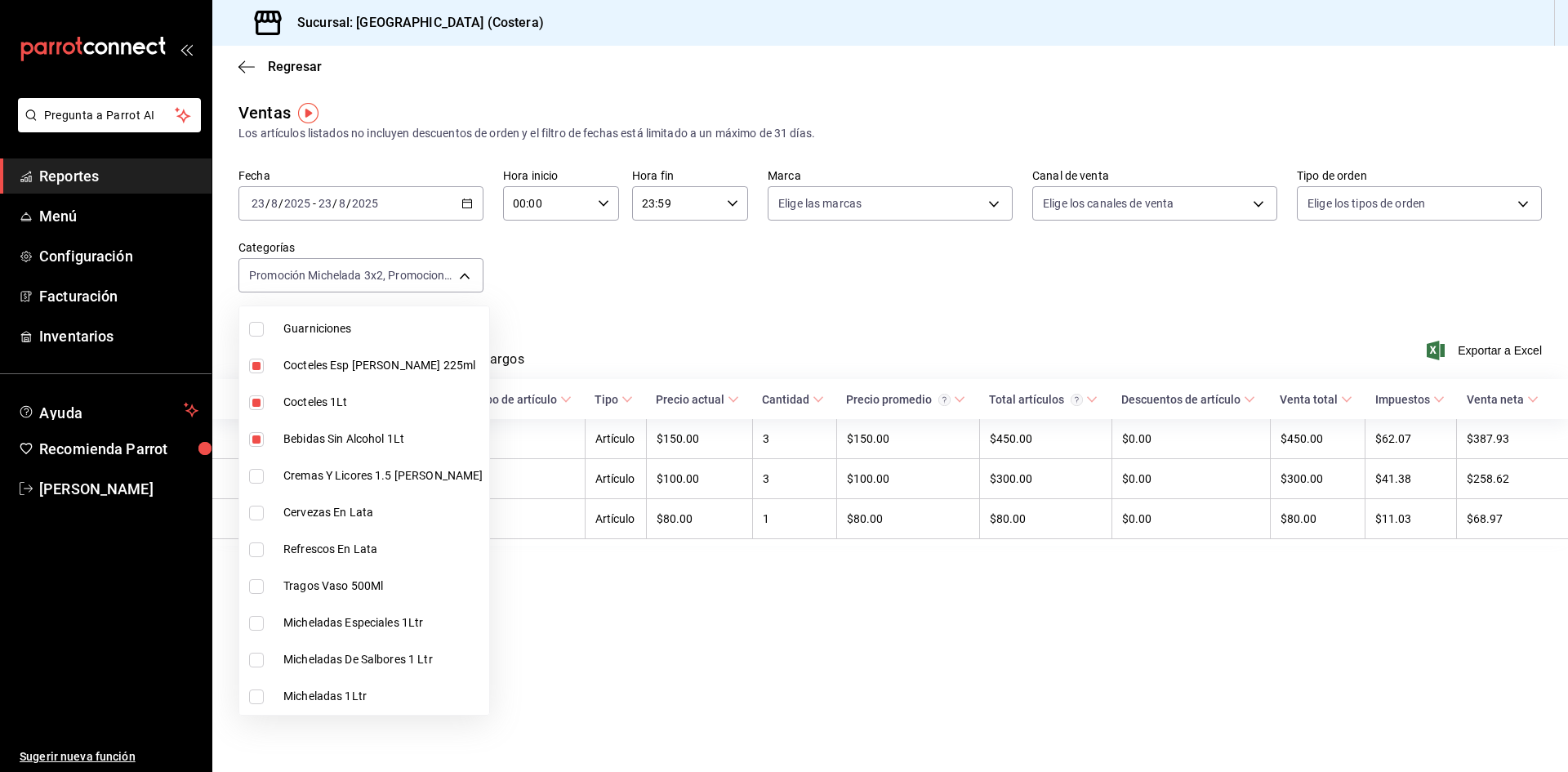
drag, startPoint x: 257, startPoint y: 472, endPoint x: 256, endPoint y: 492, distance: 20.0
click at [257, 473] on input "checkbox" at bounding box center [257, 476] width 15 height 15
checkbox input "true"
type input "f9973abf-4d50-430f-a3a0-1be1e9b440c3,4500806b-e482-404f-ace7-b7714d25f1ae,5d8d5…"
click at [254, 506] on input "checkbox" at bounding box center [257, 513] width 15 height 15
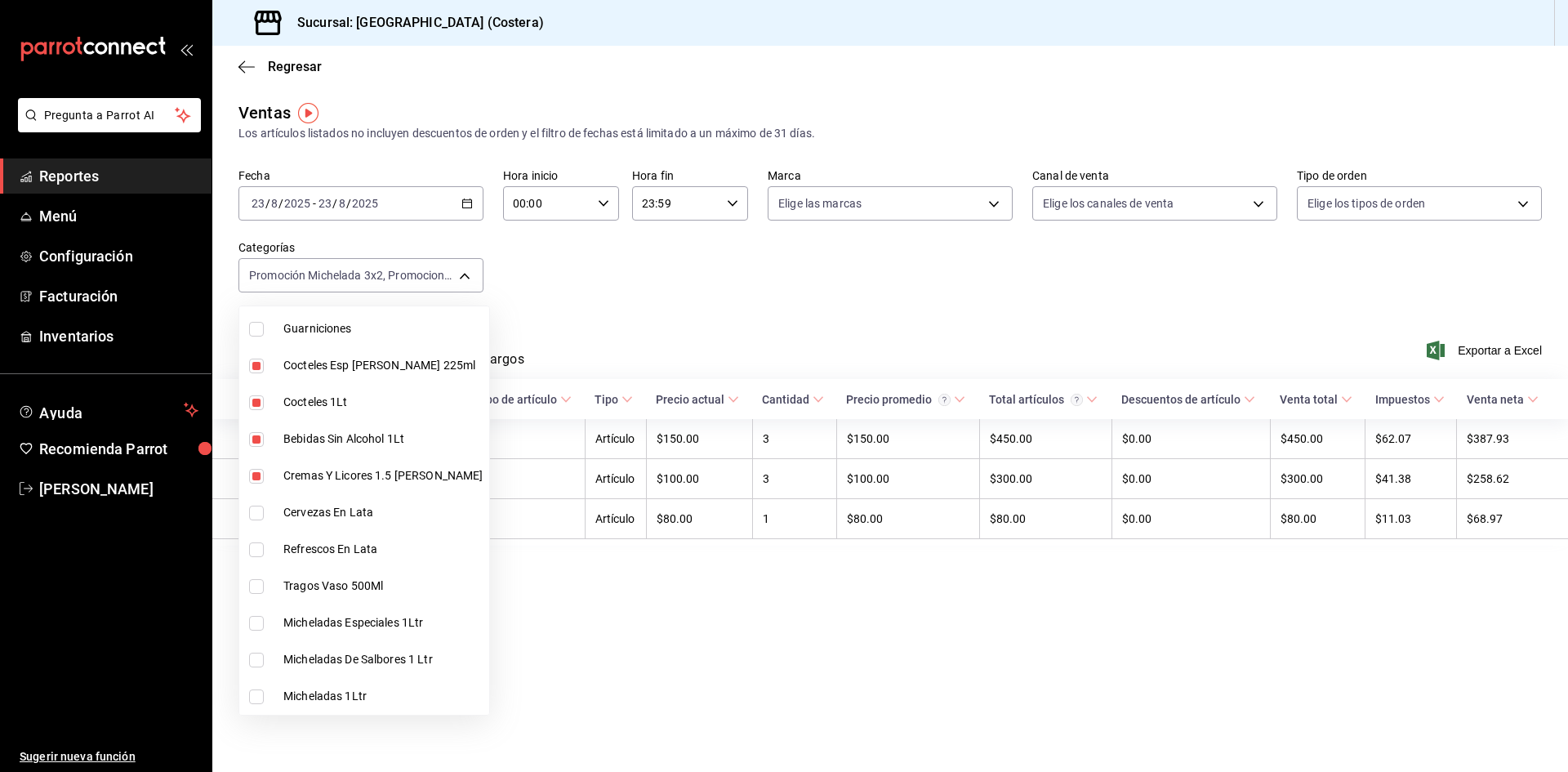
checkbox input "true"
type input "f9973abf-4d50-430f-a3a0-1be1e9b440c3,4500806b-e482-404f-ace7-b7714d25f1ae,5d8d5…"
click at [254, 554] on input "checkbox" at bounding box center [257, 550] width 15 height 15
checkbox input "true"
type input "f9973abf-4d50-430f-a3a0-1be1e9b440c3,4500806b-e482-404f-ace7-b7714d25f1ae,5d8d5…"
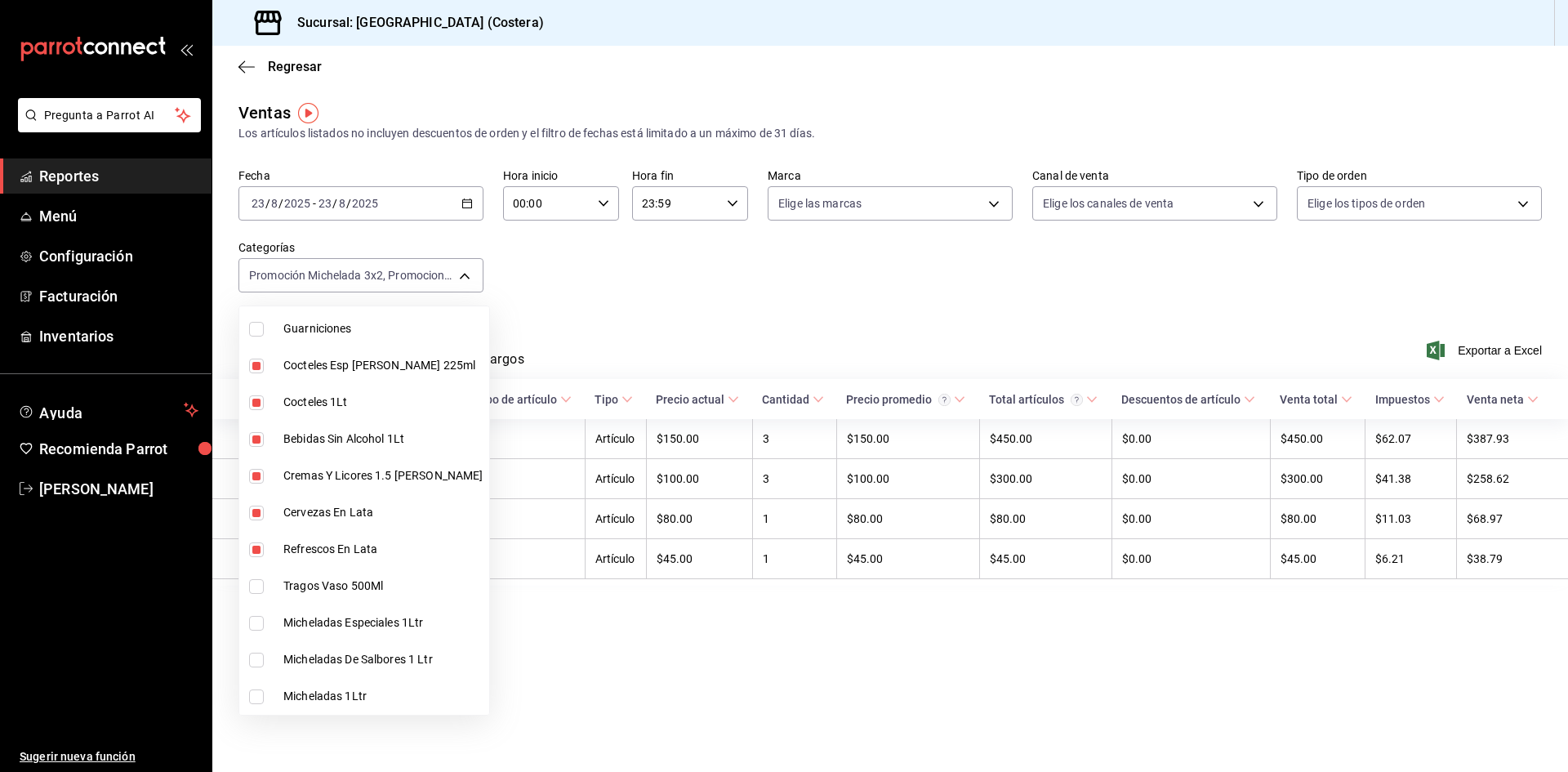
click at [259, 585] on input "checkbox" at bounding box center [257, 586] width 15 height 15
checkbox input "true"
type input "f9973abf-4d50-430f-a3a0-1be1e9b440c3,4500806b-e482-404f-ace7-b7714d25f1ae,5d8d5…"
click at [257, 621] on input "checkbox" at bounding box center [257, 623] width 15 height 15
checkbox input "true"
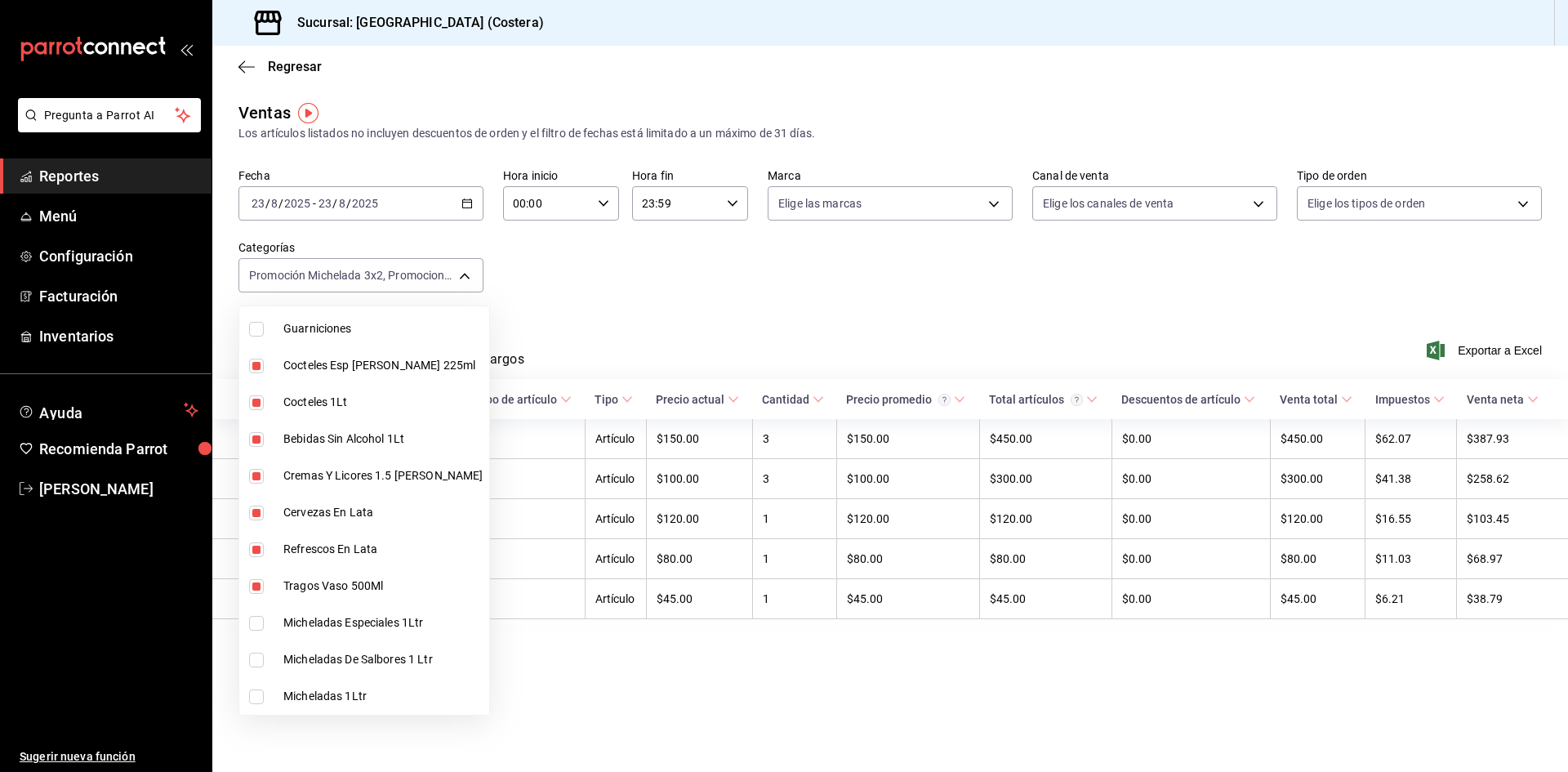
type input "f9973abf-4d50-430f-a3a0-1be1e9b440c3,4500806b-e482-404f-ace7-b7714d25f1ae,5d8d5…"
click at [258, 661] on input "checkbox" at bounding box center [257, 660] width 15 height 15
checkbox input "true"
type input "f9973abf-4d50-430f-a3a0-1be1e9b440c3,4500806b-e482-404f-ace7-b7714d25f1ae,5d8d5…"
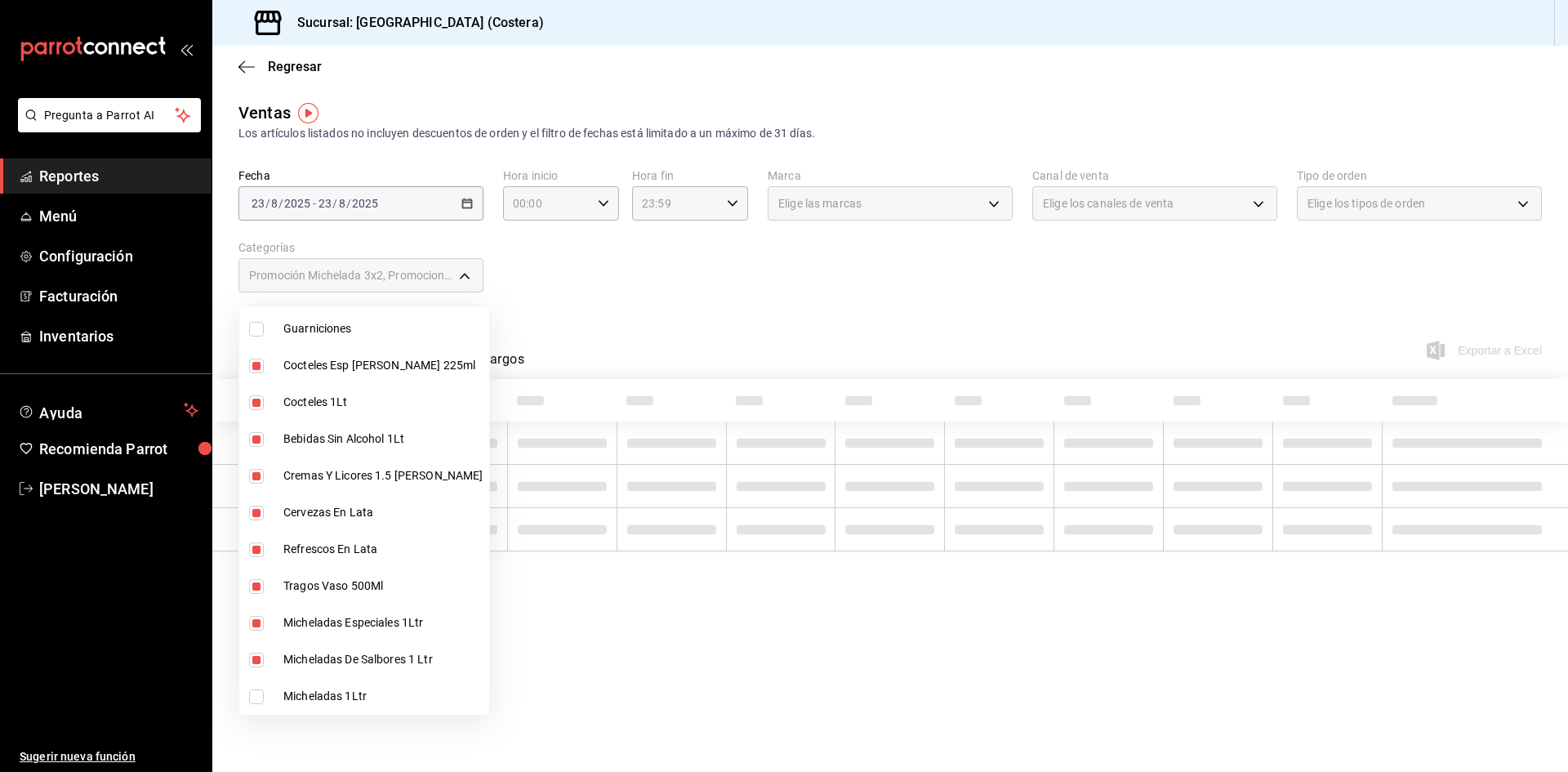
scroll to position [245, 0]
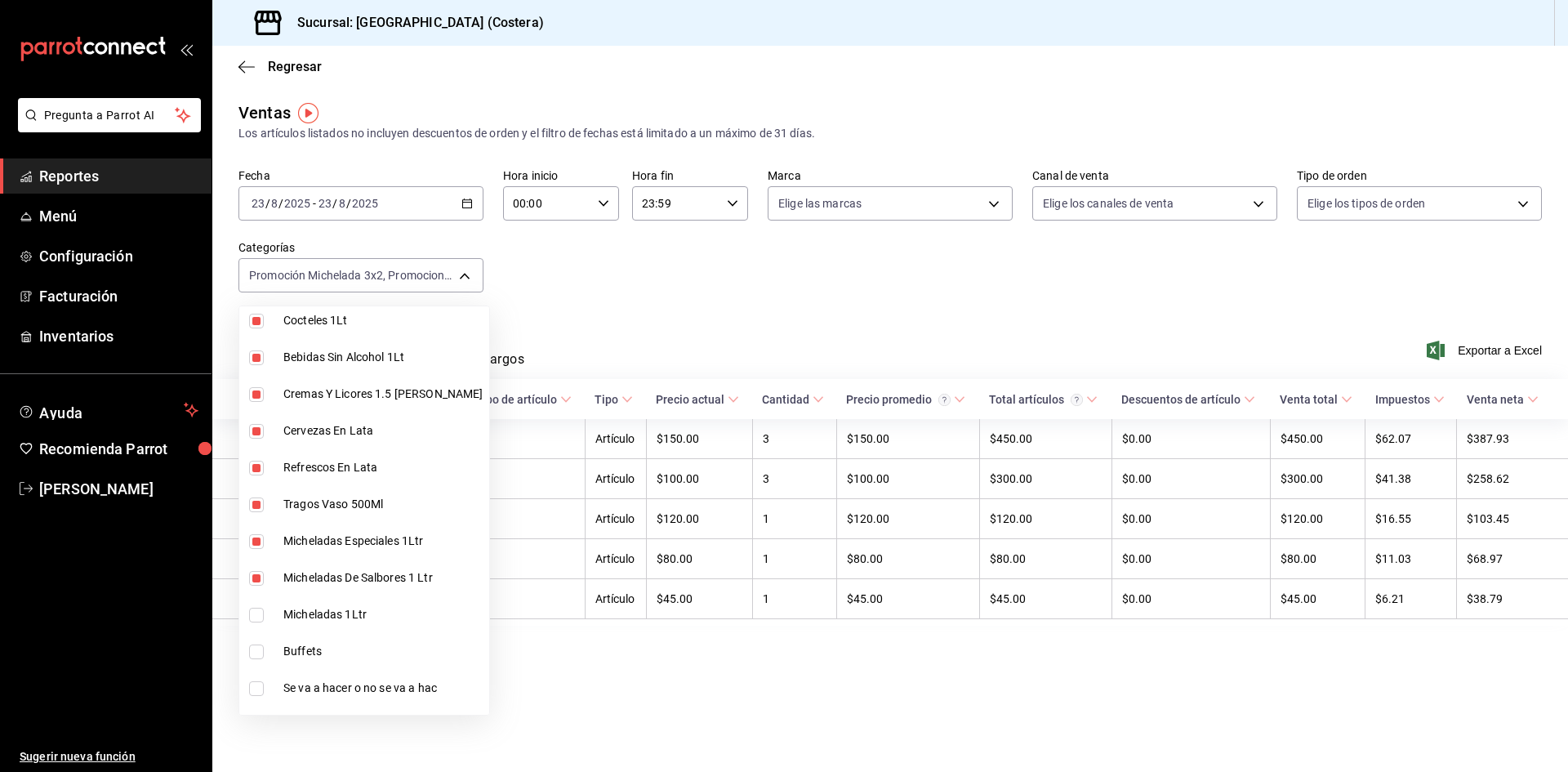
click at [259, 611] on input "checkbox" at bounding box center [257, 615] width 15 height 15
checkbox input "true"
type input "f9973abf-4d50-430f-a3a0-1be1e9b440c3,4500806b-e482-404f-ace7-b7714d25f1ae,5d8d5…"
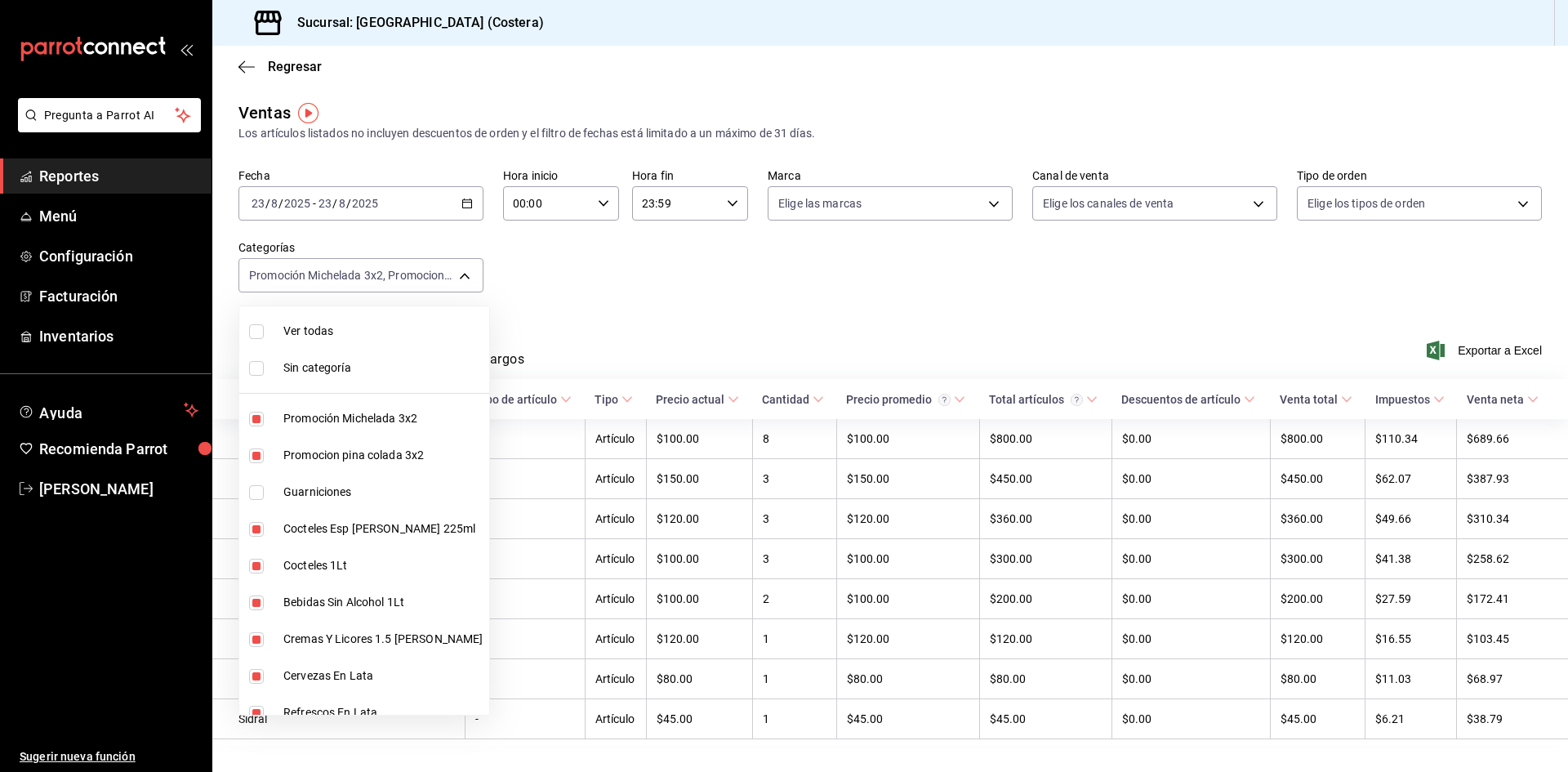
click at [759, 233] on div at bounding box center [784, 386] width 1568 height 772
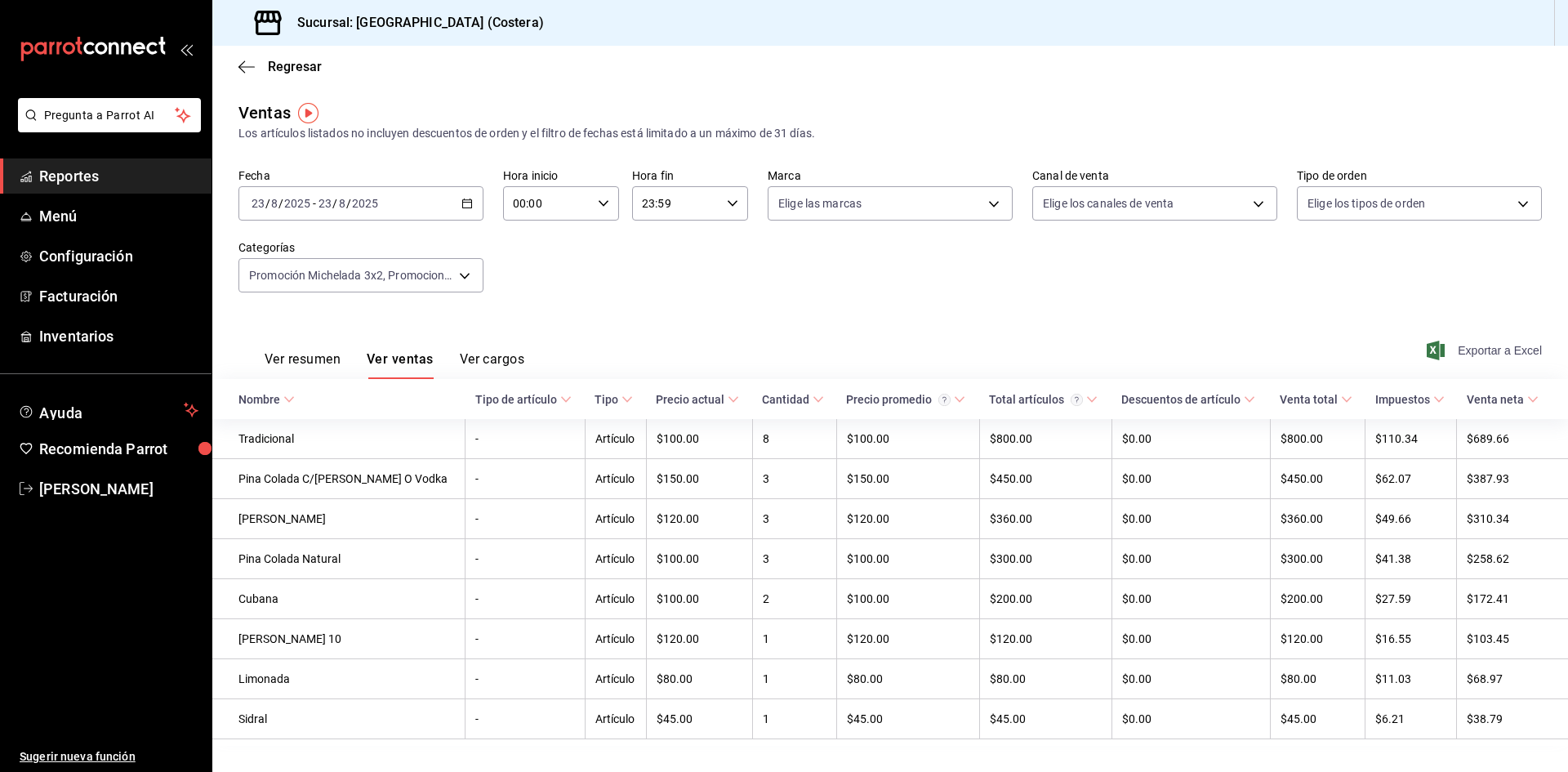
click at [1506, 350] on span "Exportar a Excel" at bounding box center [1485, 351] width 112 height 20
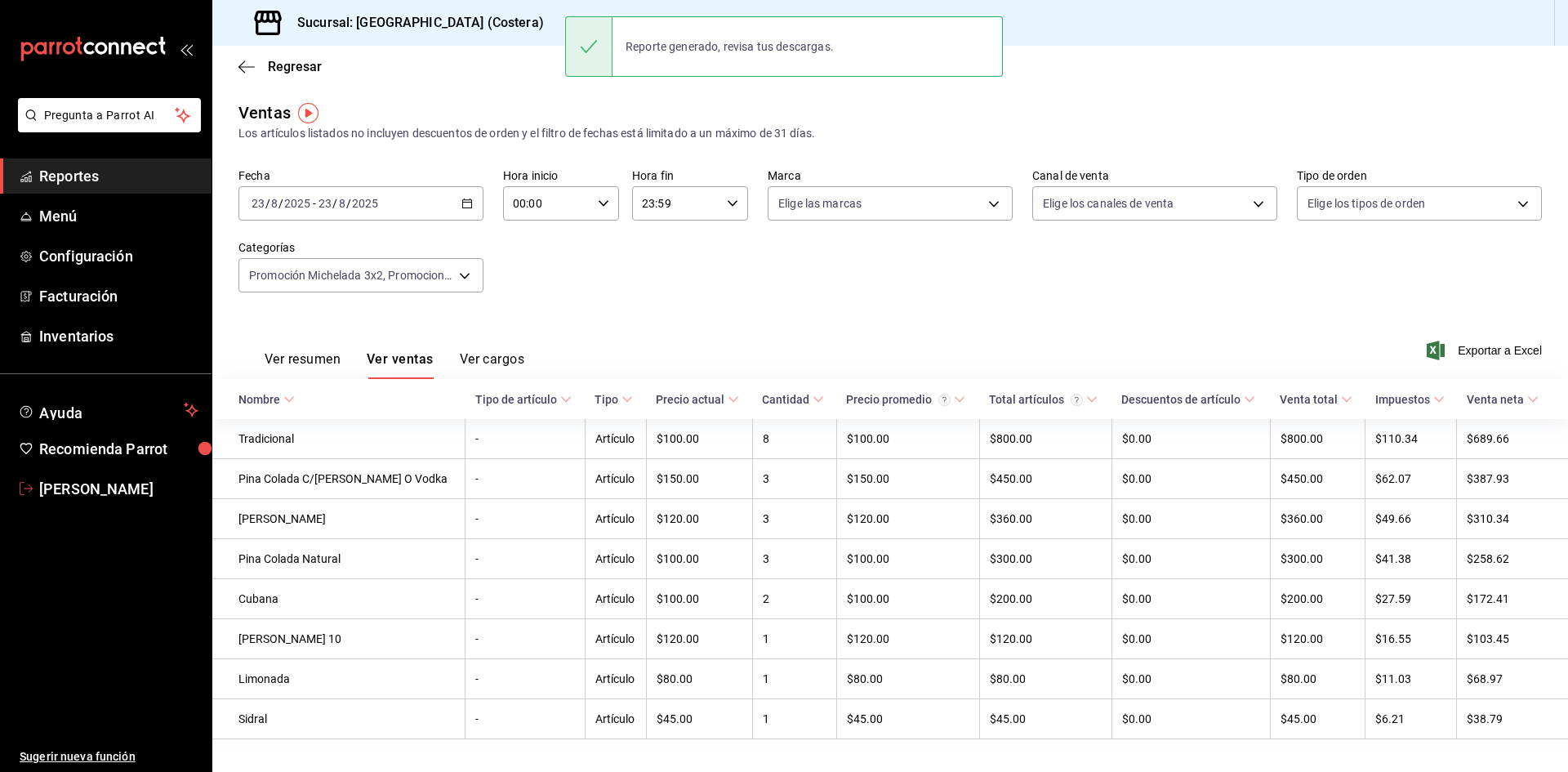
drag, startPoint x: 105, startPoint y: 481, endPoint x: 681, endPoint y: 22, distance: 736.5
click at [105, 481] on span "Rebeca Castro" at bounding box center [118, 489] width 159 height 22
